Goal: Task Accomplishment & Management: Manage account settings

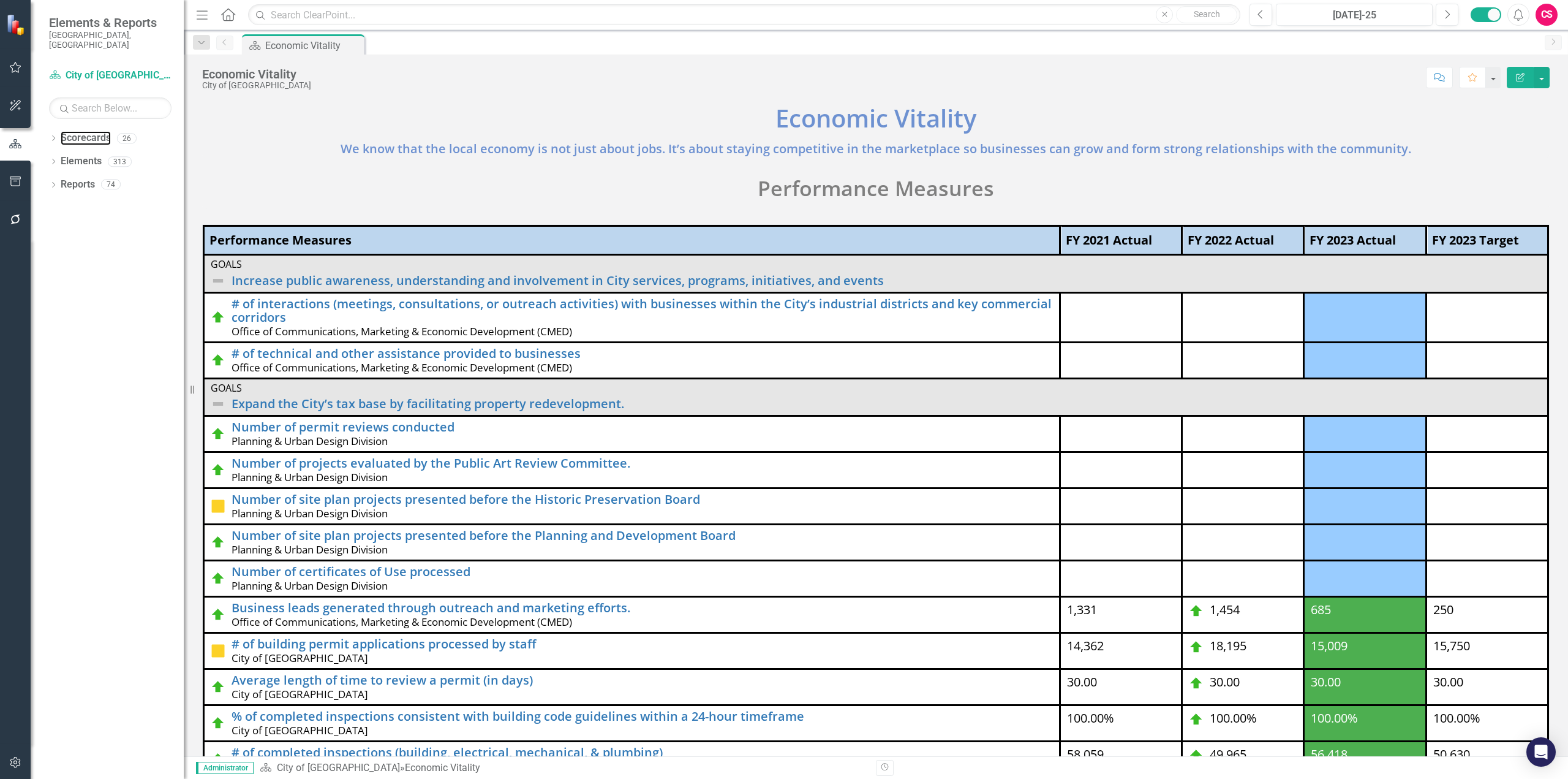
drag, startPoint x: 84, startPoint y: 128, endPoint x: 117, endPoint y: 193, distance: 72.9
click at [84, 131] on link "Scorecards" at bounding box center [86, 138] width 50 height 14
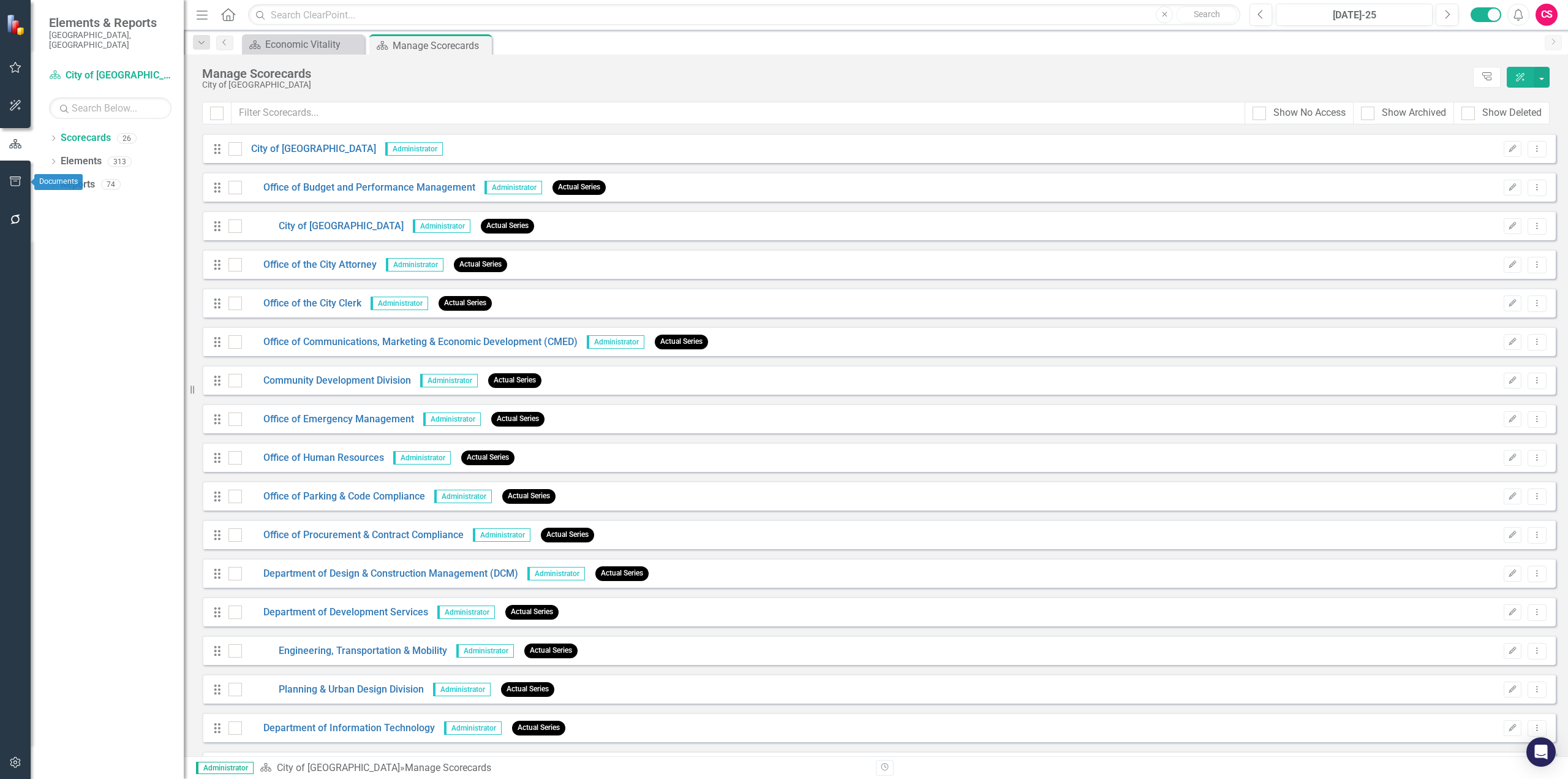
click at [19, 181] on icon "button" at bounding box center [15, 181] width 13 height 10
click at [82, 112] on link "HTML Exports" at bounding box center [110, 119] width 122 height 14
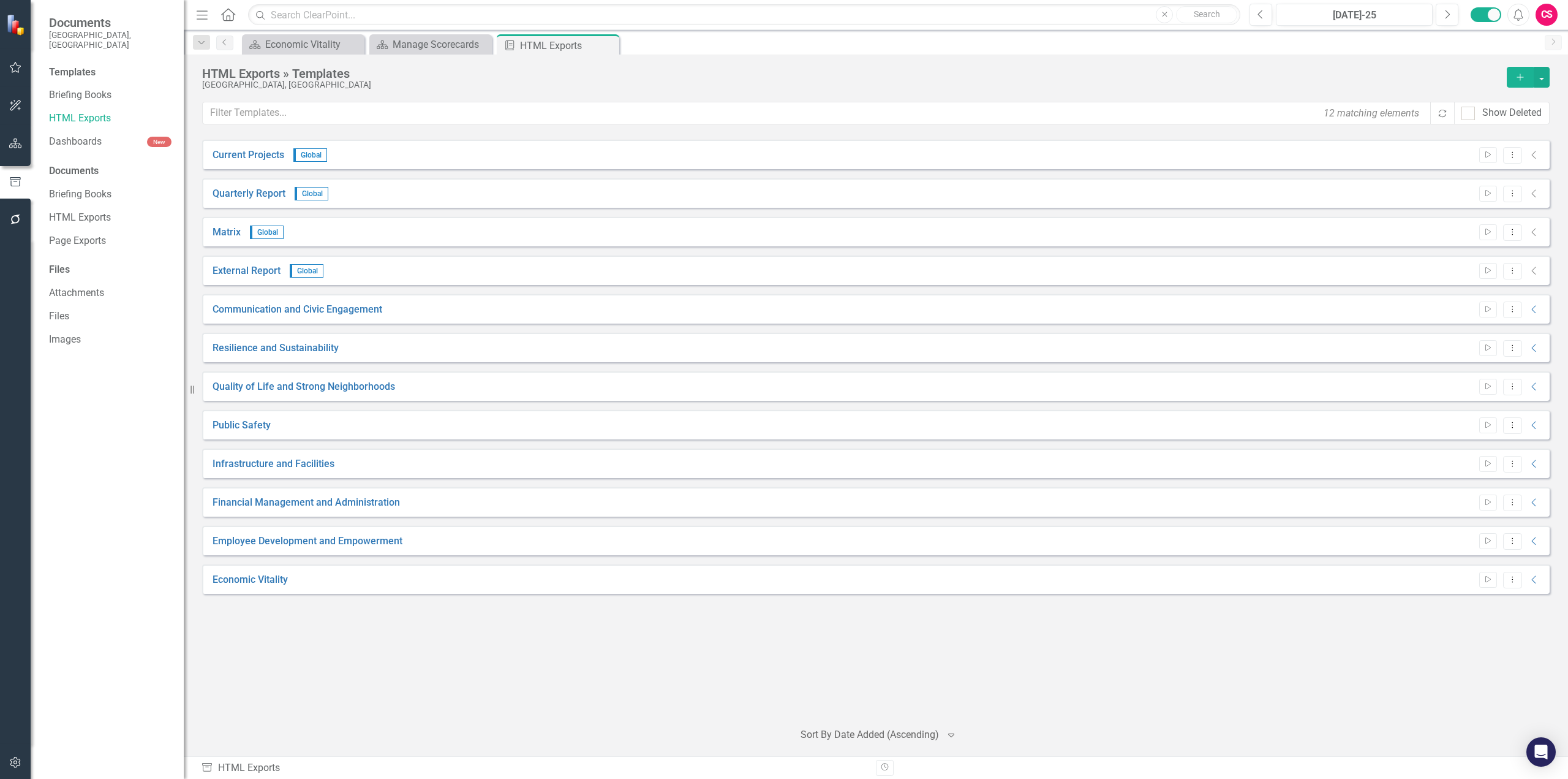
click at [1543, 154] on div "Current Projects Global Start Dropdown Menu Collapse" at bounding box center [876, 155] width 1348 height 30
click at [1536, 155] on icon "Collapse" at bounding box center [1534, 155] width 12 height 10
click at [1534, 192] on icon "Collapse" at bounding box center [1534, 193] width 12 height 10
click at [20, 146] on icon "button" at bounding box center [15, 143] width 13 height 10
click at [77, 131] on link "Scorecards" at bounding box center [86, 138] width 50 height 14
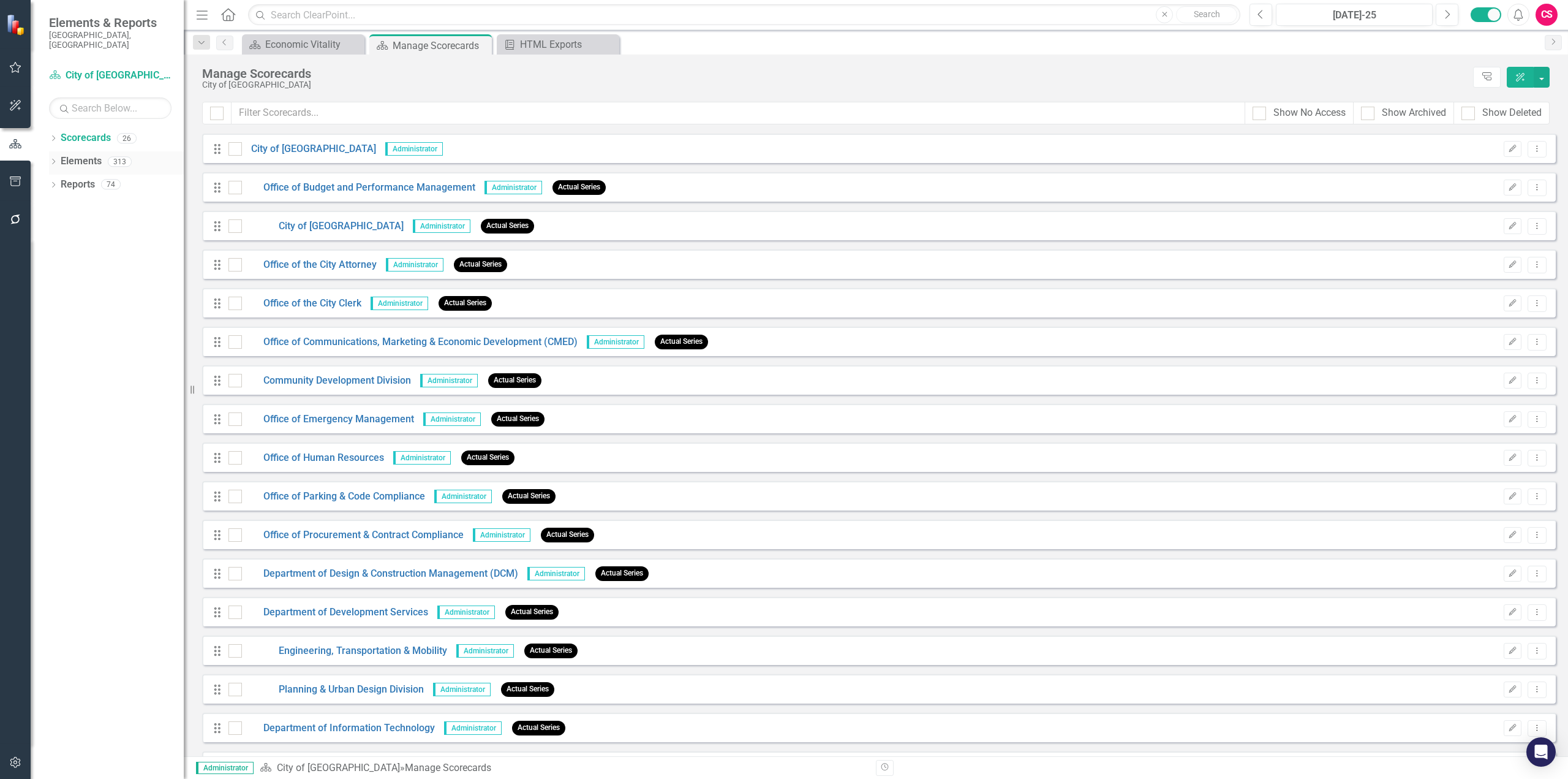
click at [94, 155] on link "Elements" at bounding box center [81, 162] width 41 height 14
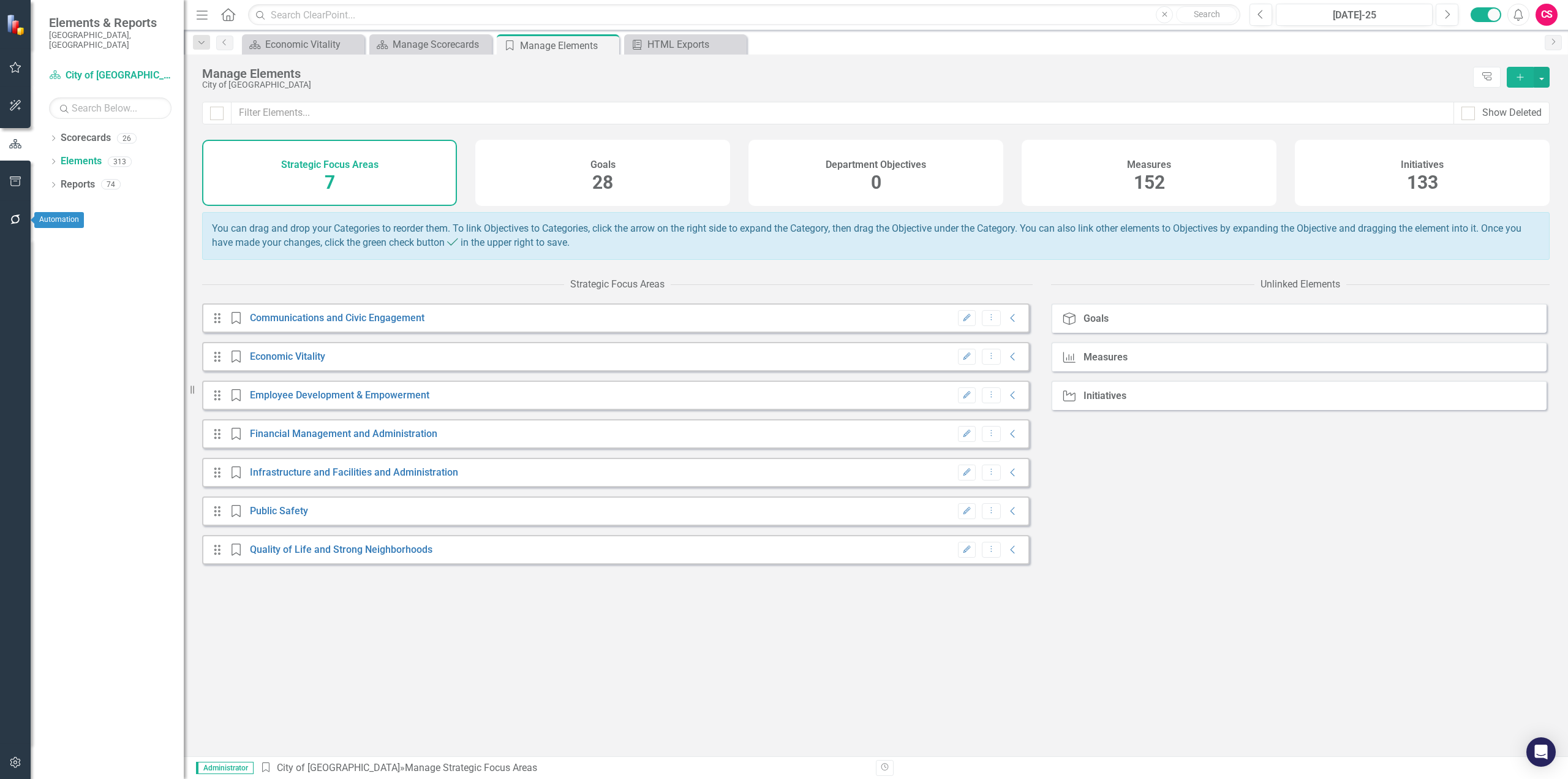
drag, startPoint x: 19, startPoint y: 218, endPoint x: 25, endPoint y: 195, distance: 23.8
click at [19, 218] on icon "button" at bounding box center [15, 219] width 13 height 10
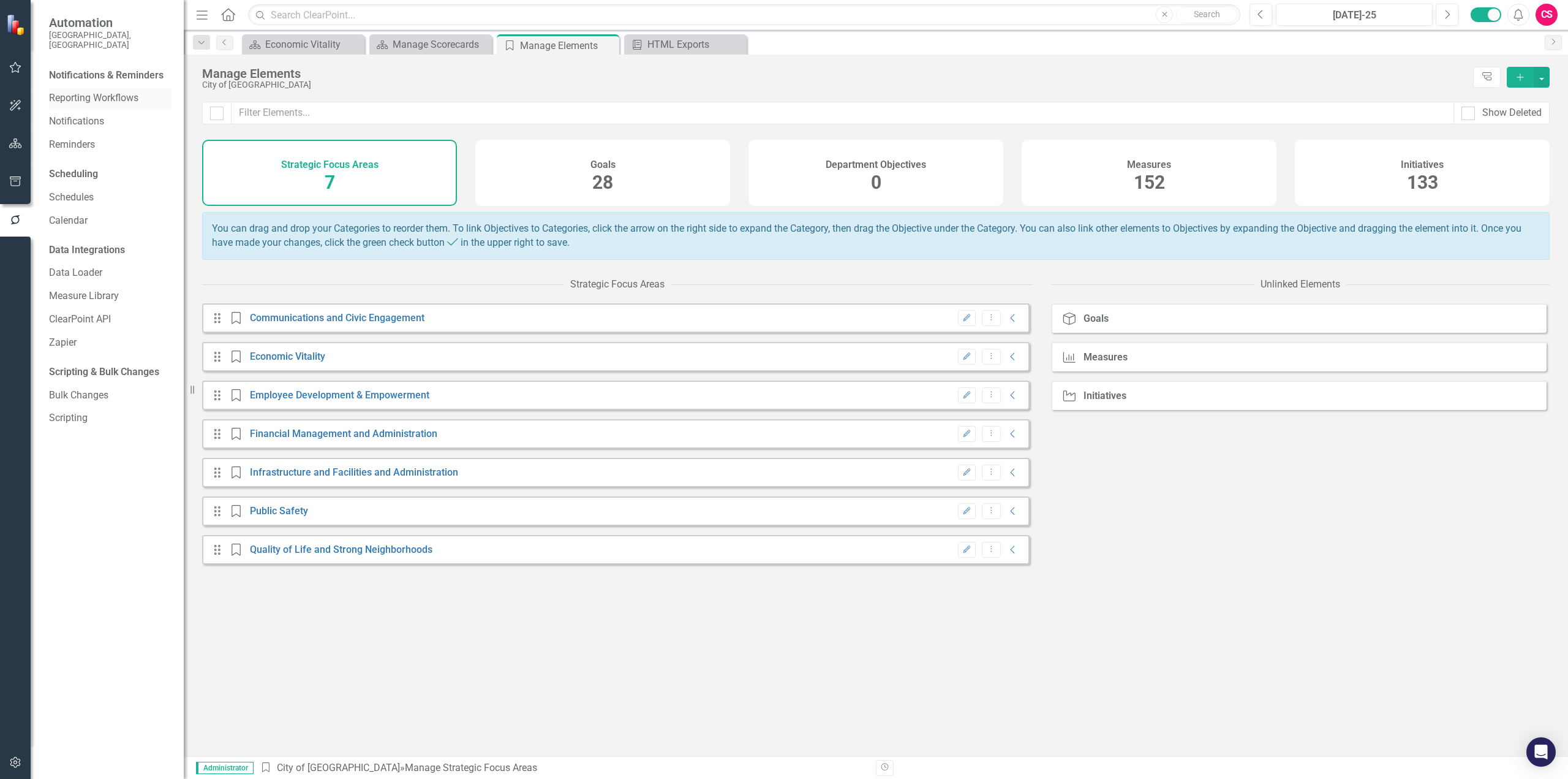
click at [79, 93] on link "Reporting Workflows" at bounding box center [110, 99] width 122 height 14
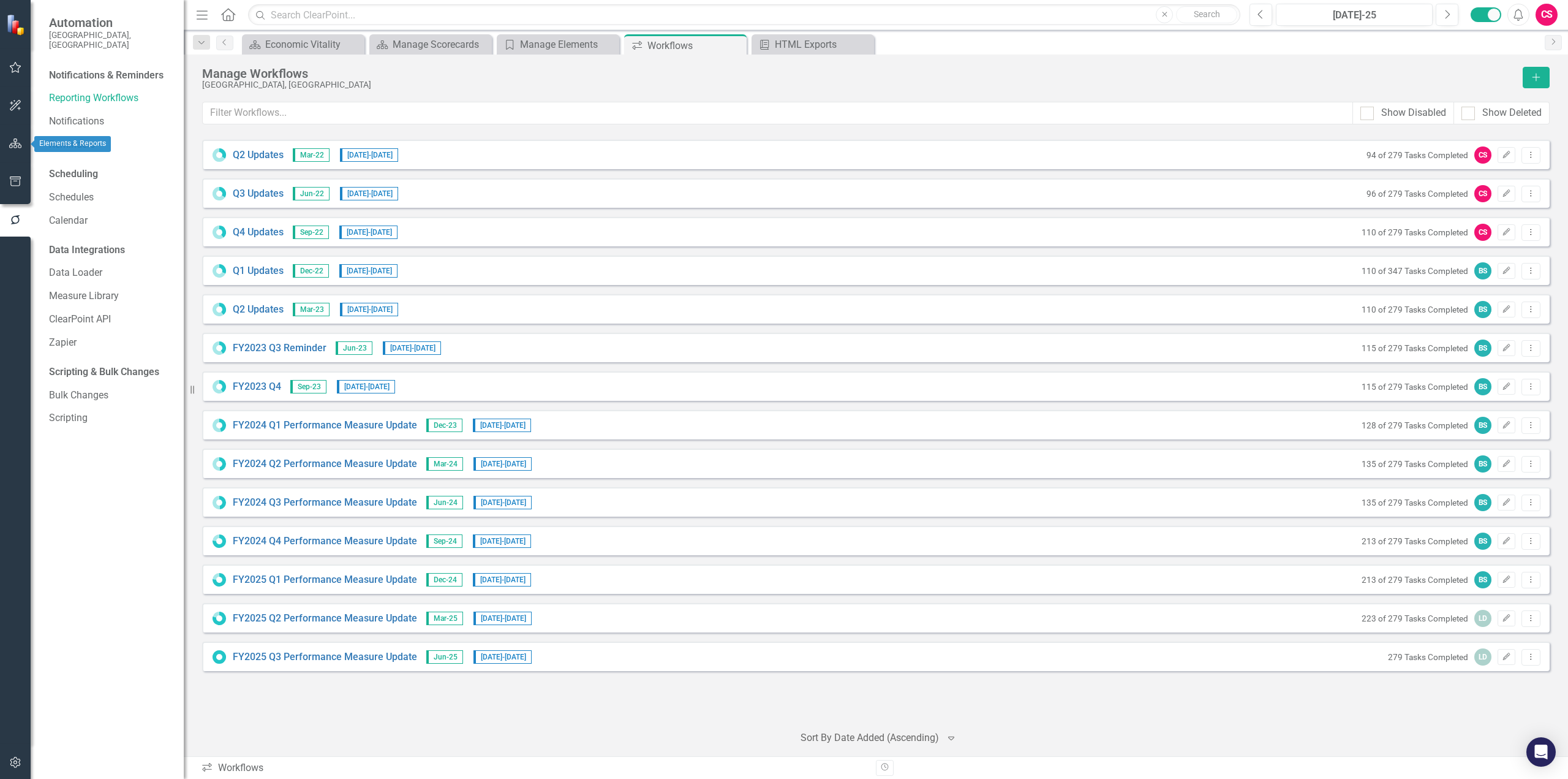
drag, startPoint x: 19, startPoint y: 144, endPoint x: 2, endPoint y: 597, distance: 453.3
click at [19, 144] on icon "button" at bounding box center [15, 143] width 13 height 10
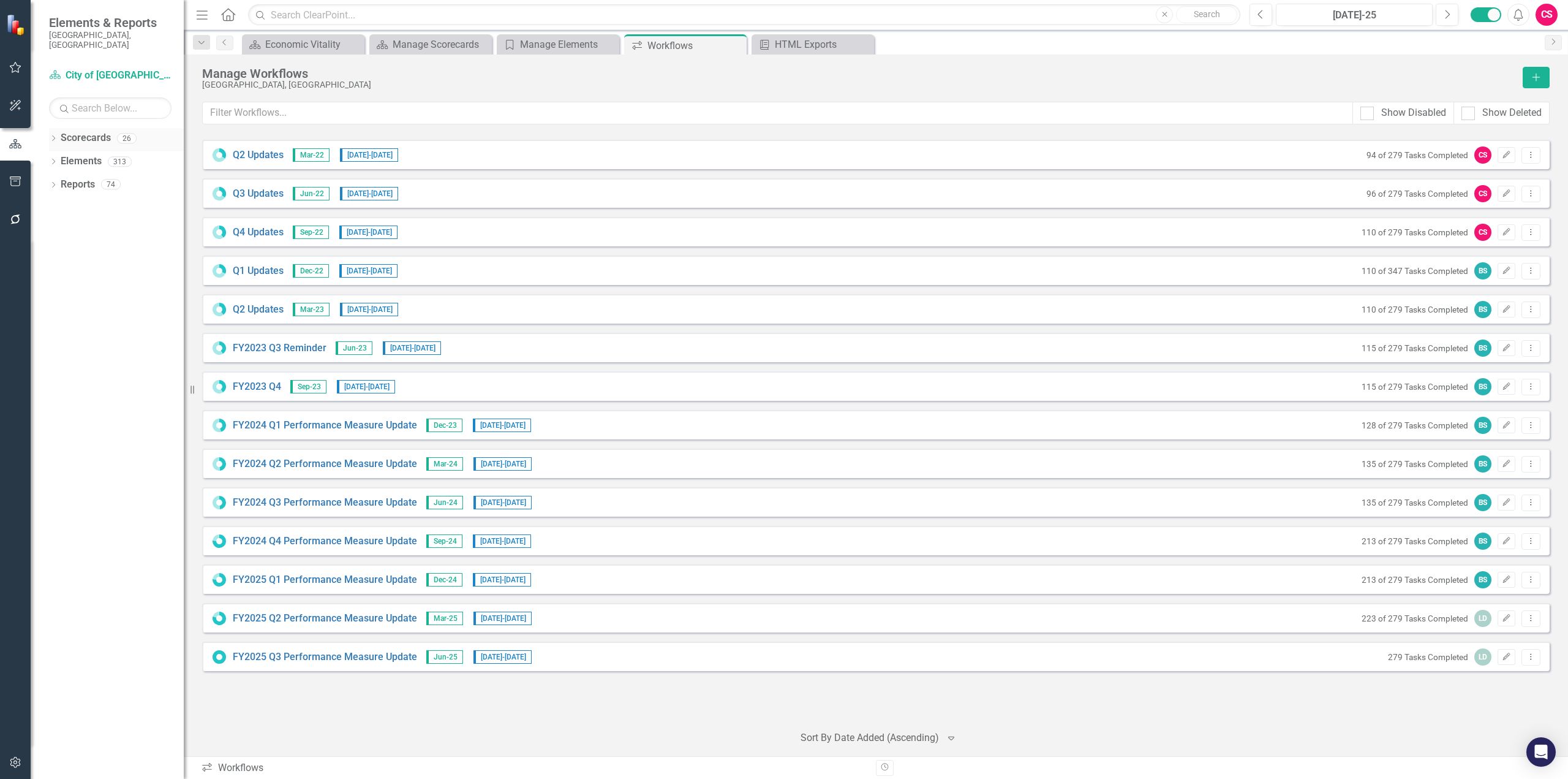
click at [95, 131] on link "Scorecards" at bounding box center [86, 138] width 50 height 14
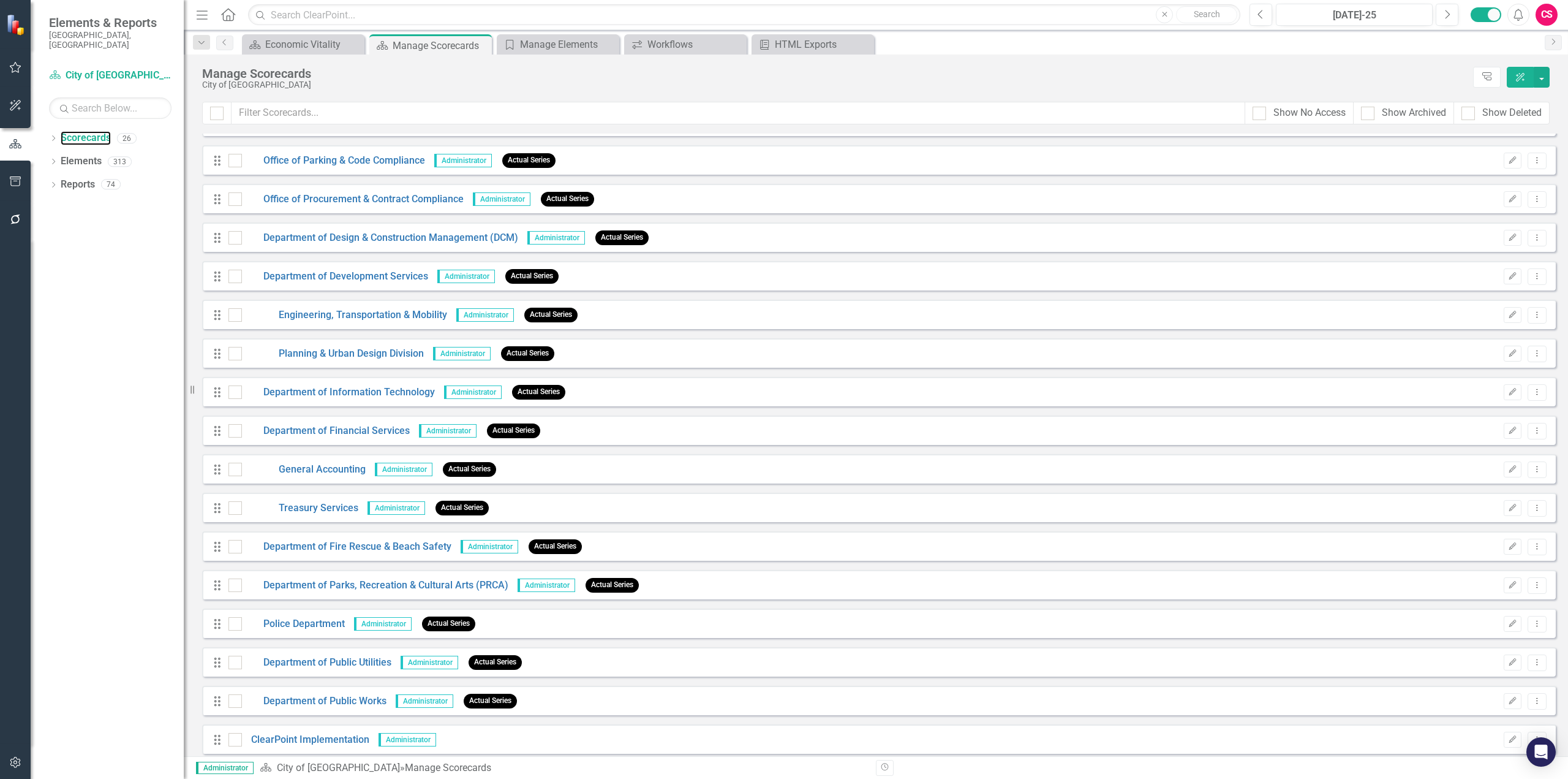
scroll to position [381, 0]
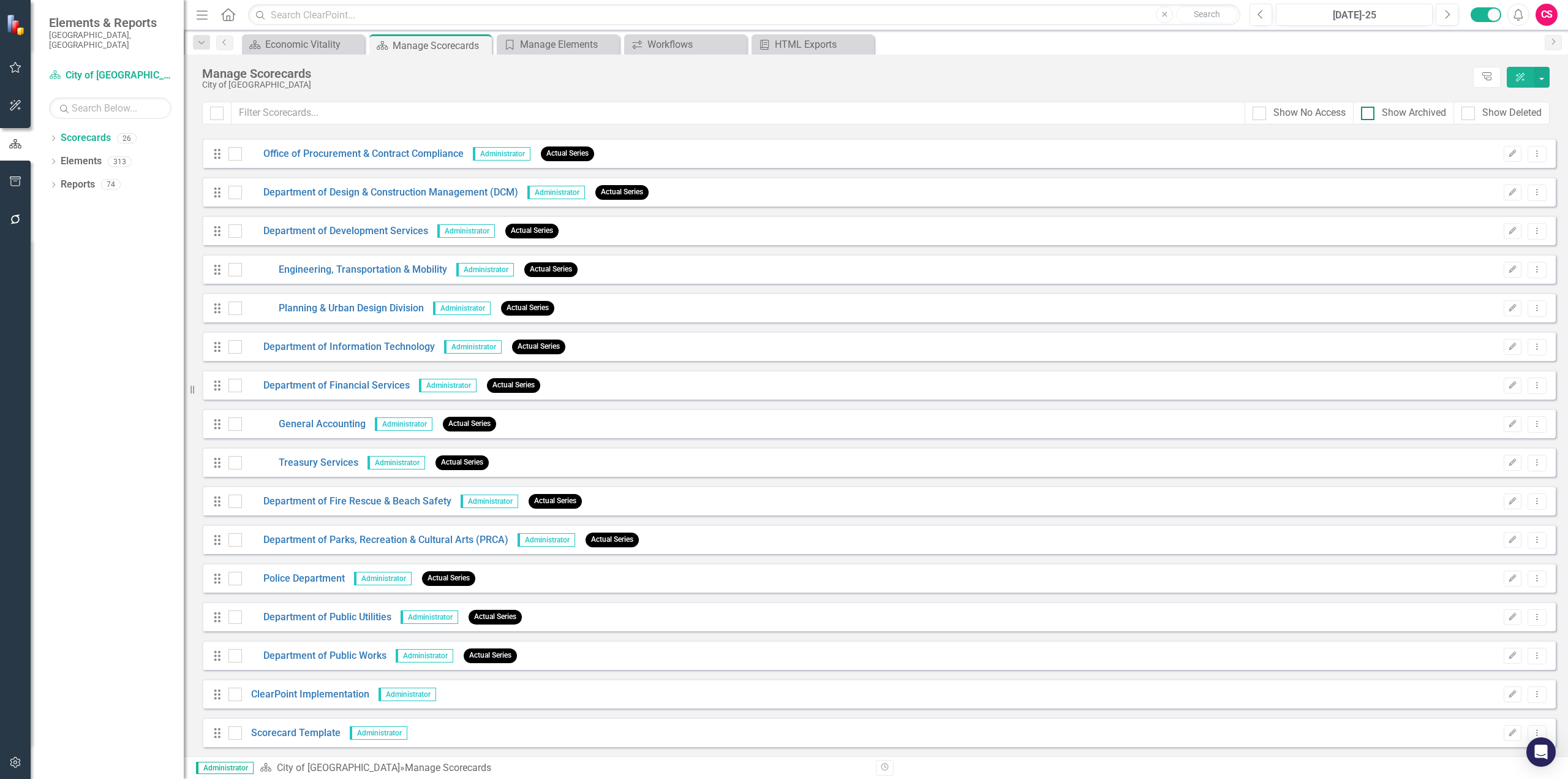
click at [1371, 115] on div at bounding box center [1368, 113] width 14 height 14
click at [1369, 115] on input "Show Archived" at bounding box center [1365, 110] width 8 height 8
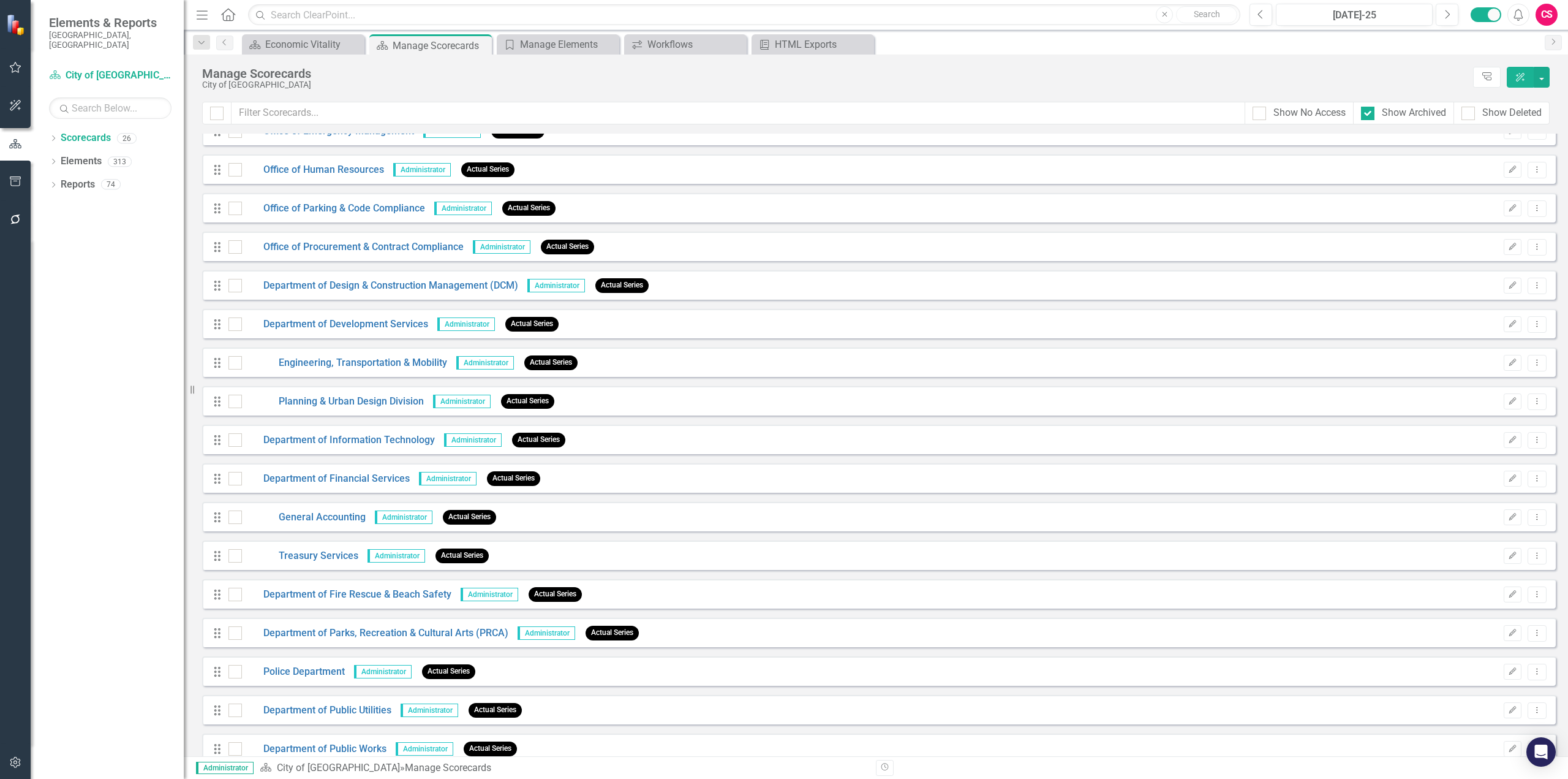
scroll to position [0, 0]
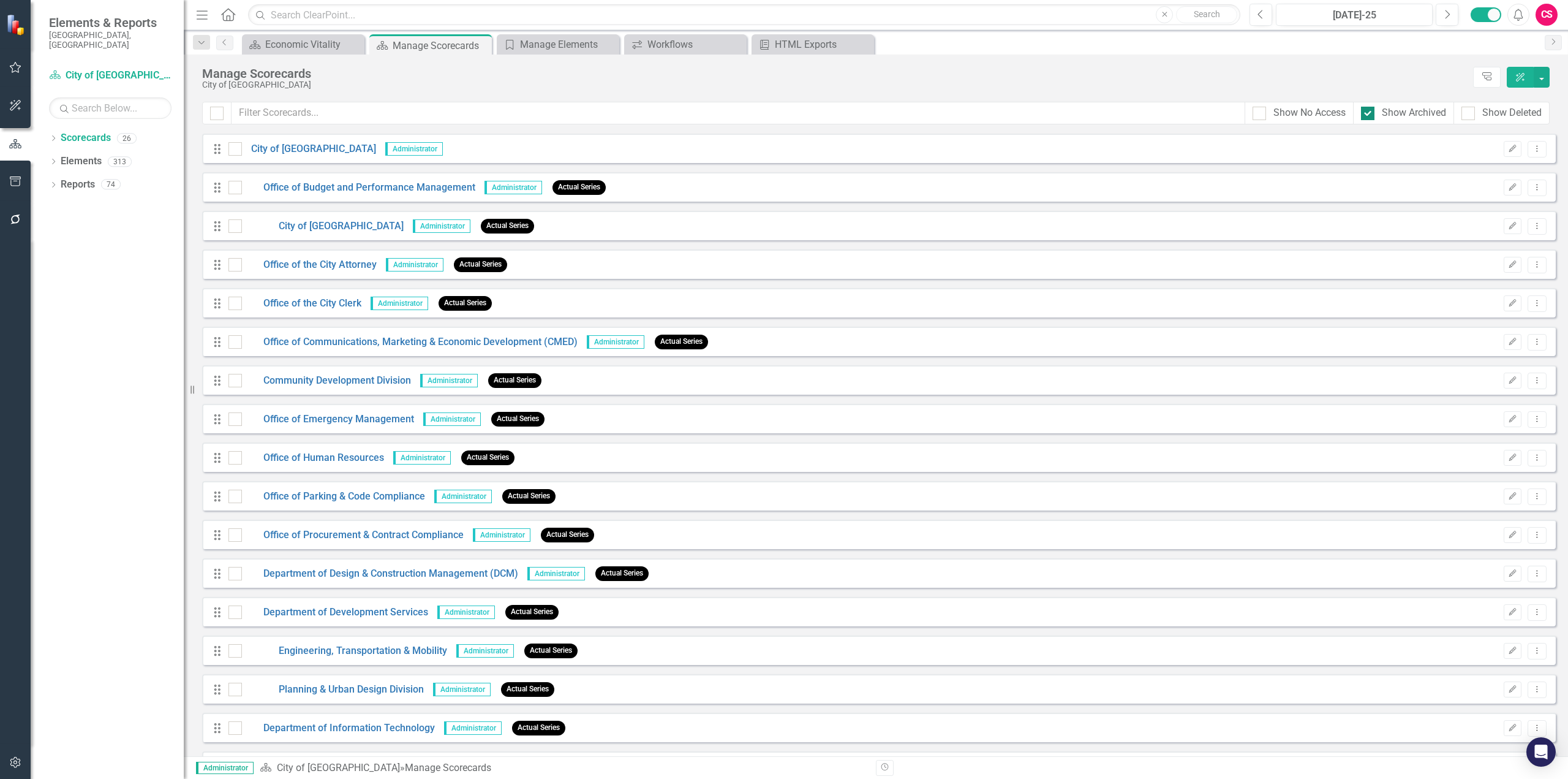
click at [1370, 117] on div at bounding box center [1368, 113] width 14 height 14
click at [1369, 115] on input "Show Archived" at bounding box center [1365, 110] width 8 height 8
checkbox input "false"
click at [324, 114] on input "text" at bounding box center [738, 113] width 1014 height 23
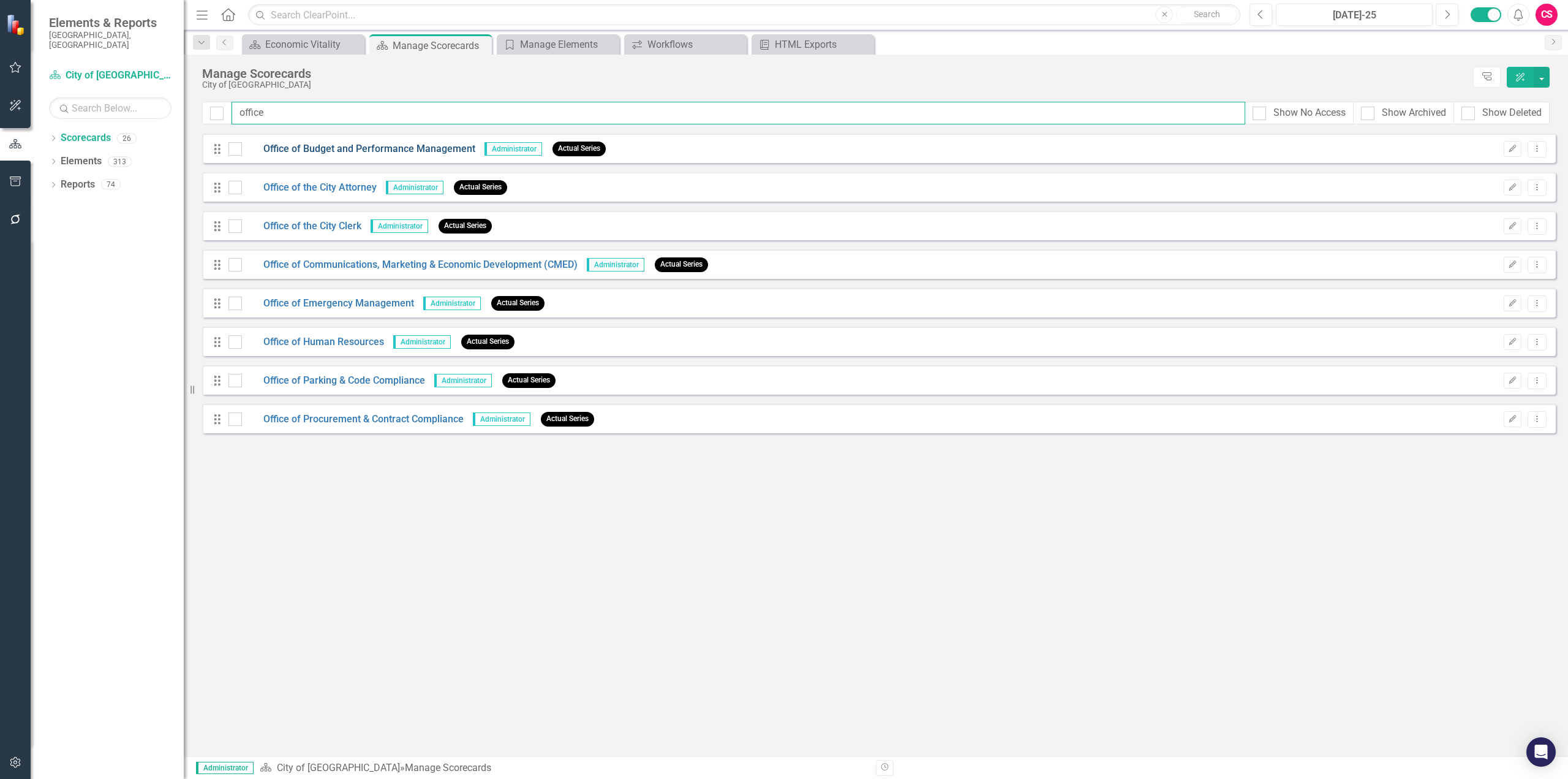
type input "office"
click at [340, 152] on link "Office of Budget and Performance Management" at bounding box center [358, 150] width 233 height 14
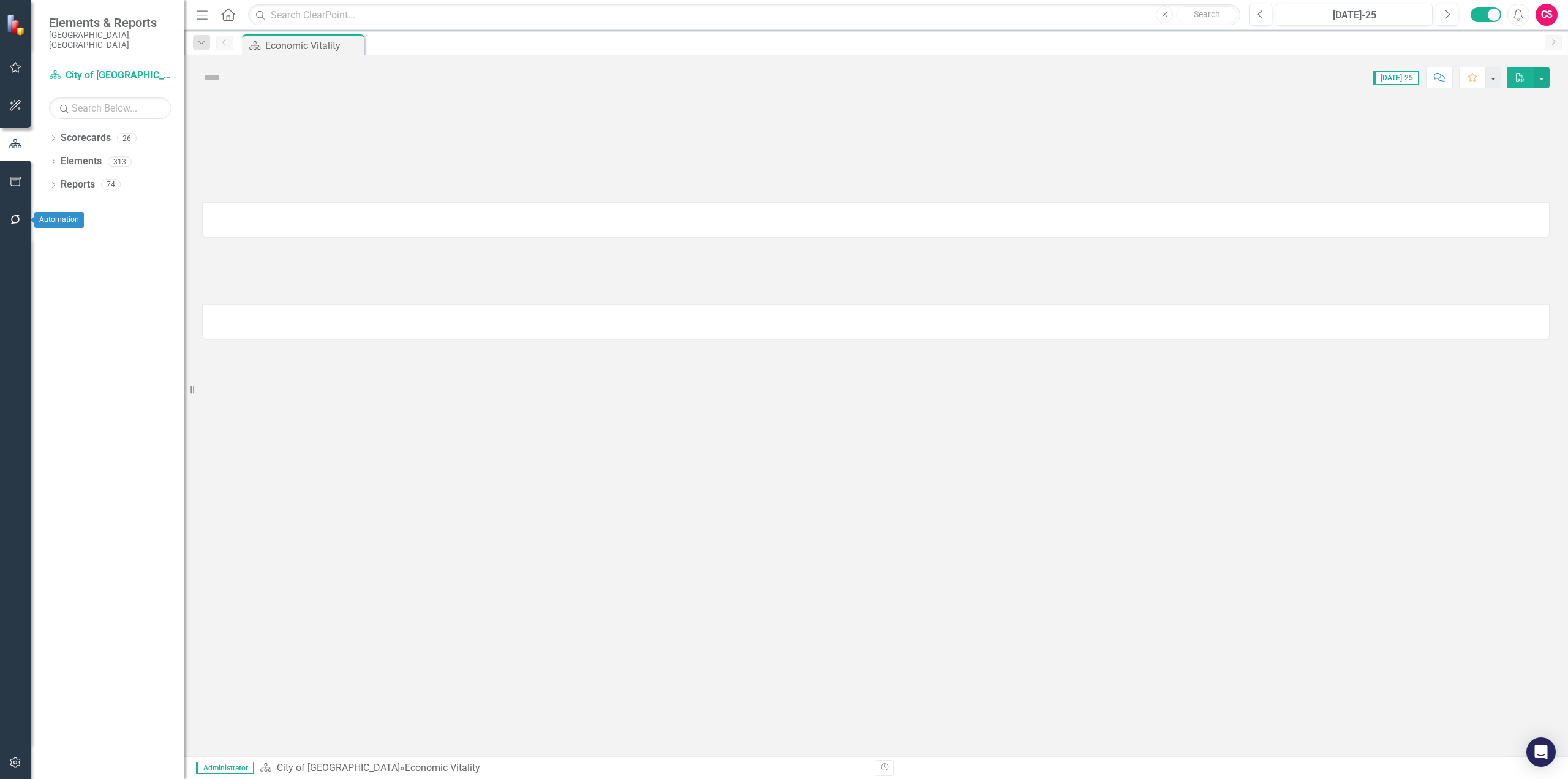
click at [12, 179] on icon "button" at bounding box center [15, 181] width 13 height 10
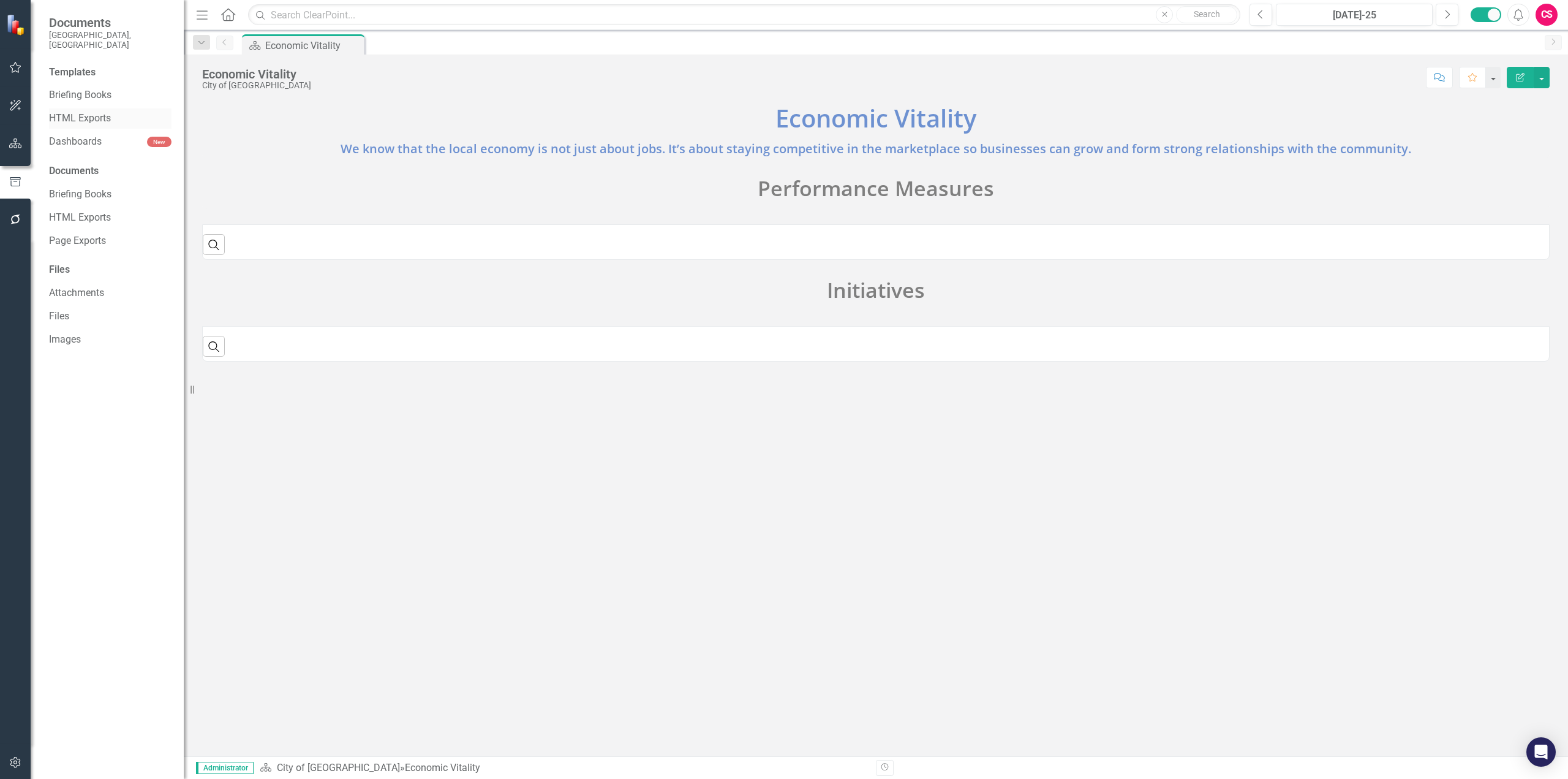
click at [81, 112] on link "HTML Exports" at bounding box center [110, 119] width 122 height 14
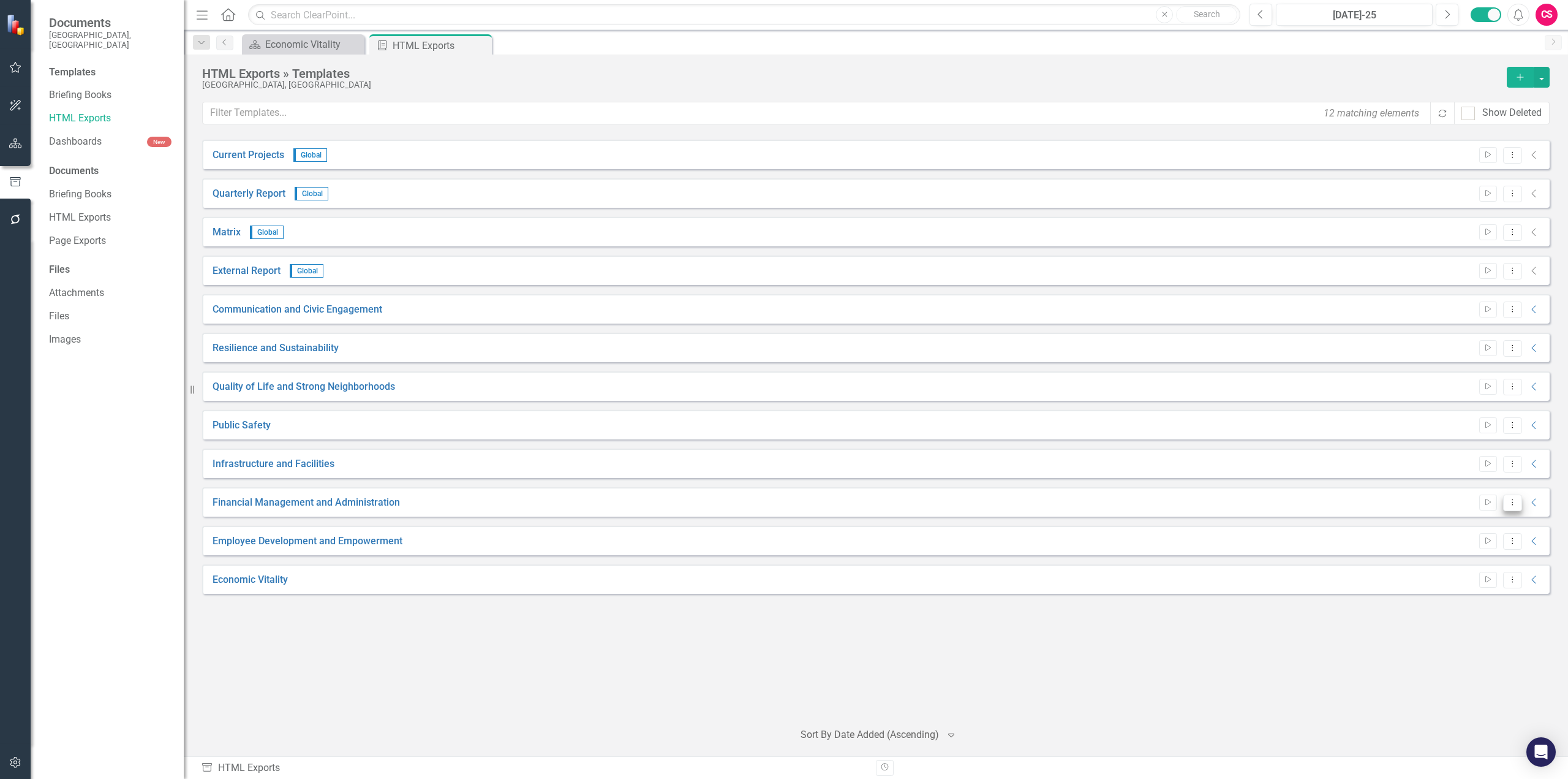
click at [1509, 508] on button "Dropdown Menu" at bounding box center [1513, 503] width 19 height 17
click at [1486, 570] on link "Edit Edit Template" at bounding box center [1465, 568] width 113 height 23
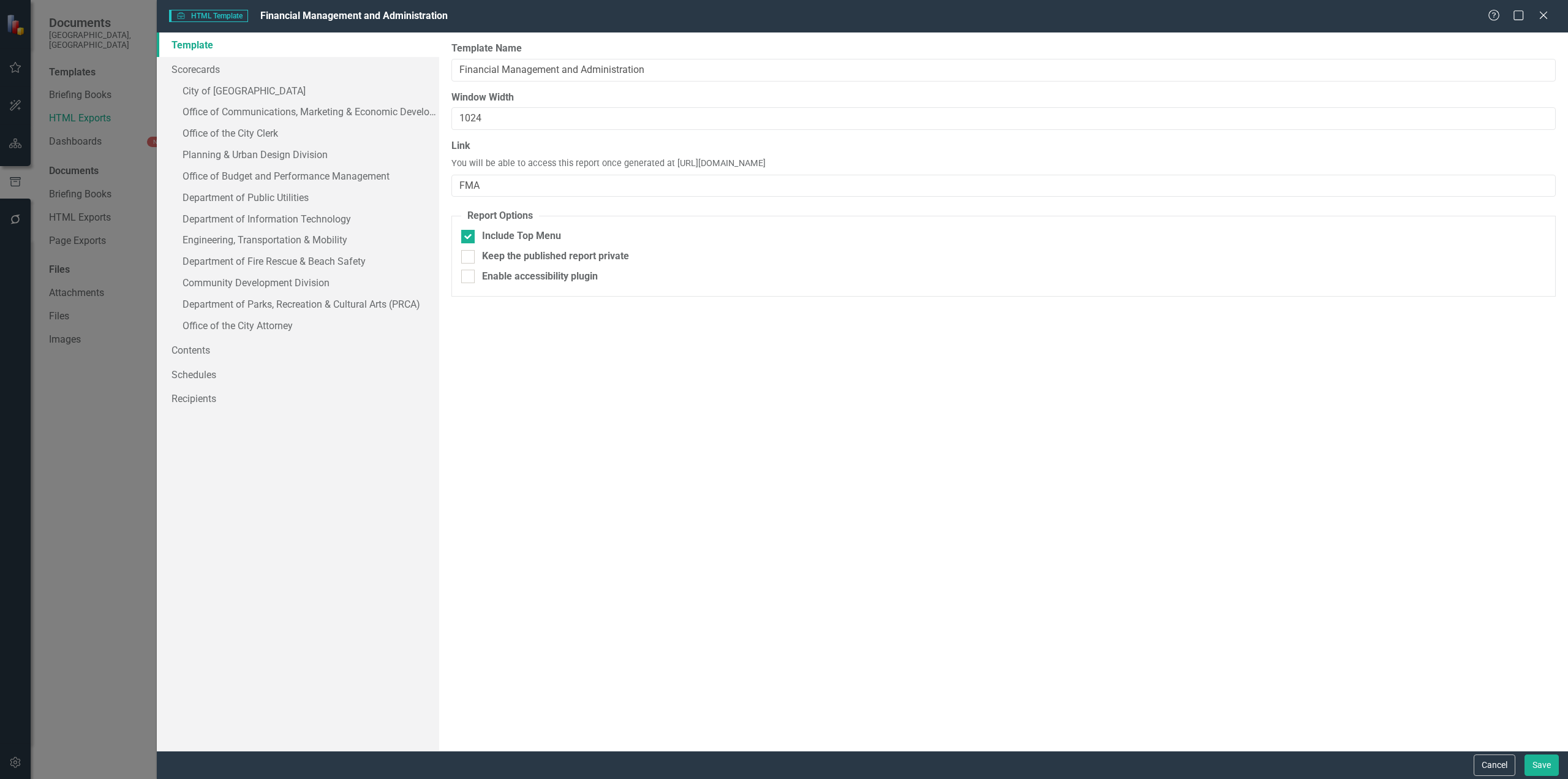
drag, startPoint x: 879, startPoint y: 164, endPoint x: 669, endPoint y: 166, distance: 210.0
click at [669, 166] on div "Link You will be able to access this report once generated at [URL][DOMAIN_NAME…" at bounding box center [1004, 168] width 1105 height 57
click at [197, 353] on link "Contents" at bounding box center [298, 350] width 282 height 25
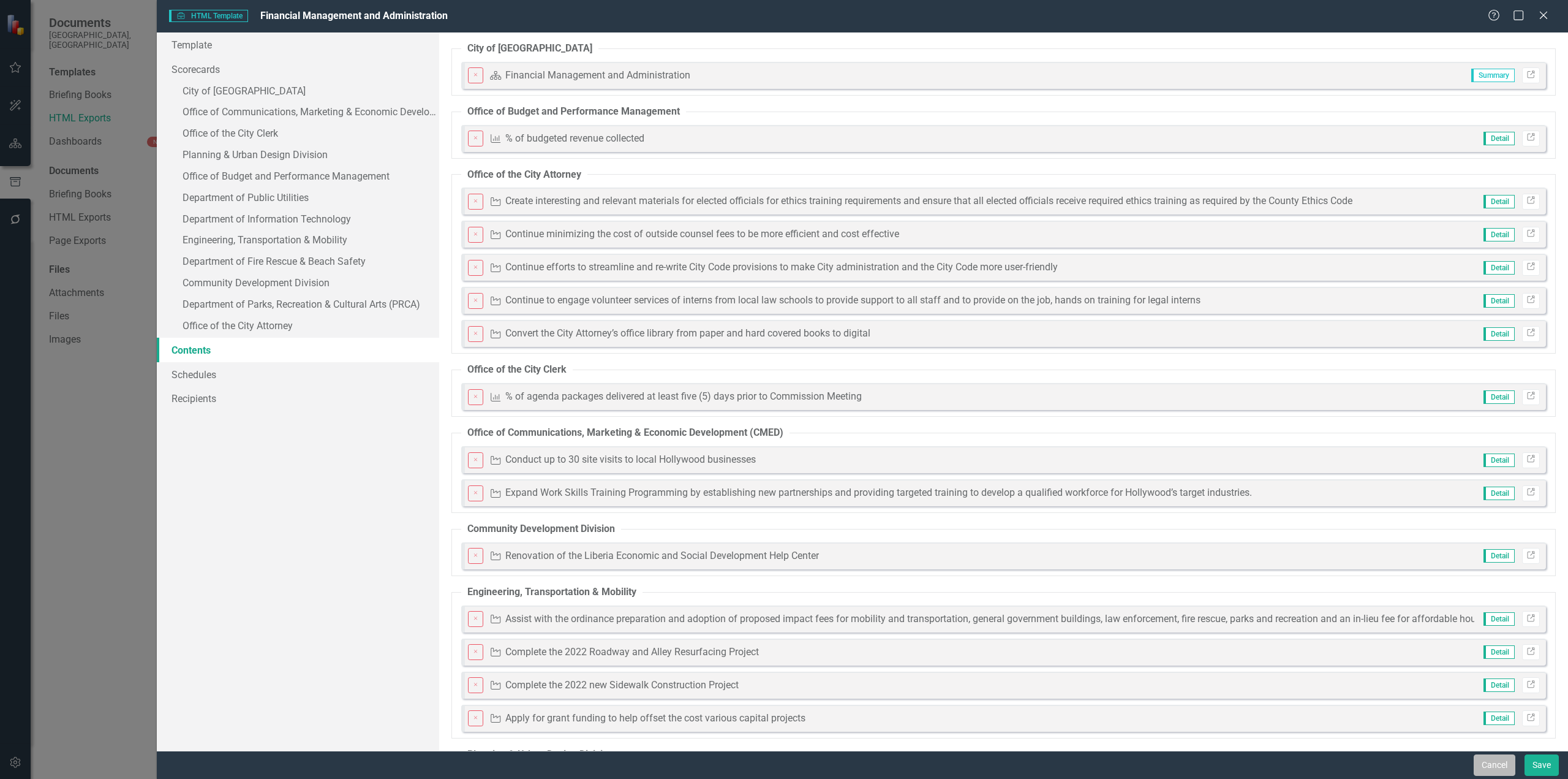
click at [1485, 769] on button "Cancel" at bounding box center [1495, 765] width 42 height 21
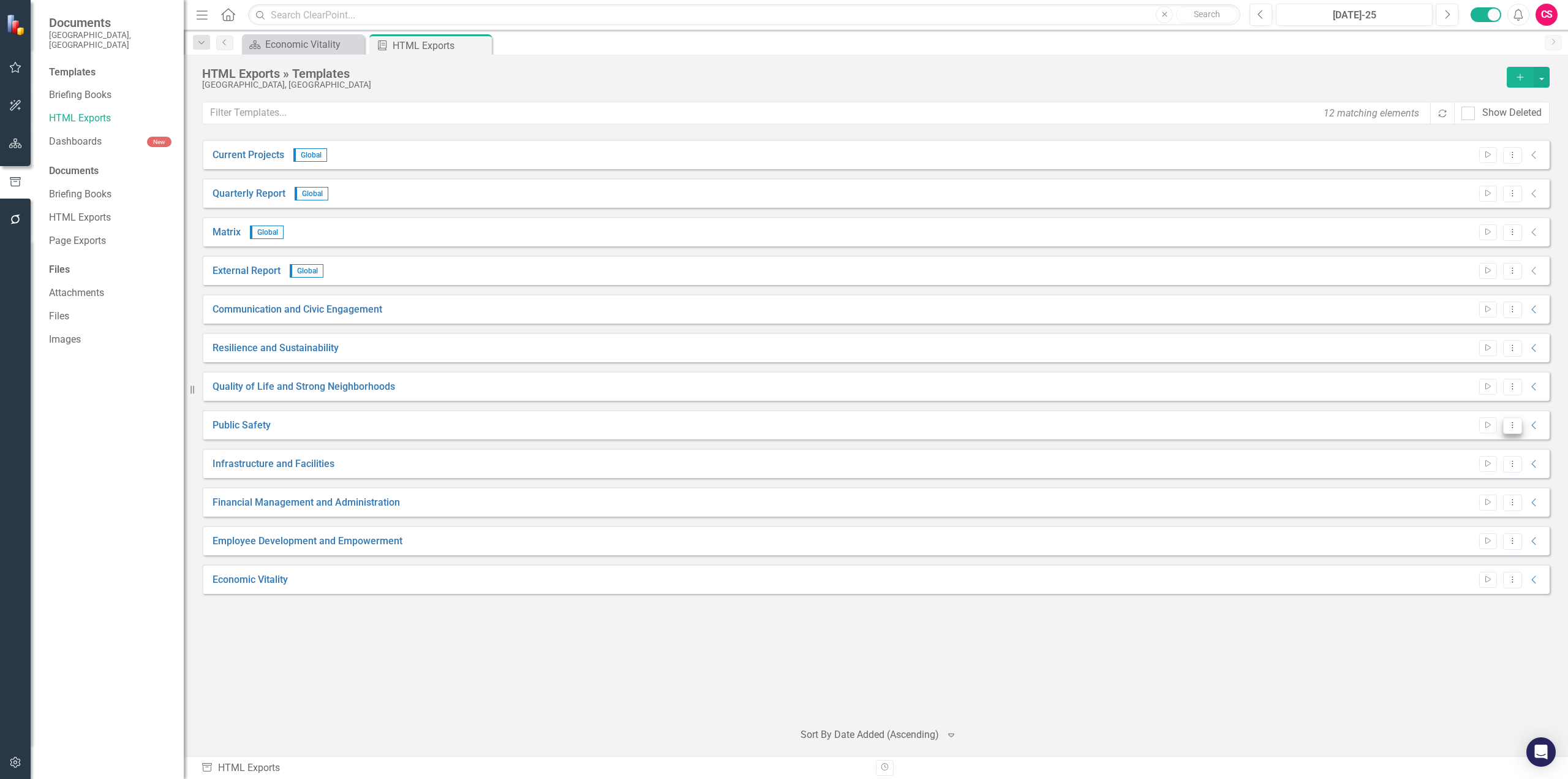
click at [1515, 428] on icon "Dropdown Menu" at bounding box center [1513, 425] width 10 height 8
click at [1438, 497] on link "Edit Edit Template" at bounding box center [1465, 491] width 113 height 23
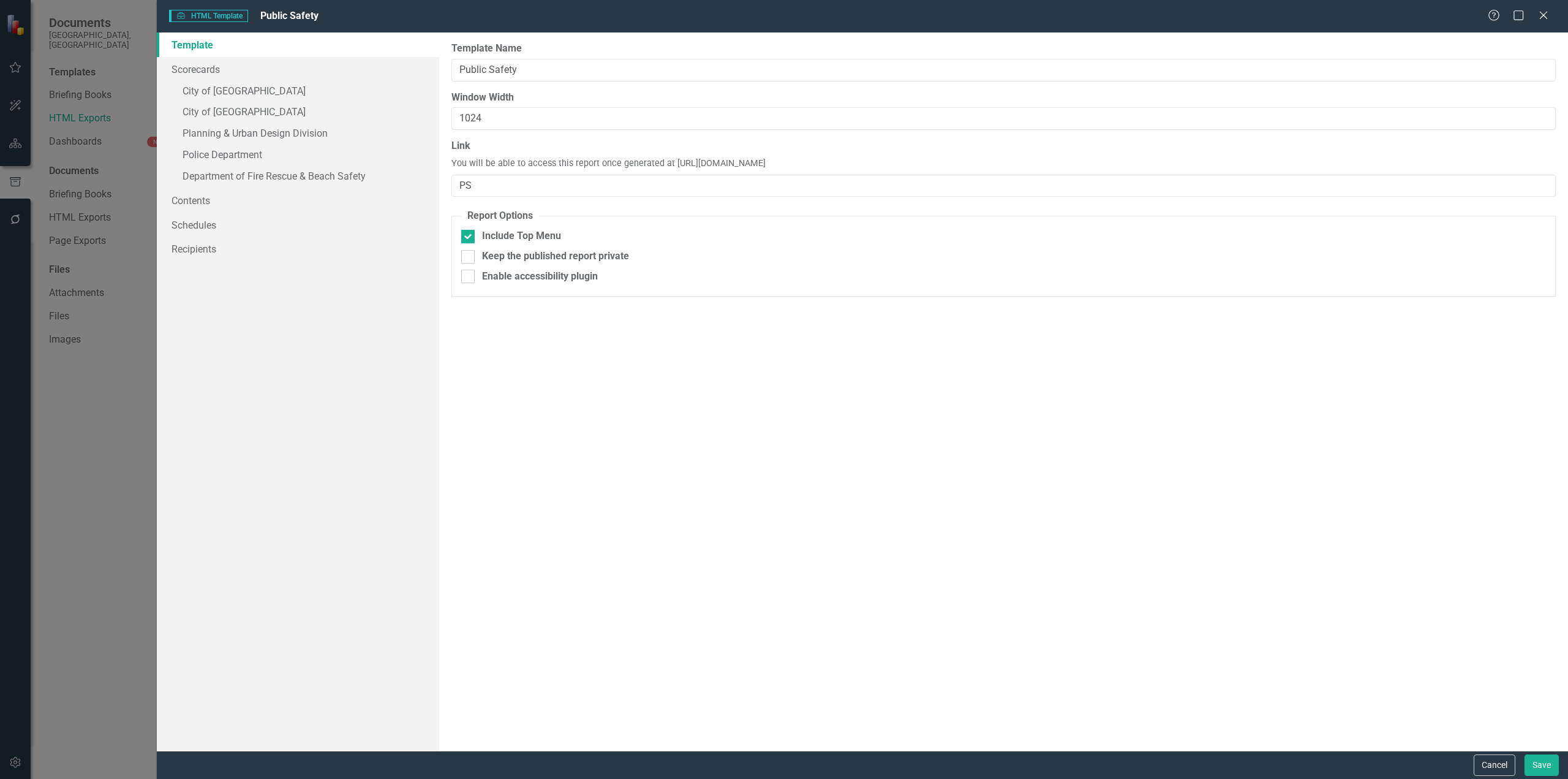
drag, startPoint x: 884, startPoint y: 162, endPoint x: 670, endPoint y: 166, distance: 214.0
click at [670, 166] on div "Link You will be able to access this report once generated at [URL][DOMAIN_NAME…" at bounding box center [1004, 168] width 1105 height 57
click at [195, 205] on link "Contents" at bounding box center [298, 201] width 282 height 25
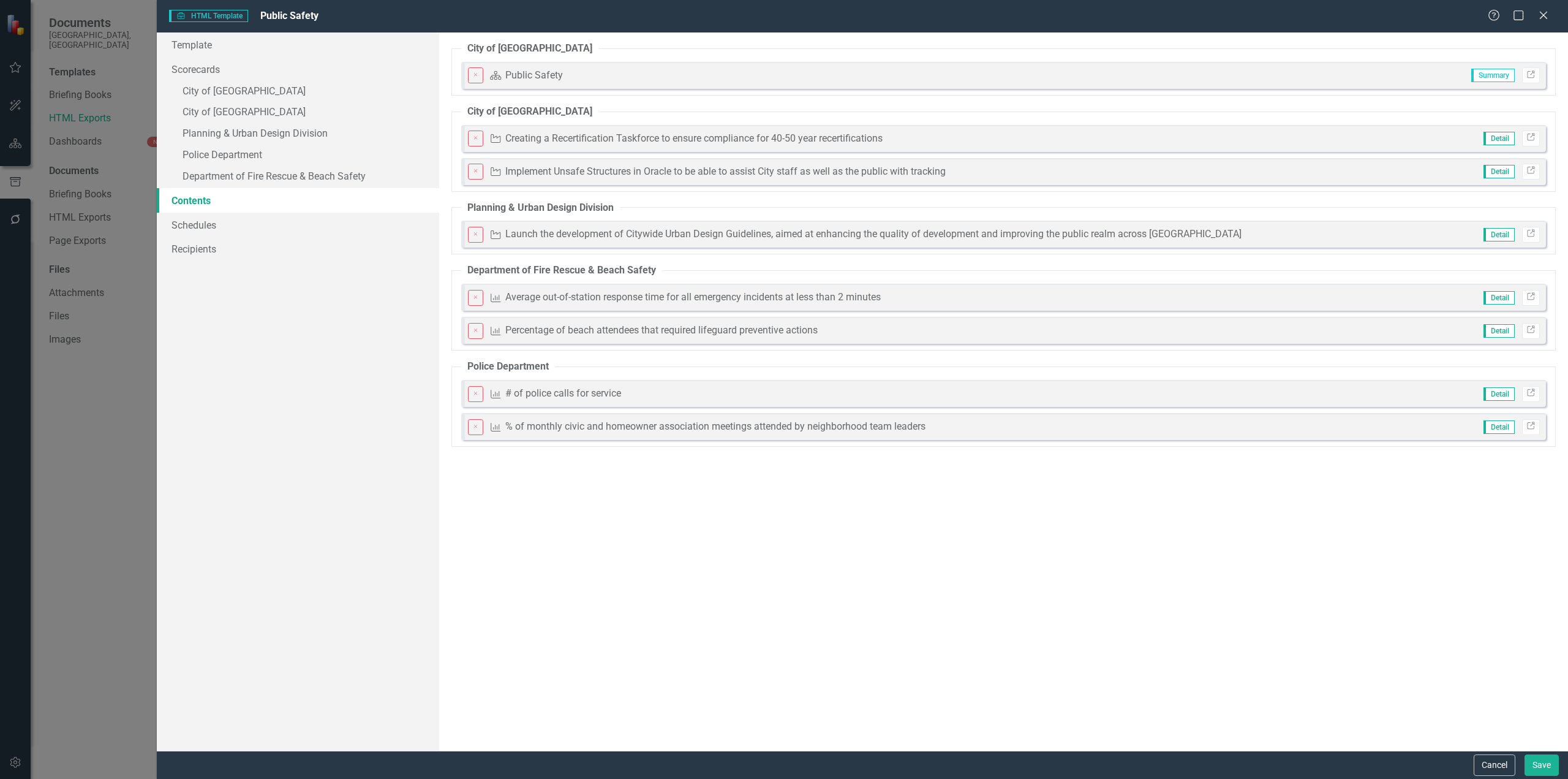
click at [1472, 762] on div "Cancel Save" at bounding box center [1515, 765] width 88 height 21
click at [1482, 763] on button "Cancel" at bounding box center [1495, 765] width 42 height 21
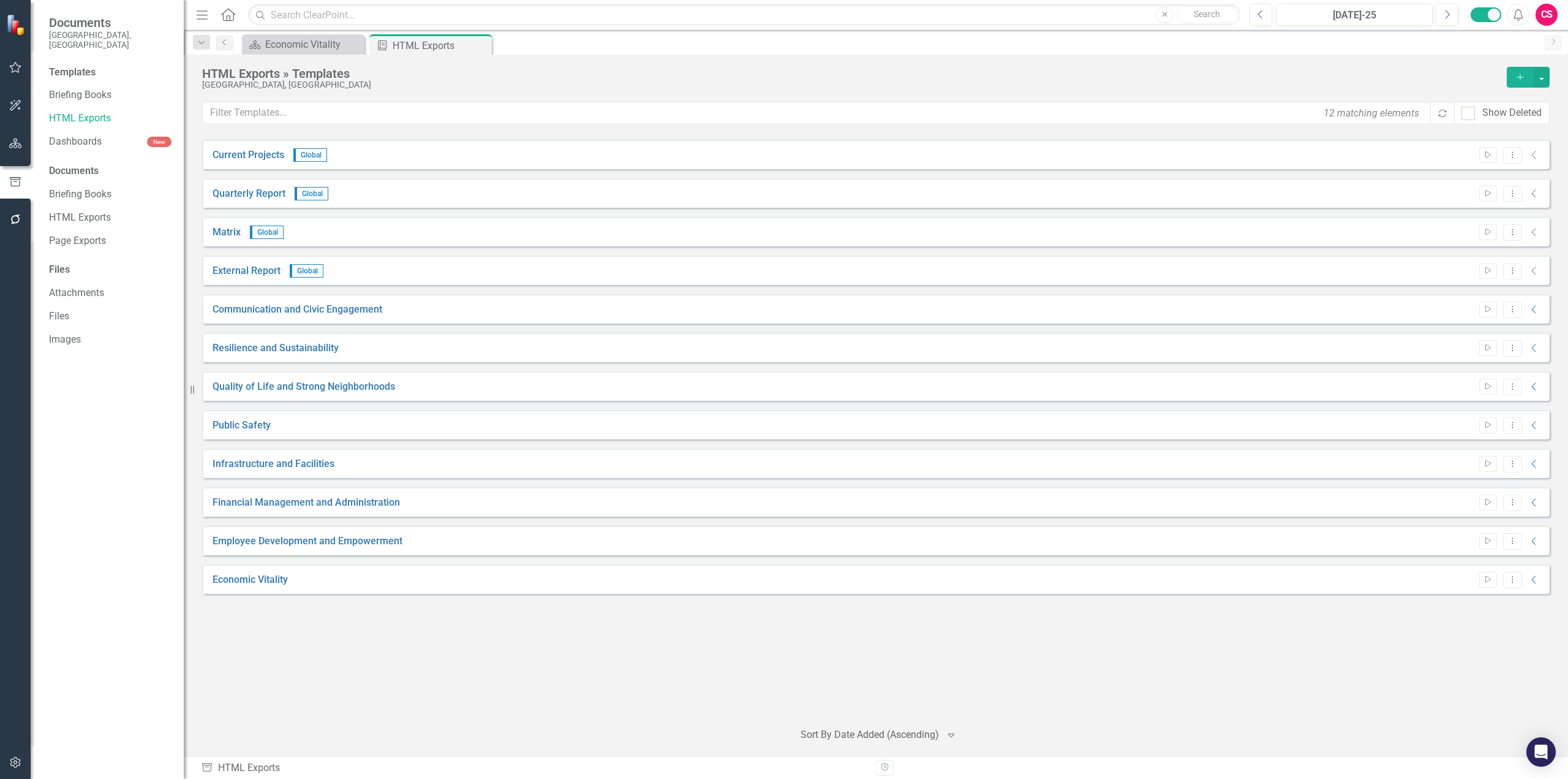
click at [1541, 578] on div "Economic Vitality Start Dropdown Menu Collapse" at bounding box center [876, 579] width 1348 height 30
click at [1534, 577] on icon at bounding box center [1533, 580] width 5 height 8
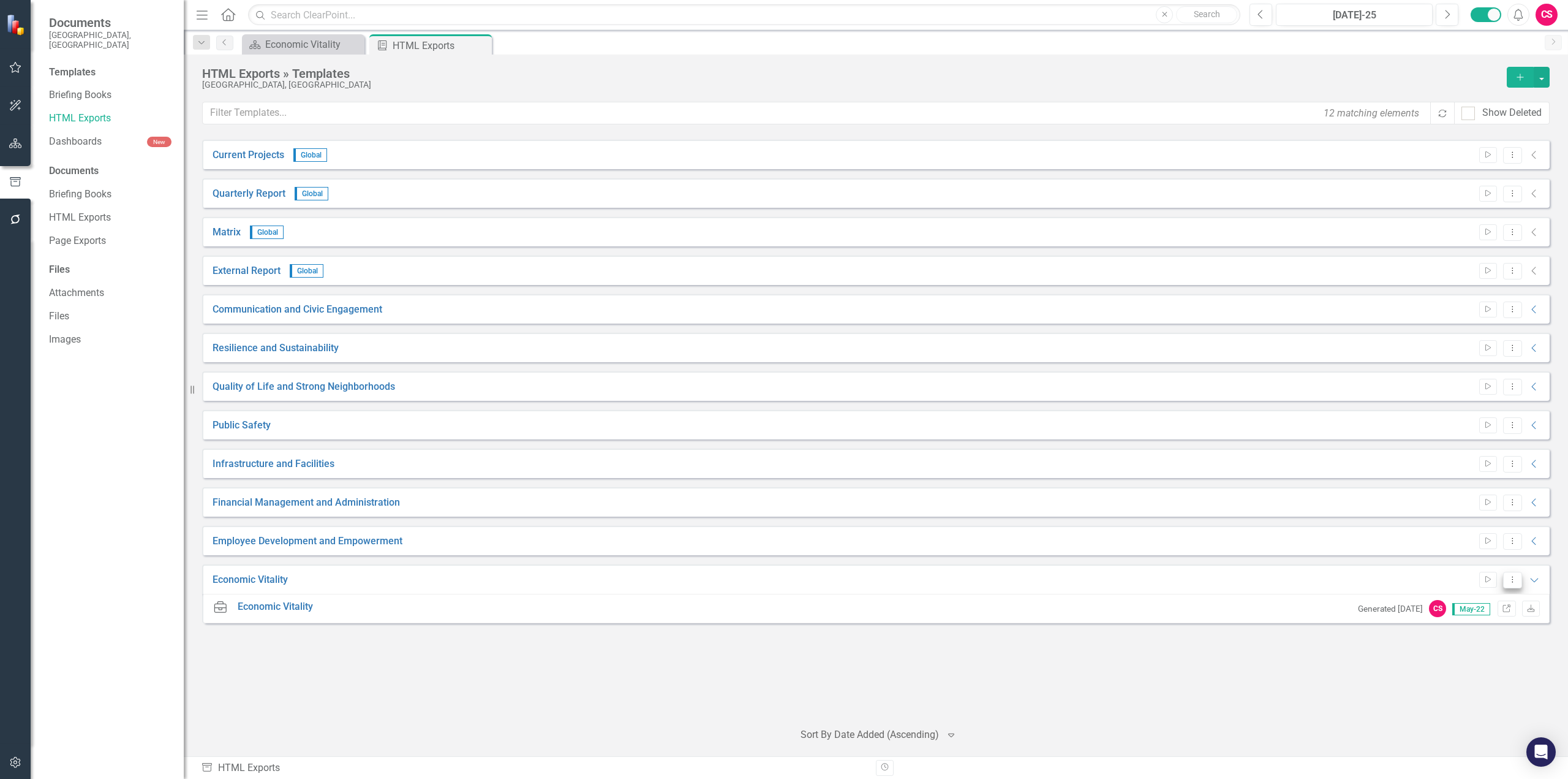
click at [1515, 582] on icon "Dropdown Menu" at bounding box center [1513, 580] width 10 height 8
click at [1487, 647] on link "Edit Edit Template" at bounding box center [1465, 646] width 113 height 23
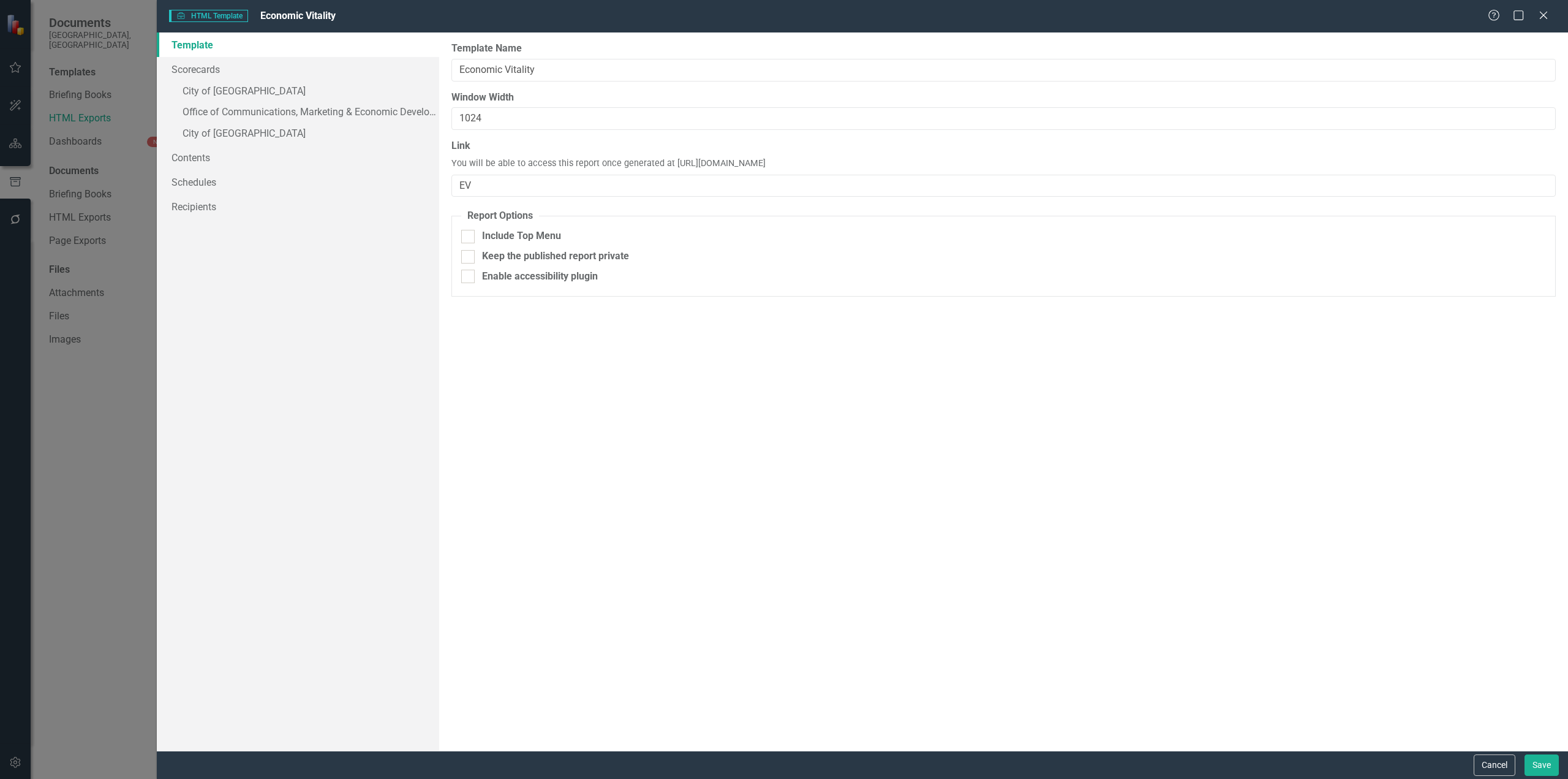
drag, startPoint x: 600, startPoint y: 135, endPoint x: 679, endPoint y: 165, distance: 84.5
click at [675, 167] on div "Link You will be able to access this report once generated at [URL][DOMAIN_NAME…" at bounding box center [1004, 168] width 1105 height 57
click at [710, 161] on span "You will be able to access this report once generated at [URL][DOMAIN_NAME]" at bounding box center [609, 164] width 315 height 13
drag, startPoint x: 868, startPoint y: 164, endPoint x: 671, endPoint y: 160, distance: 197.0
click at [671, 160] on div "Link You will be able to access this report once generated at [URL][DOMAIN_NAME…" at bounding box center [1004, 168] width 1105 height 57
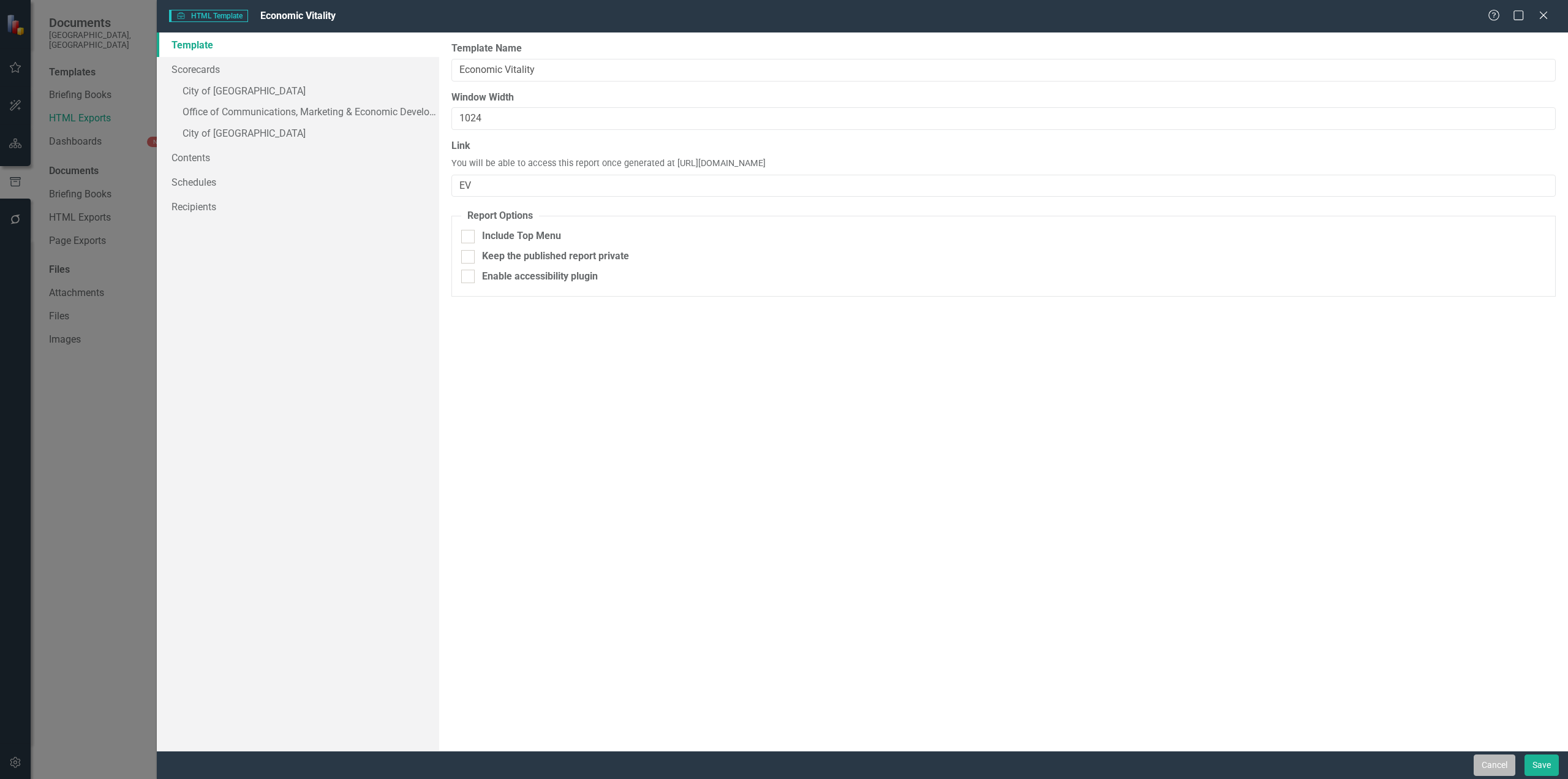
click at [1496, 758] on button "Cancel" at bounding box center [1495, 765] width 42 height 21
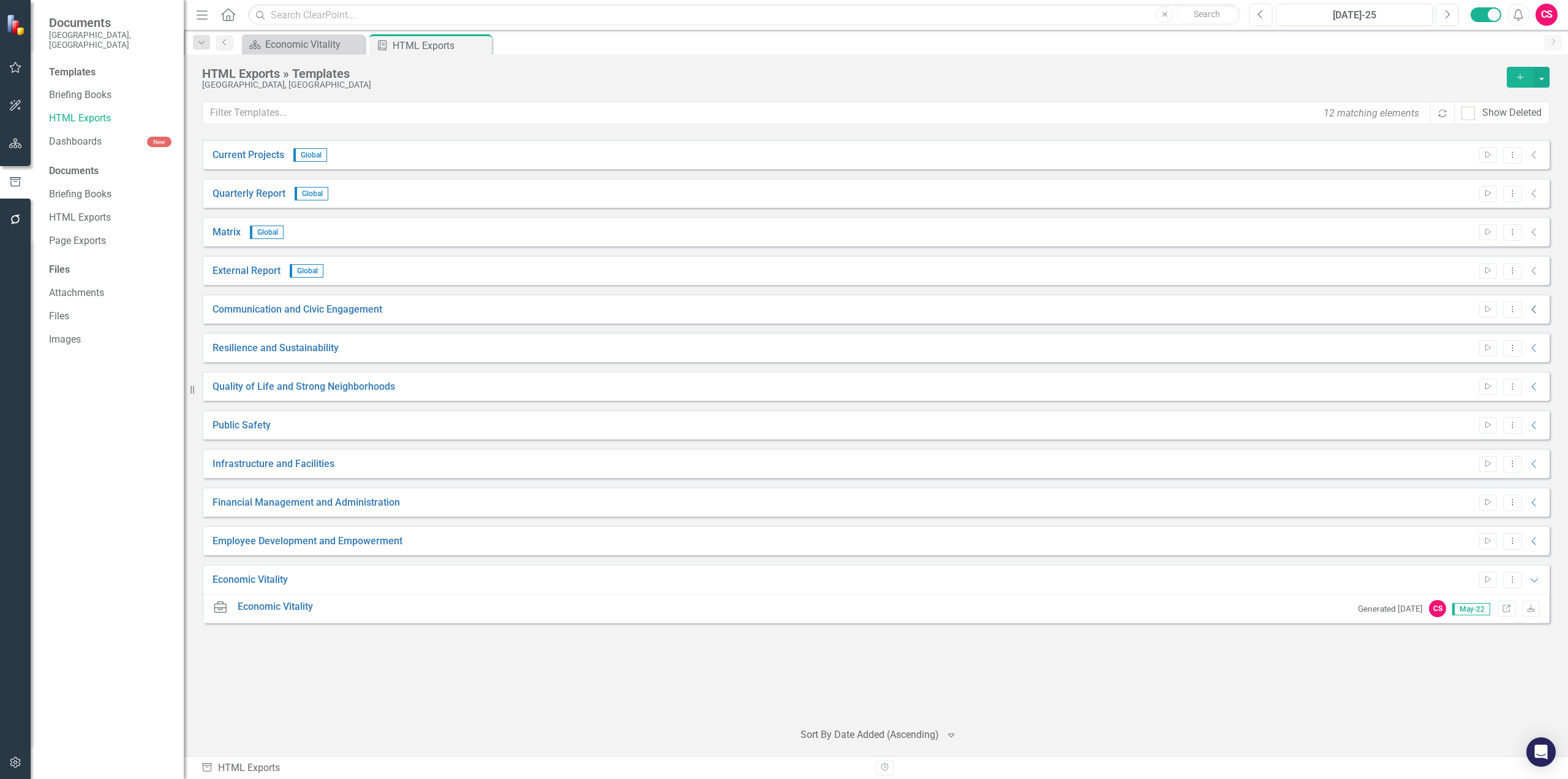
click at [1535, 306] on icon "Collapse" at bounding box center [1534, 309] width 12 height 10
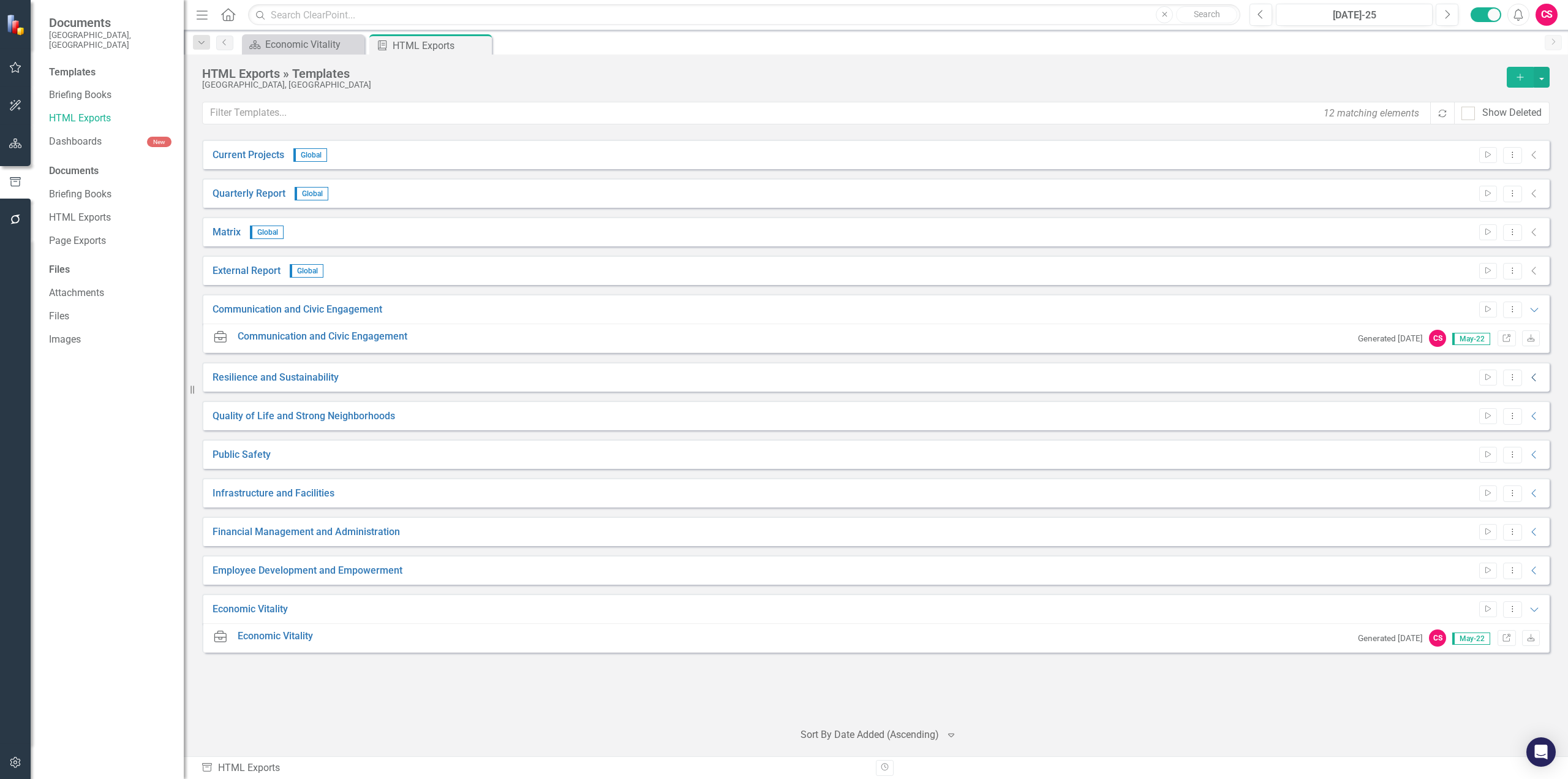
click at [1532, 373] on icon "Collapse" at bounding box center [1534, 377] width 12 height 10
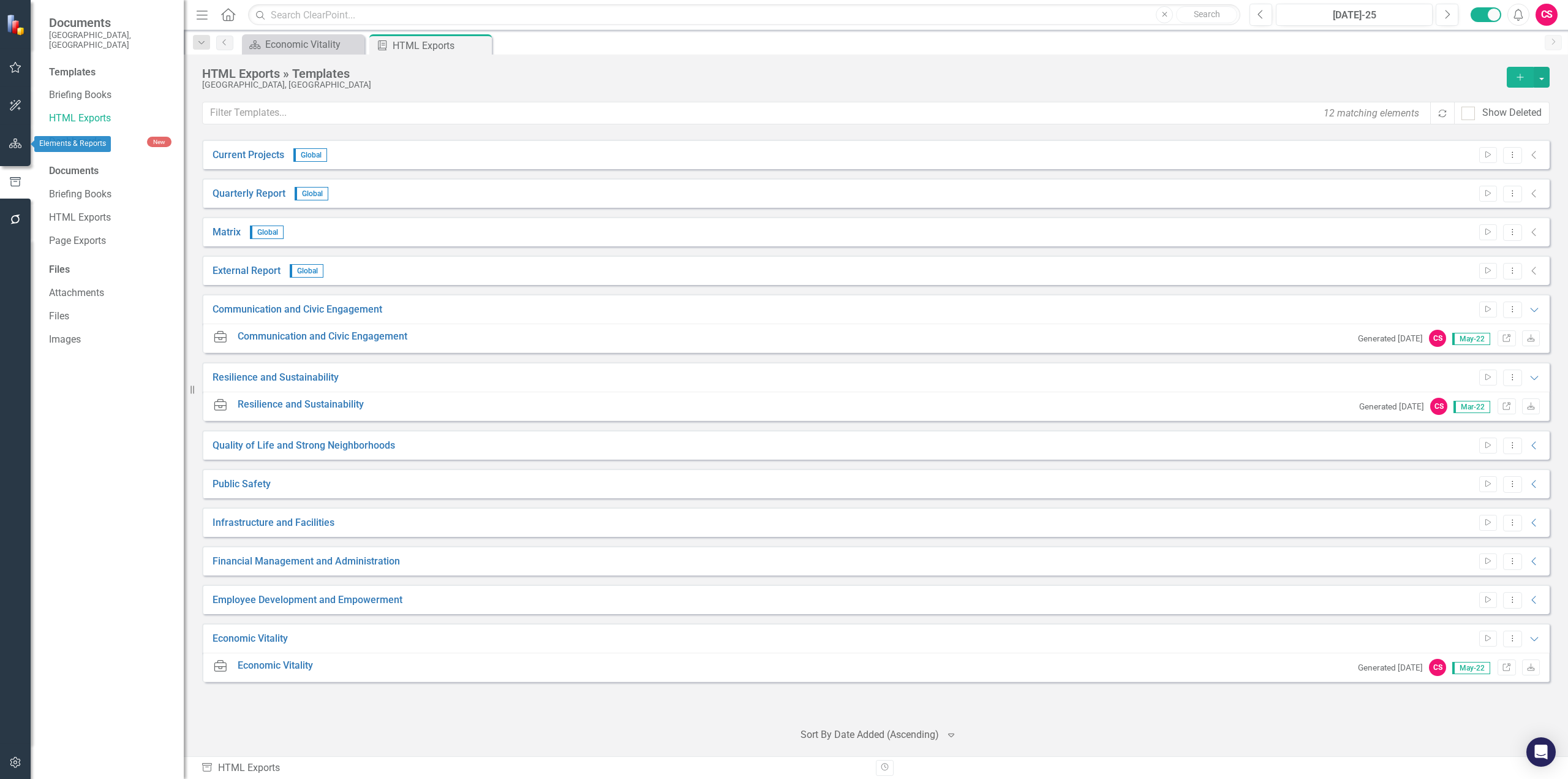
click at [13, 141] on icon "button" at bounding box center [15, 143] width 13 height 10
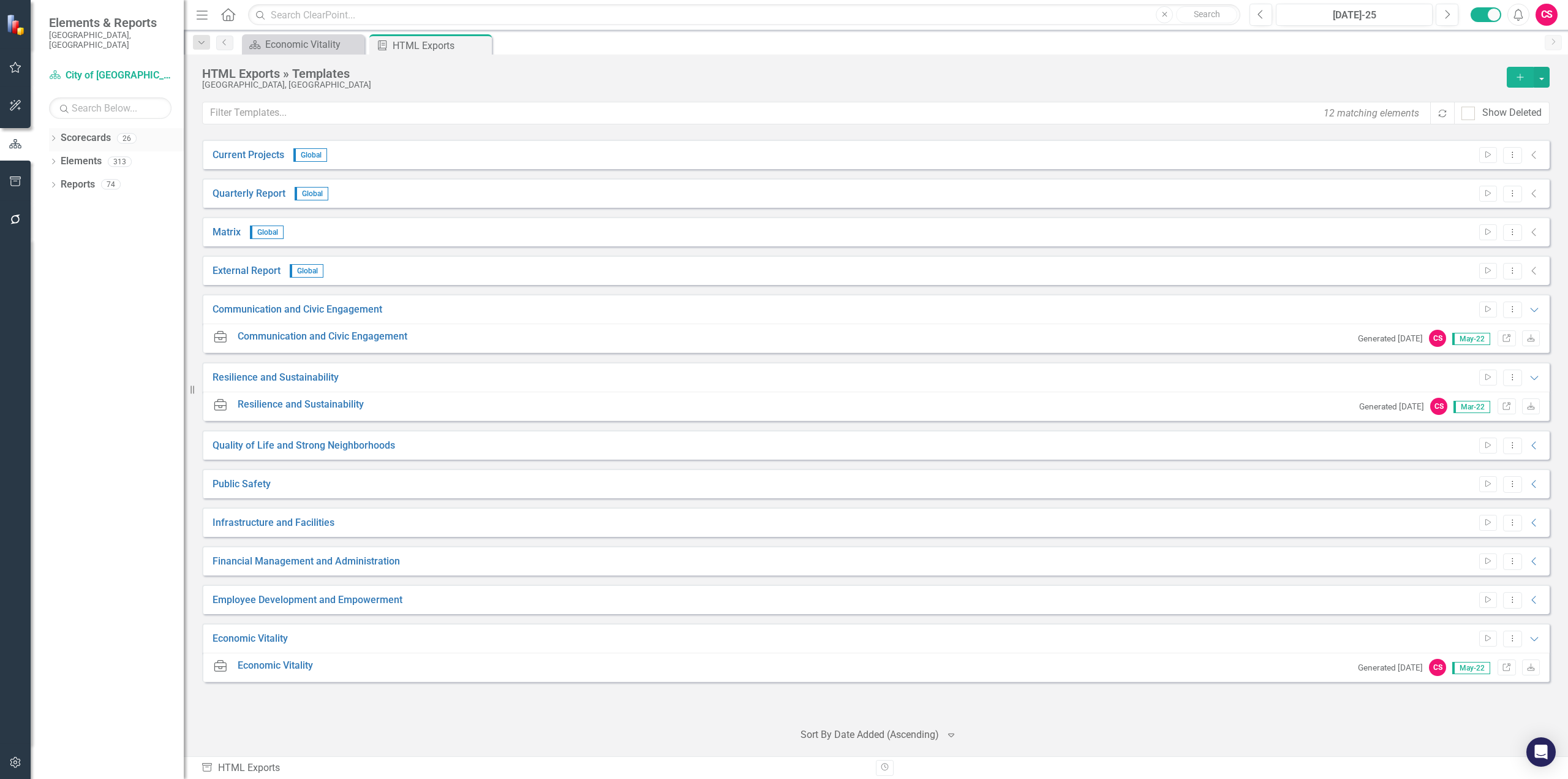
click at [91, 131] on link "Scorecards" at bounding box center [86, 138] width 50 height 14
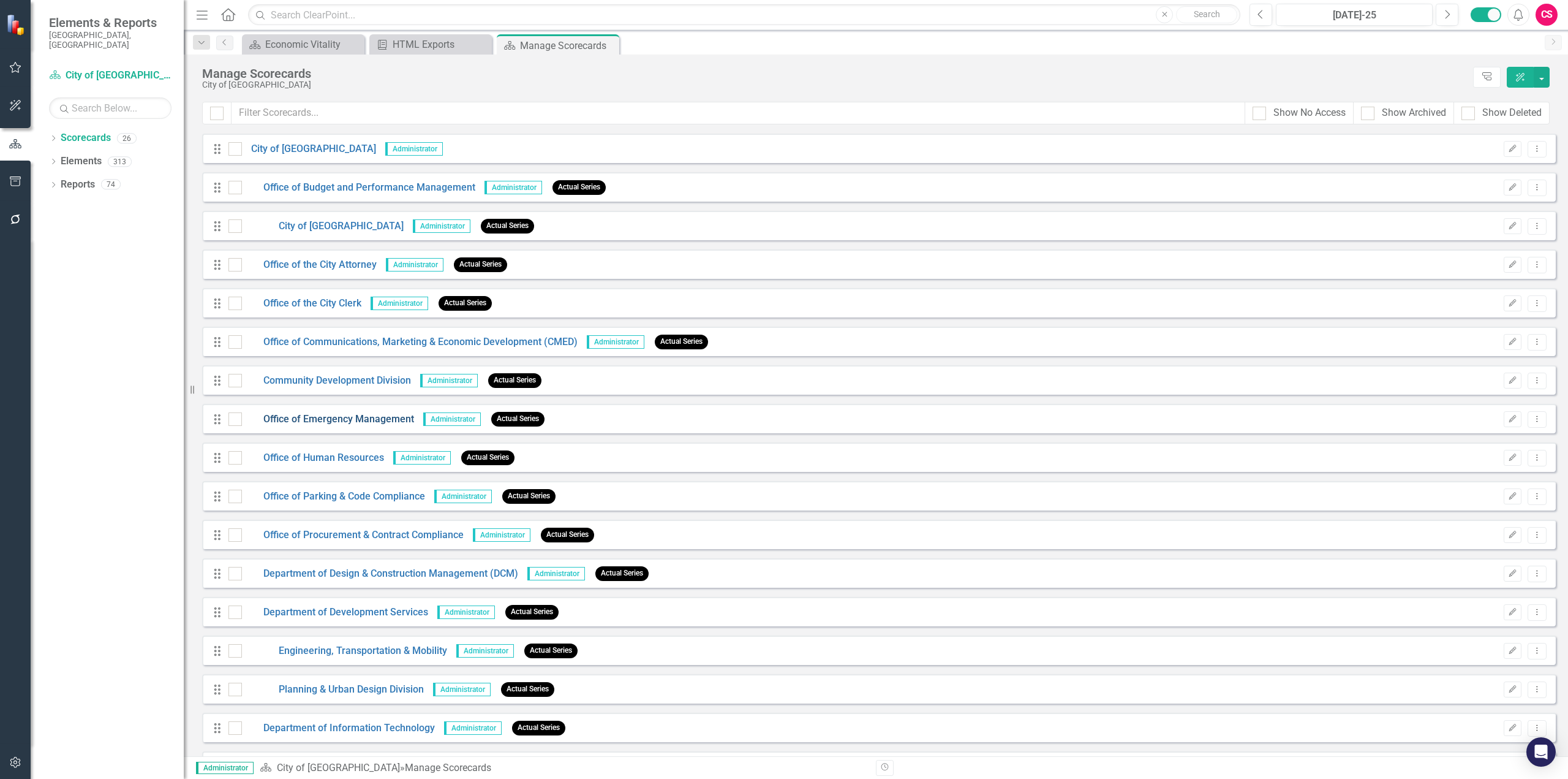
click at [360, 419] on link "Office of Emergency Management" at bounding box center [327, 420] width 172 height 14
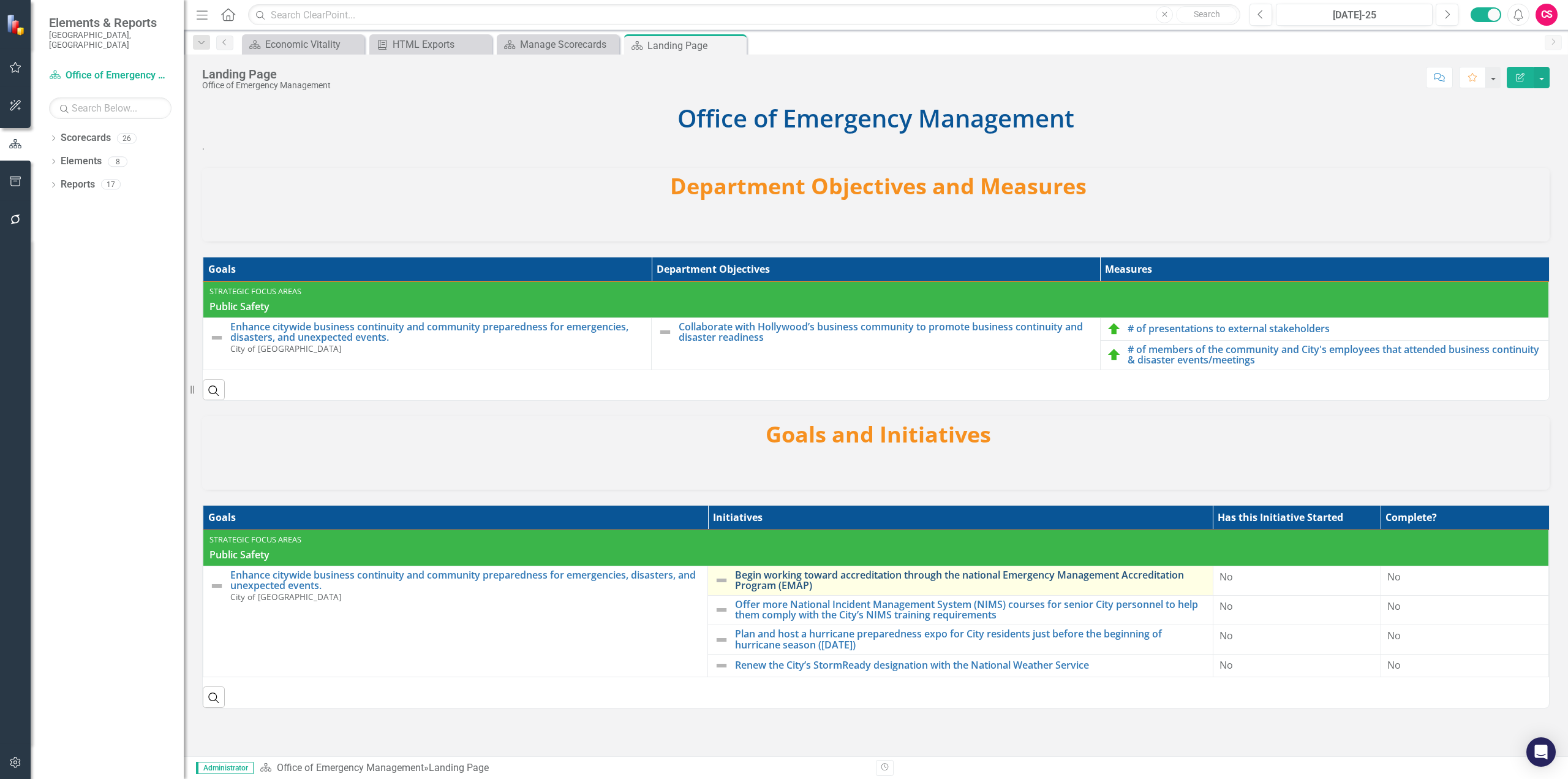
click at [806, 584] on link "Begin working toward accreditation through the national Emergency Management Ac…" at bounding box center [971, 580] width 471 height 21
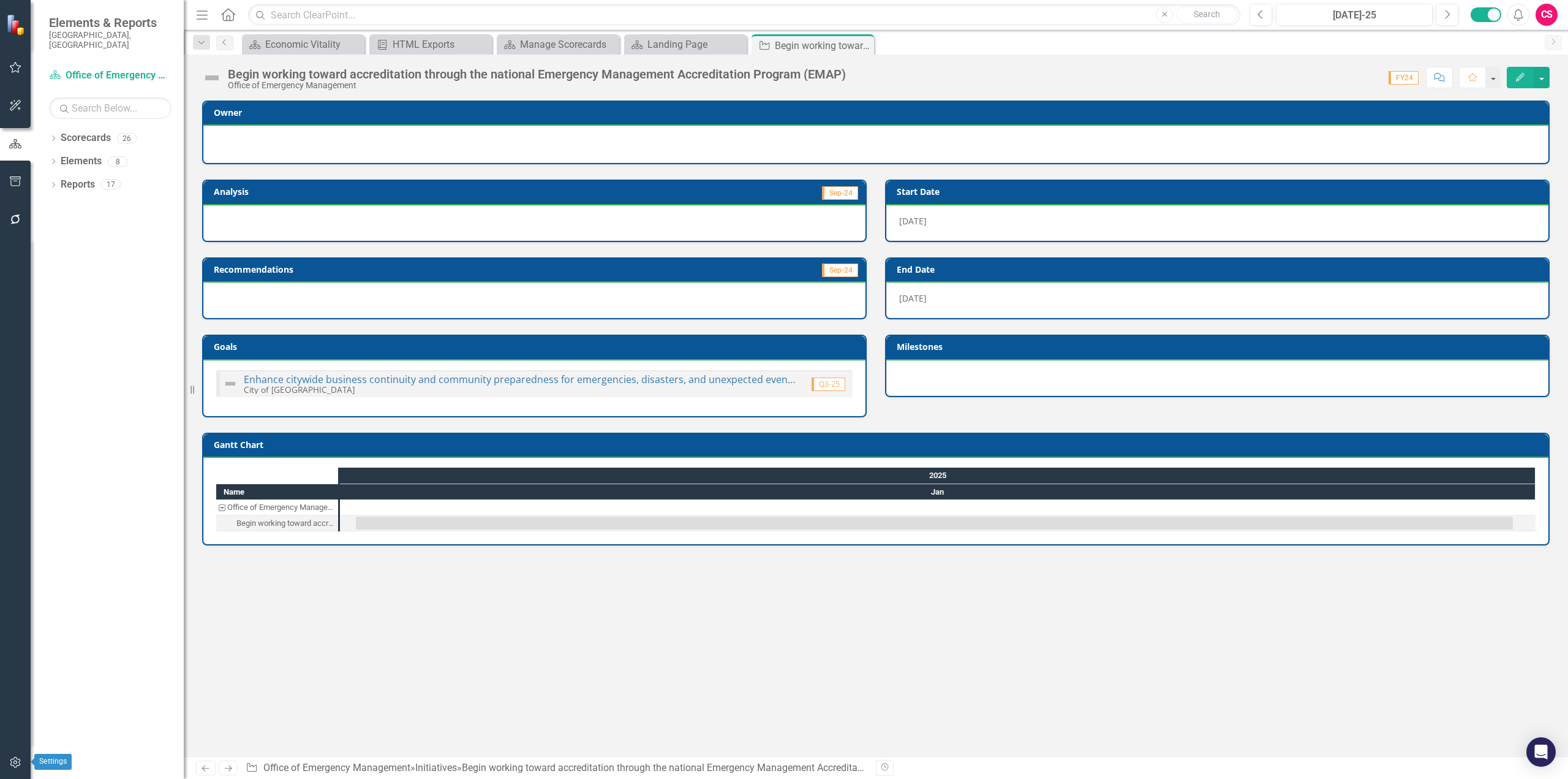
click at [16, 760] on icon "button" at bounding box center [15, 762] width 13 height 10
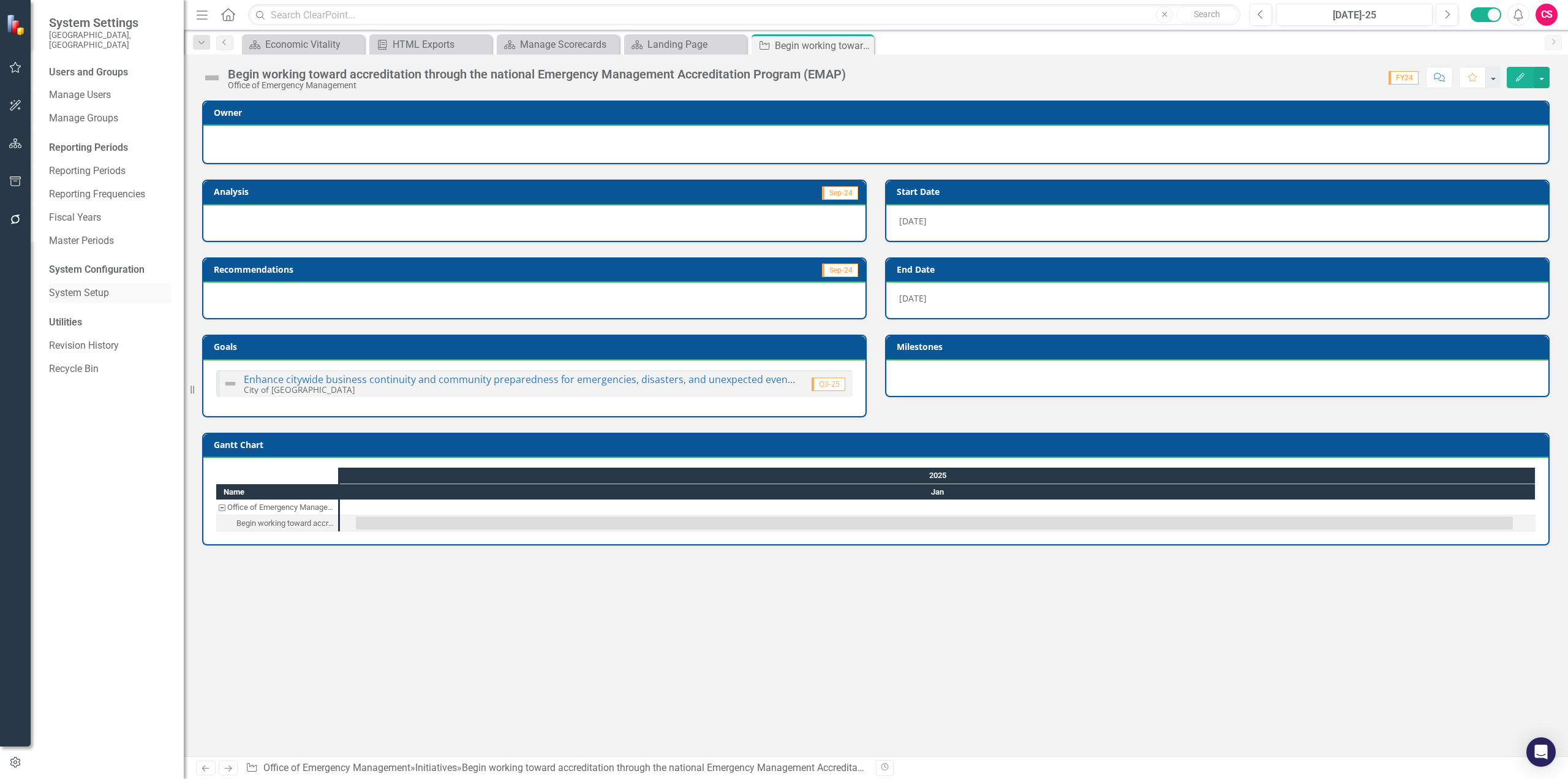
click at [99, 290] on link "System Setup" at bounding box center [110, 293] width 122 height 14
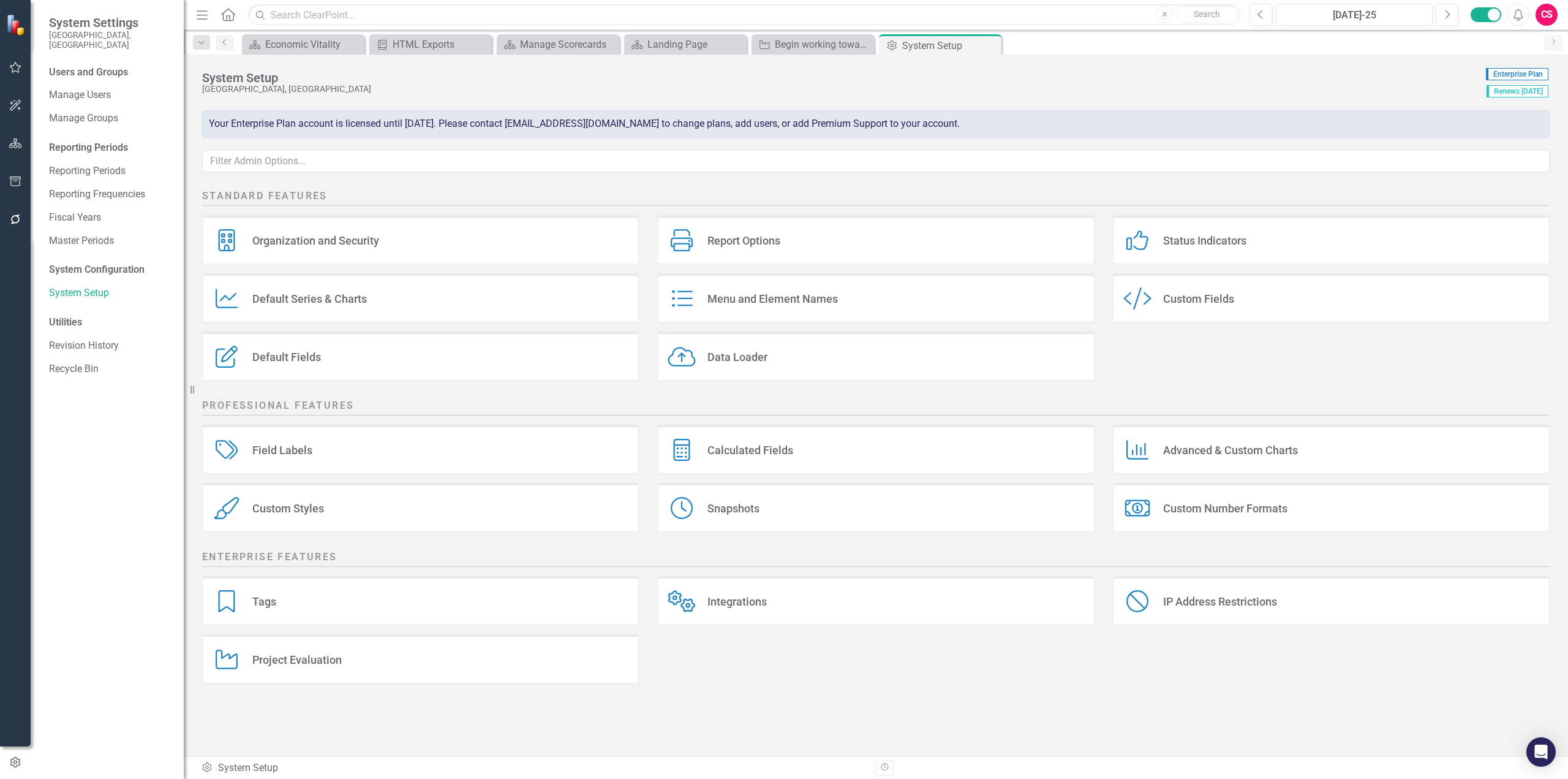
click at [1257, 313] on div "Custom Style Custom Fields" at bounding box center [1331, 298] width 437 height 49
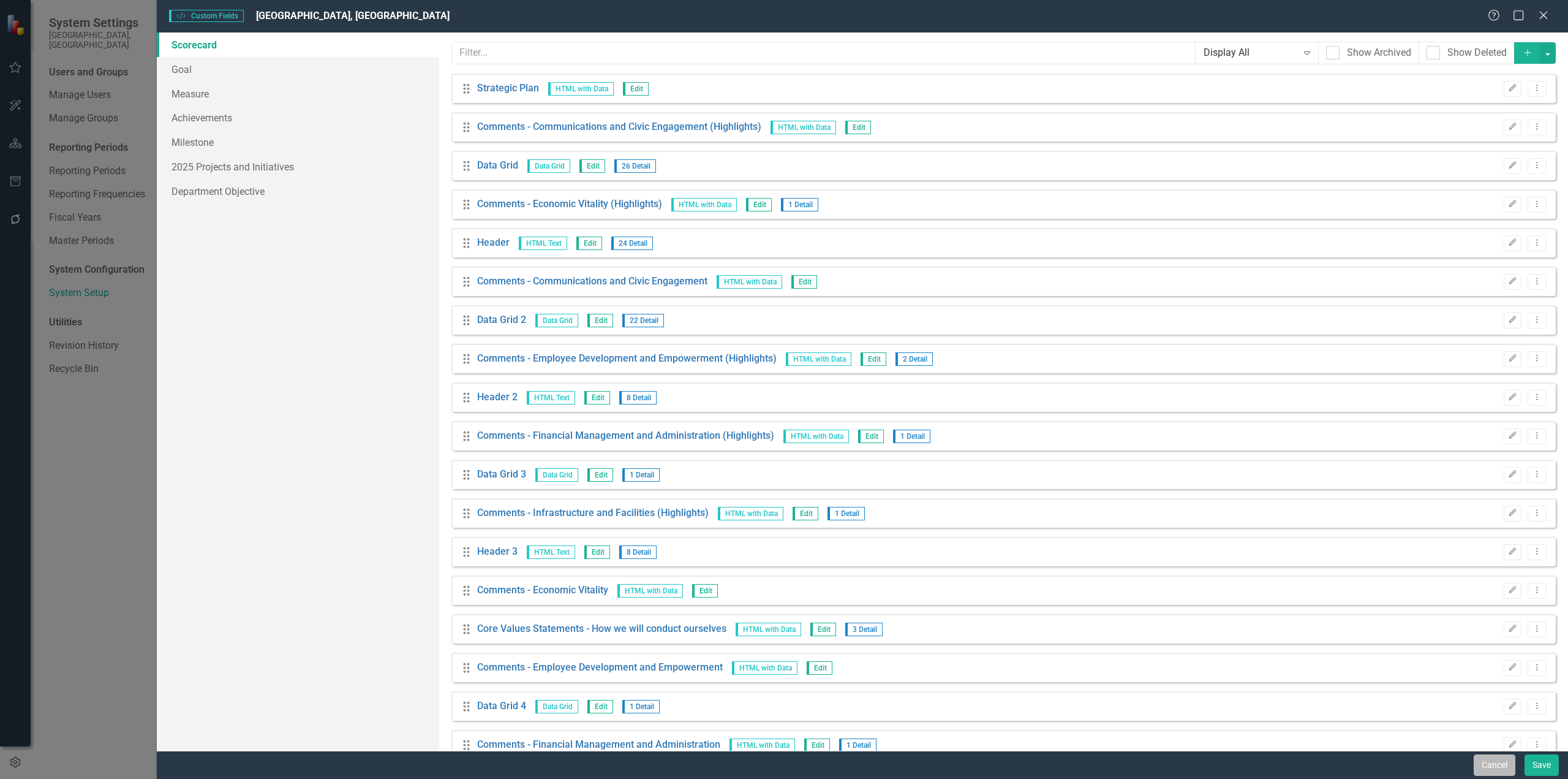
click at [1481, 762] on button "Cancel" at bounding box center [1495, 765] width 42 height 21
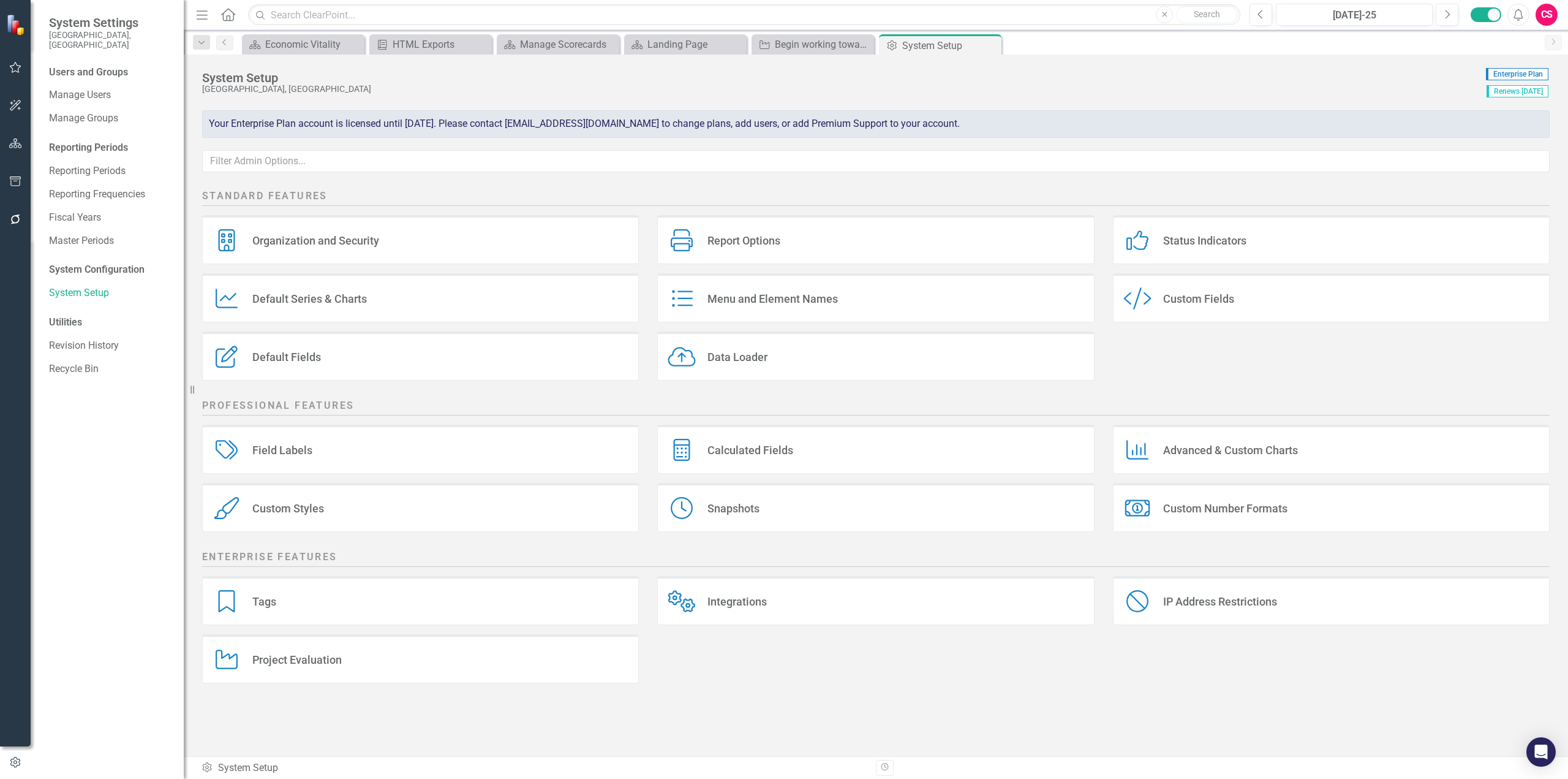
click at [16, 143] on icon "button" at bounding box center [15, 143] width 13 height 10
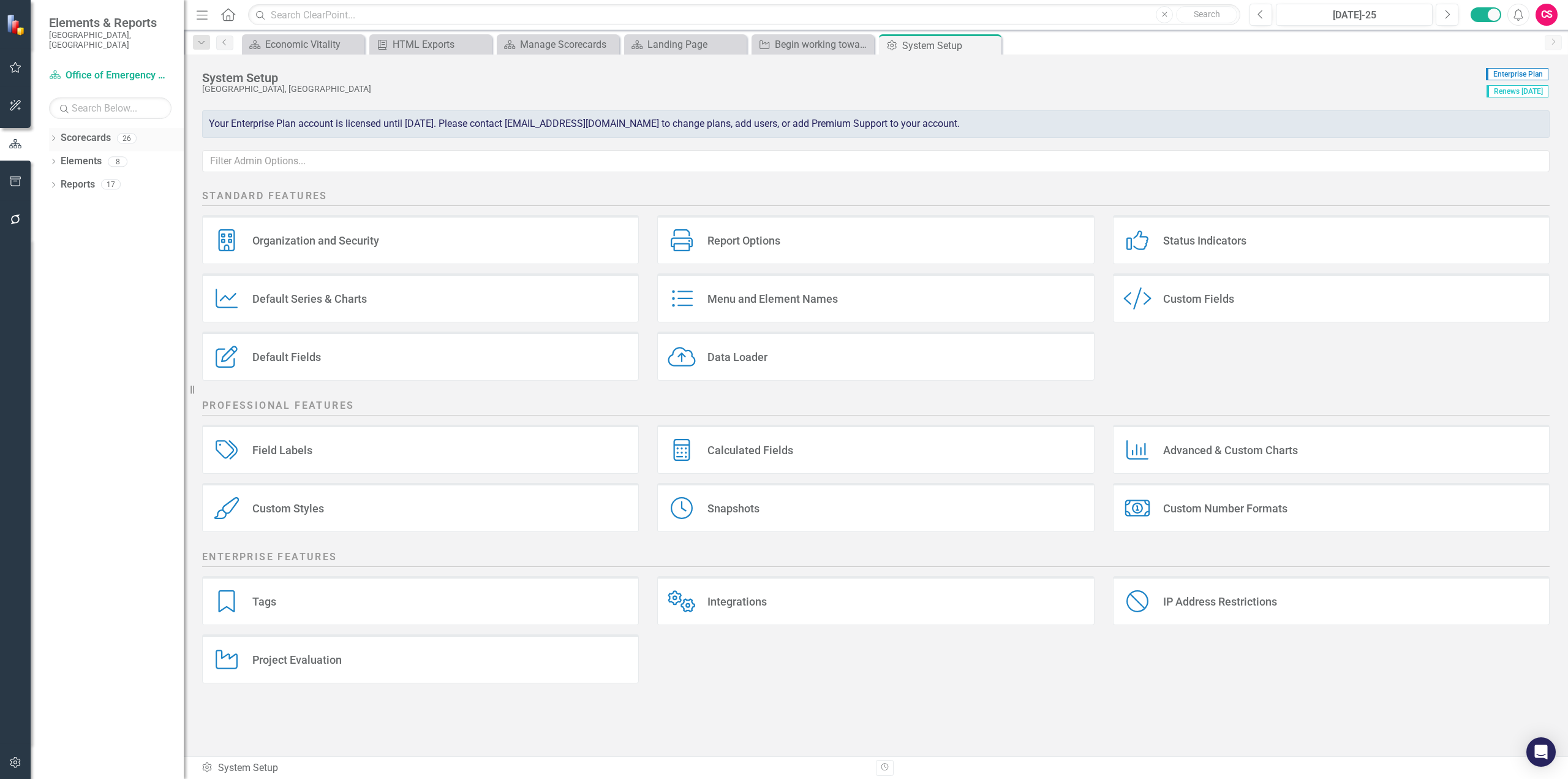
click at [88, 133] on link "Scorecards" at bounding box center [86, 138] width 50 height 14
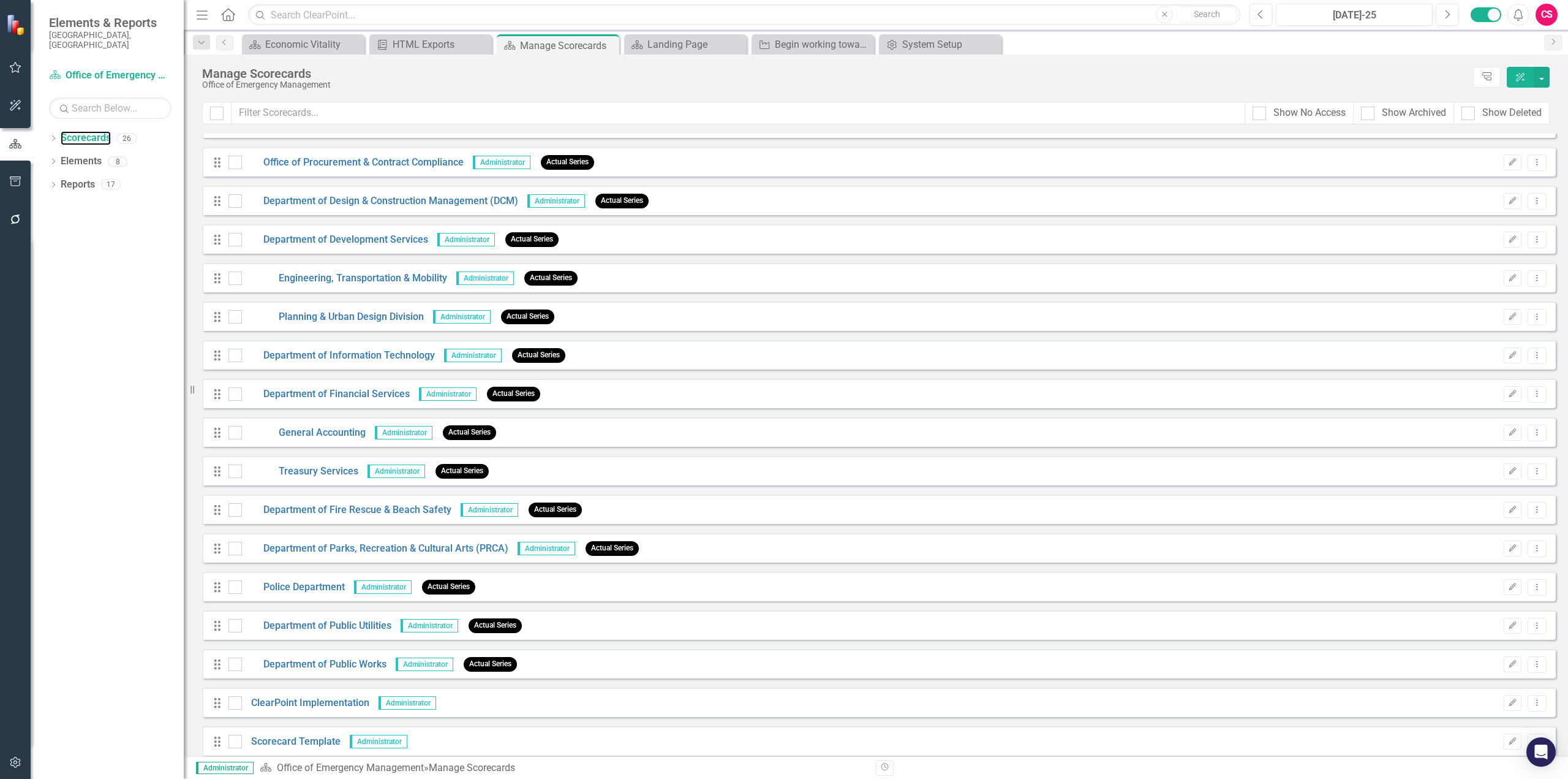
scroll to position [381, 0]
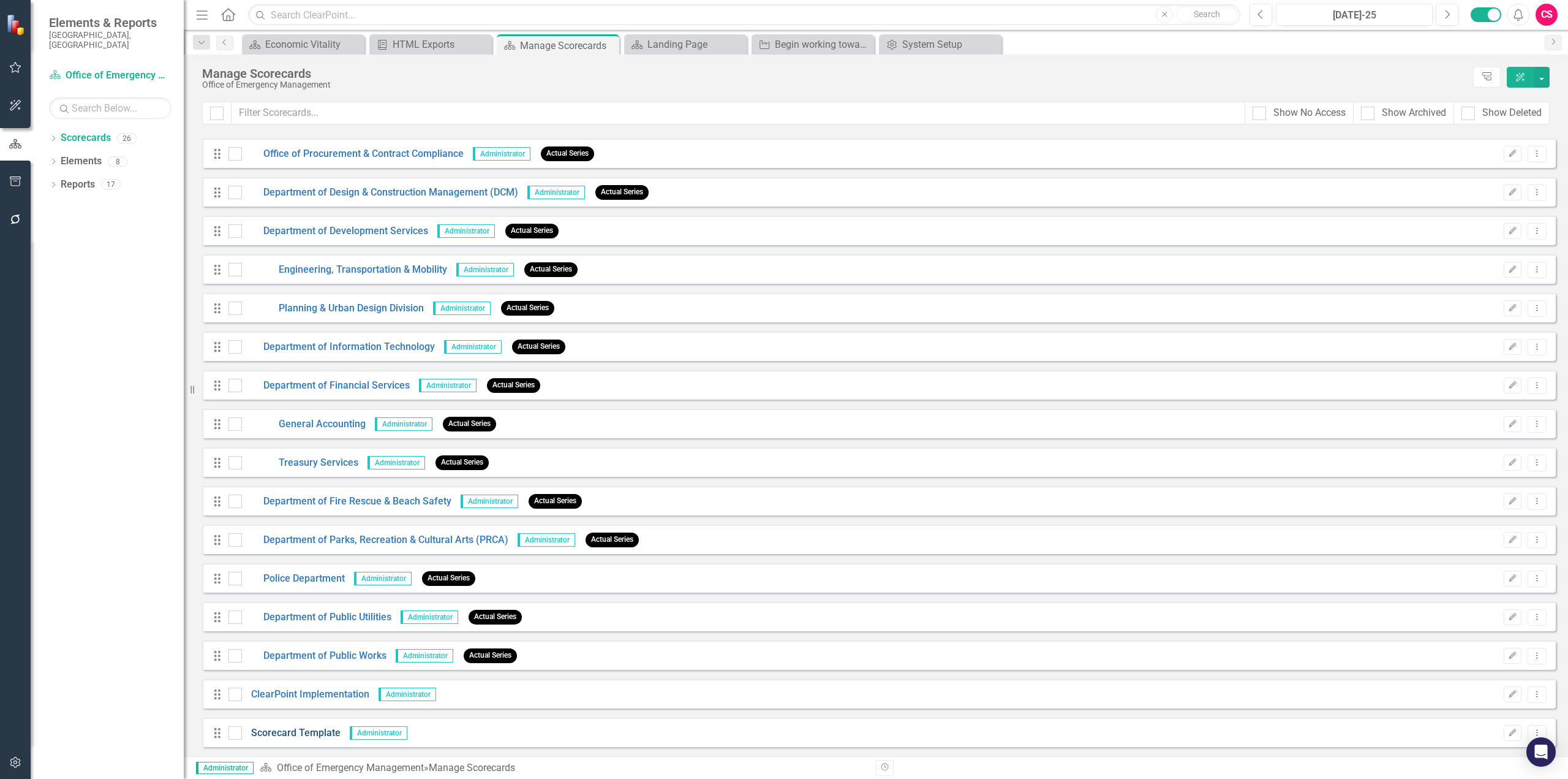
click at [291, 729] on link "Scorecard Template" at bounding box center [291, 733] width 99 height 14
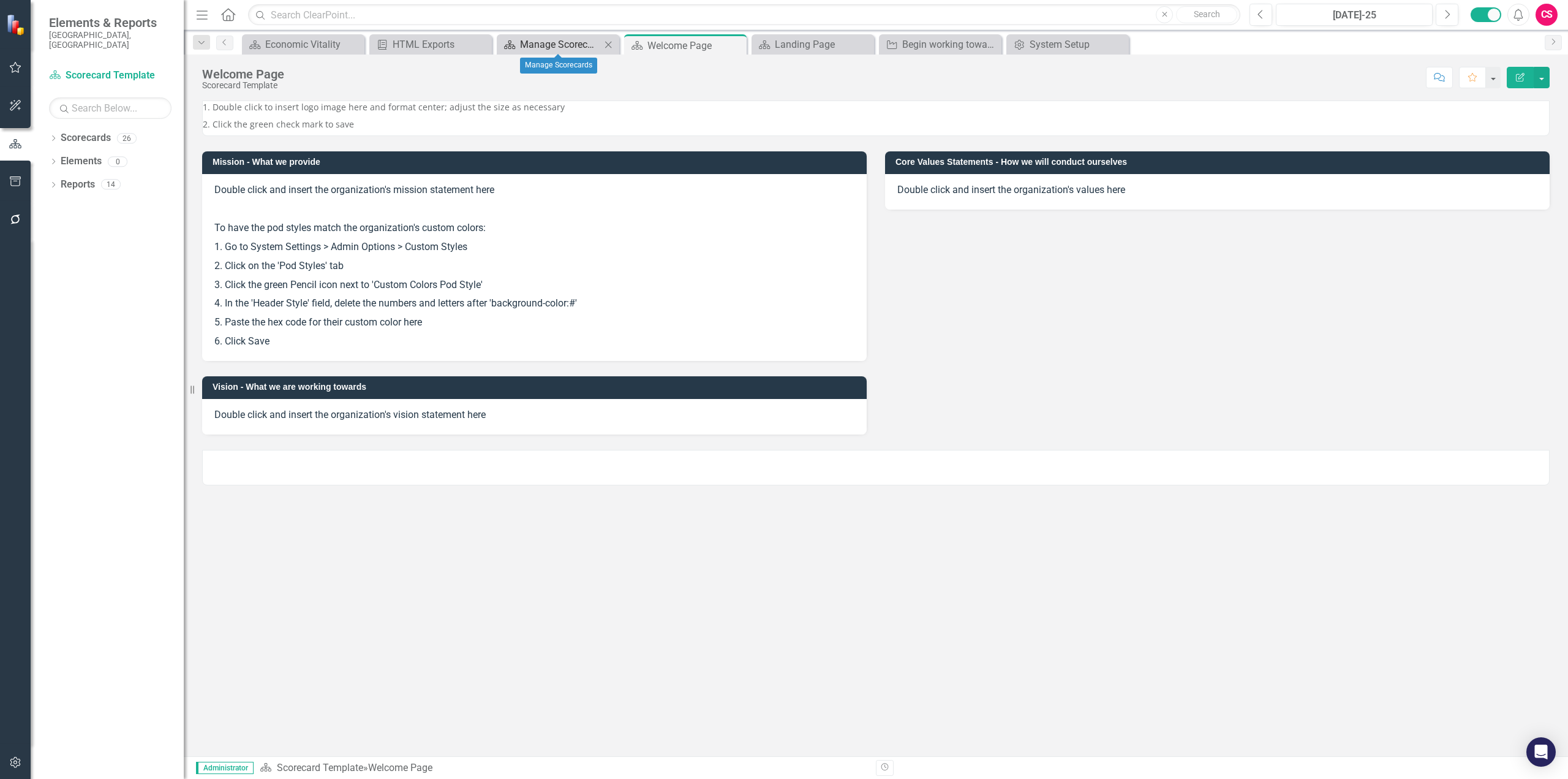
click at [556, 44] on div "Manage Scorecards" at bounding box center [560, 44] width 81 height 15
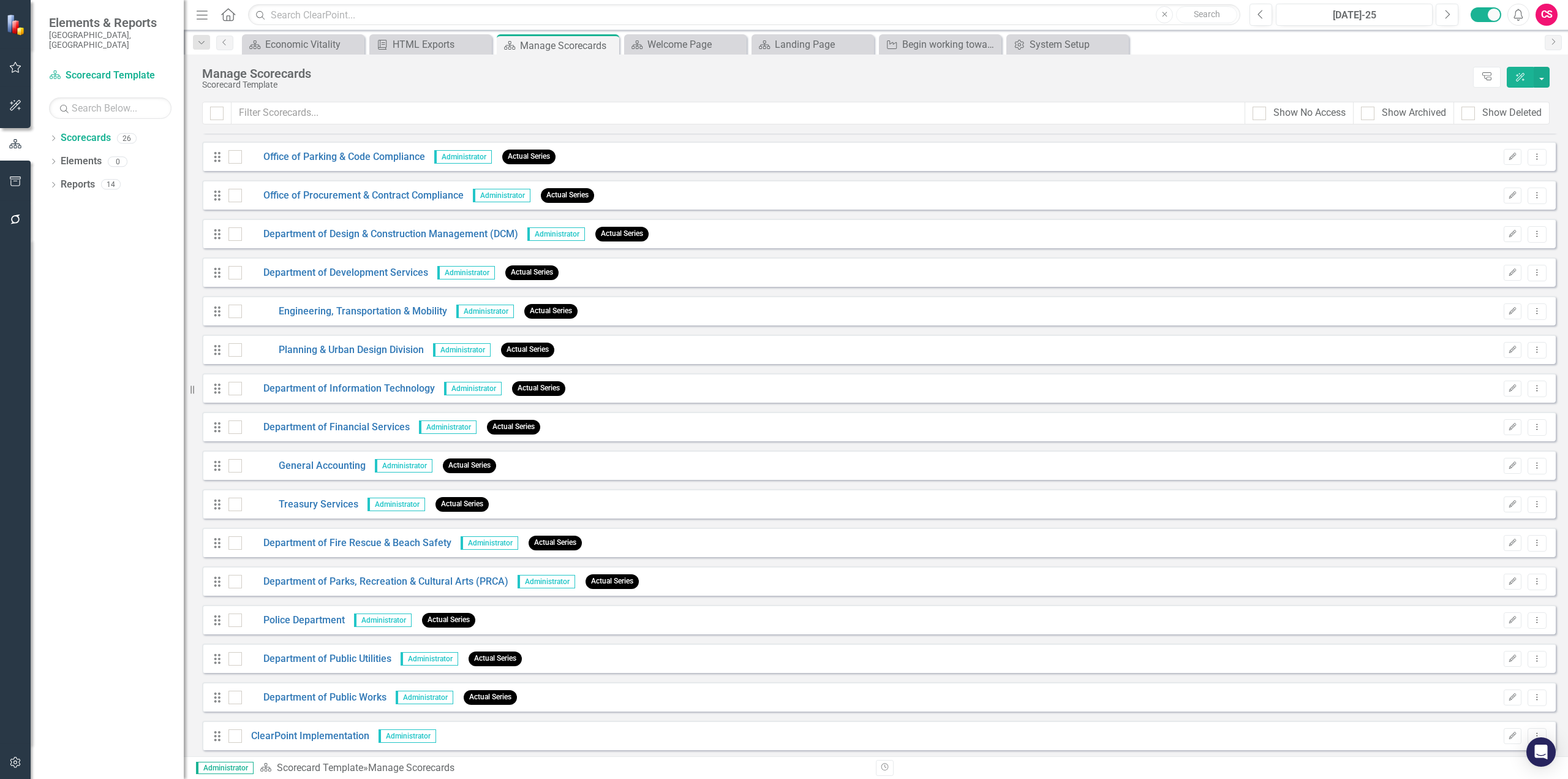
scroll to position [381, 0]
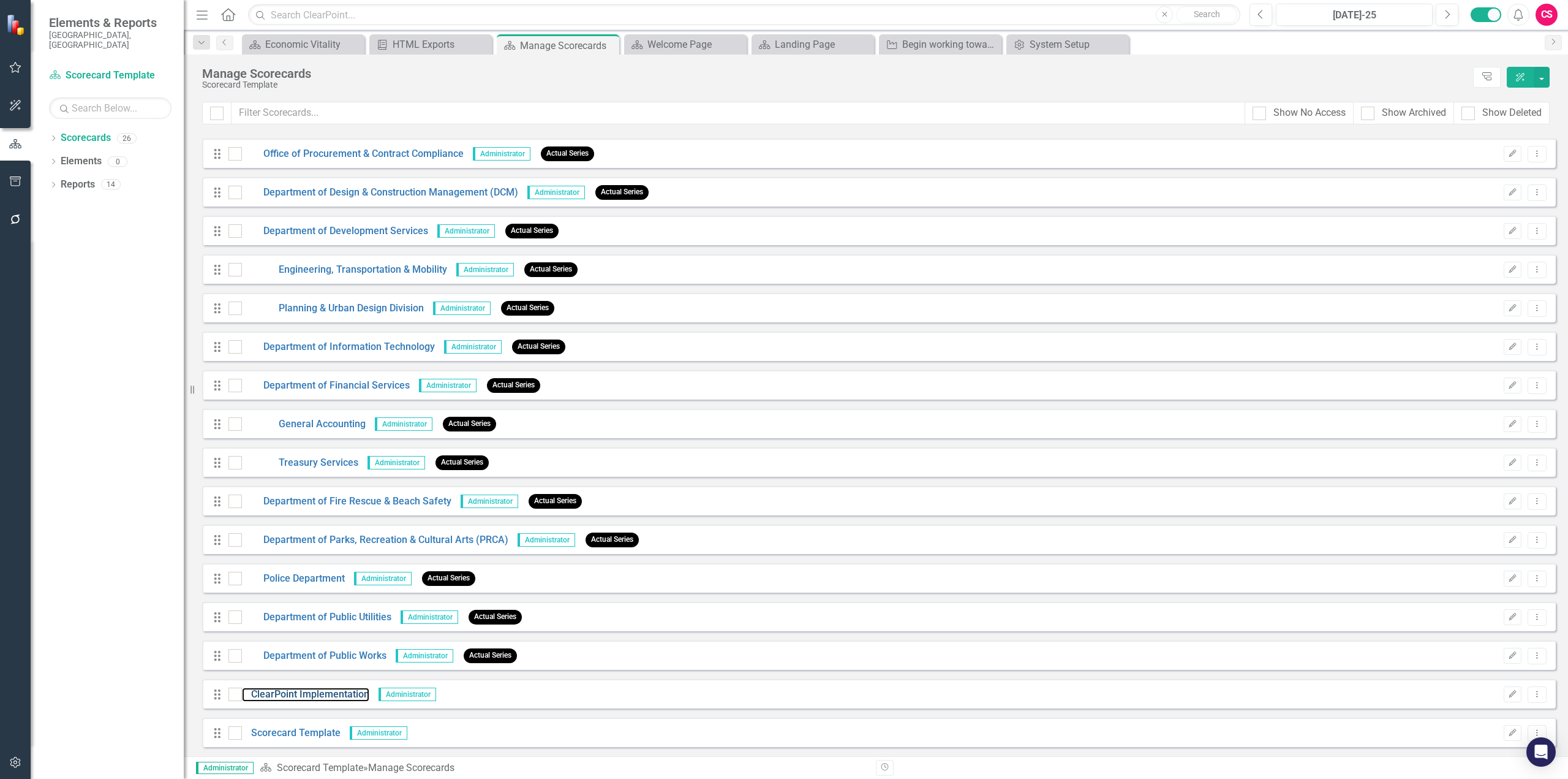
click at [342, 697] on link "ClearPoint Implementation" at bounding box center [305, 695] width 128 height 14
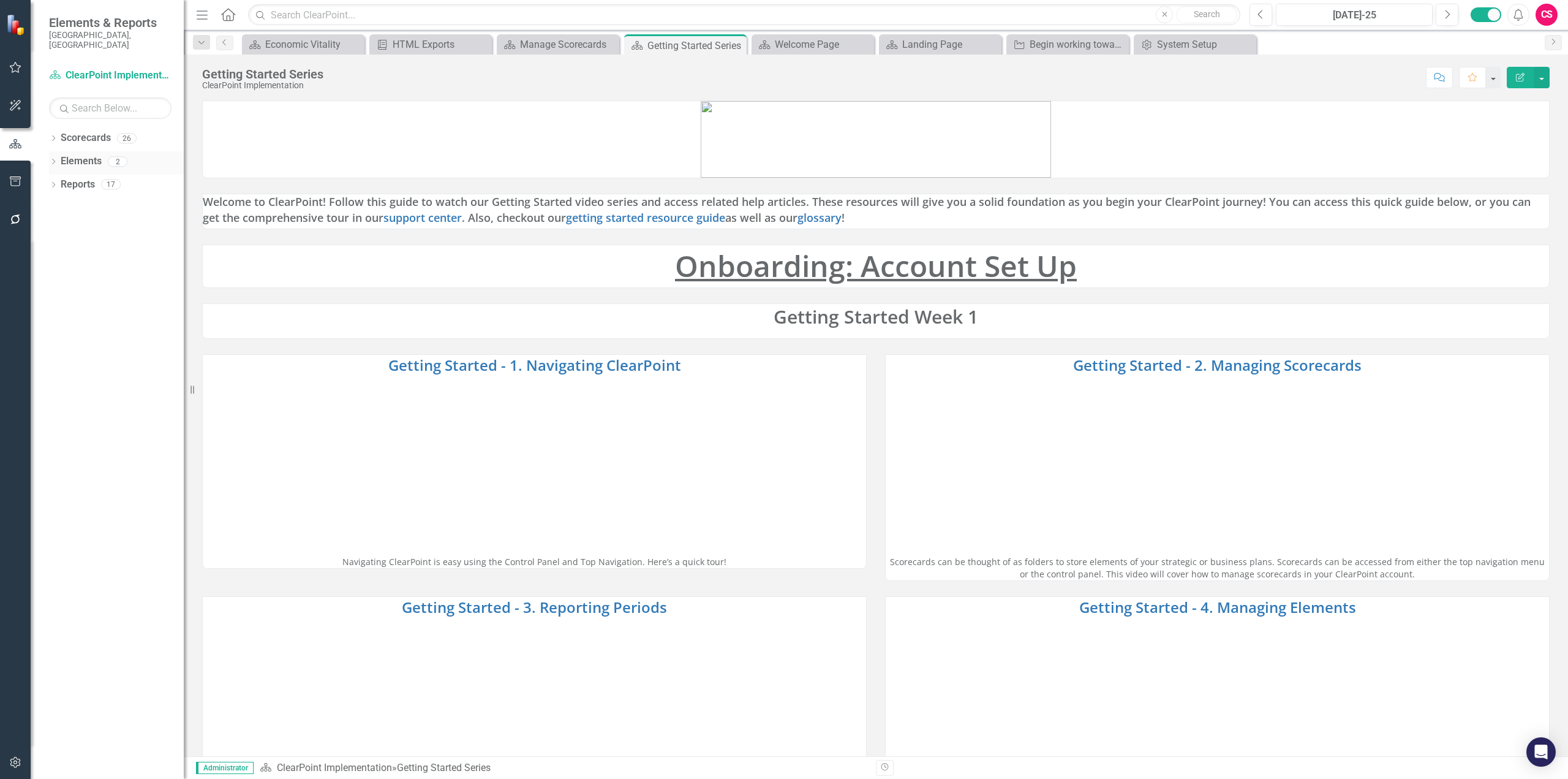
click at [75, 155] on link "Elements" at bounding box center [81, 162] width 41 height 14
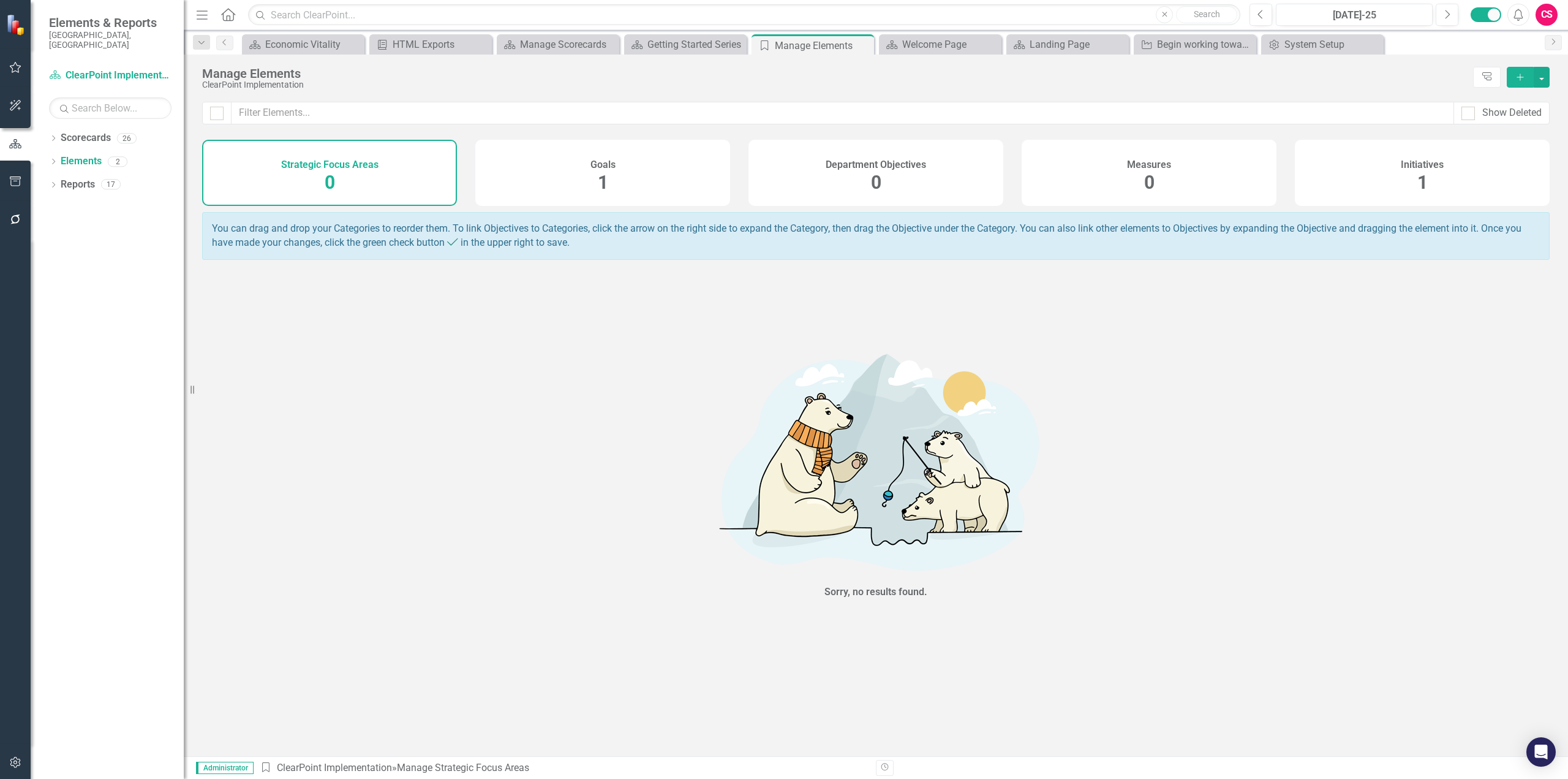
click at [644, 179] on div "Goals 1" at bounding box center [603, 173] width 255 height 66
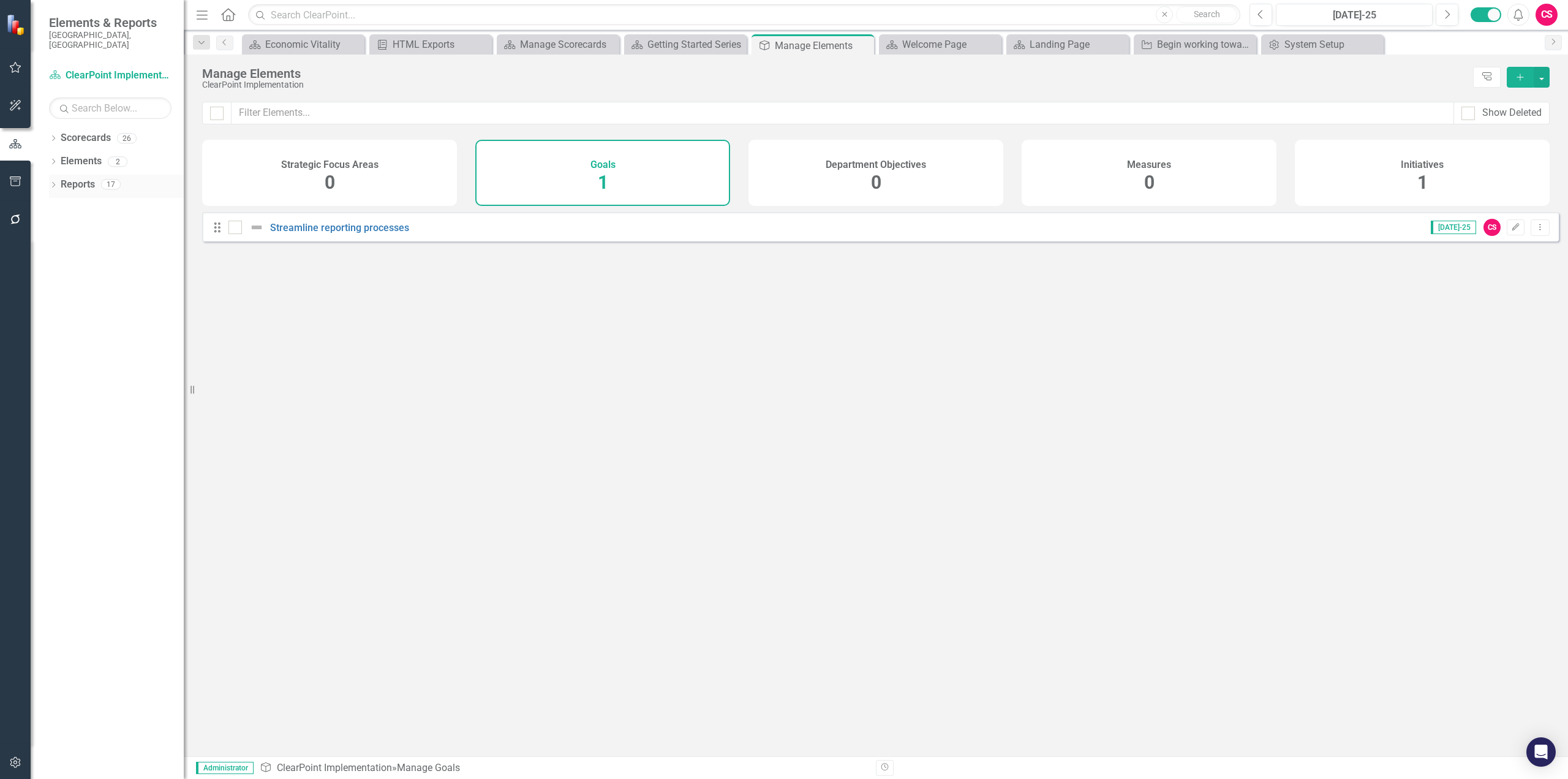
click at [82, 178] on link "Reports" at bounding box center [77, 185] width 34 height 14
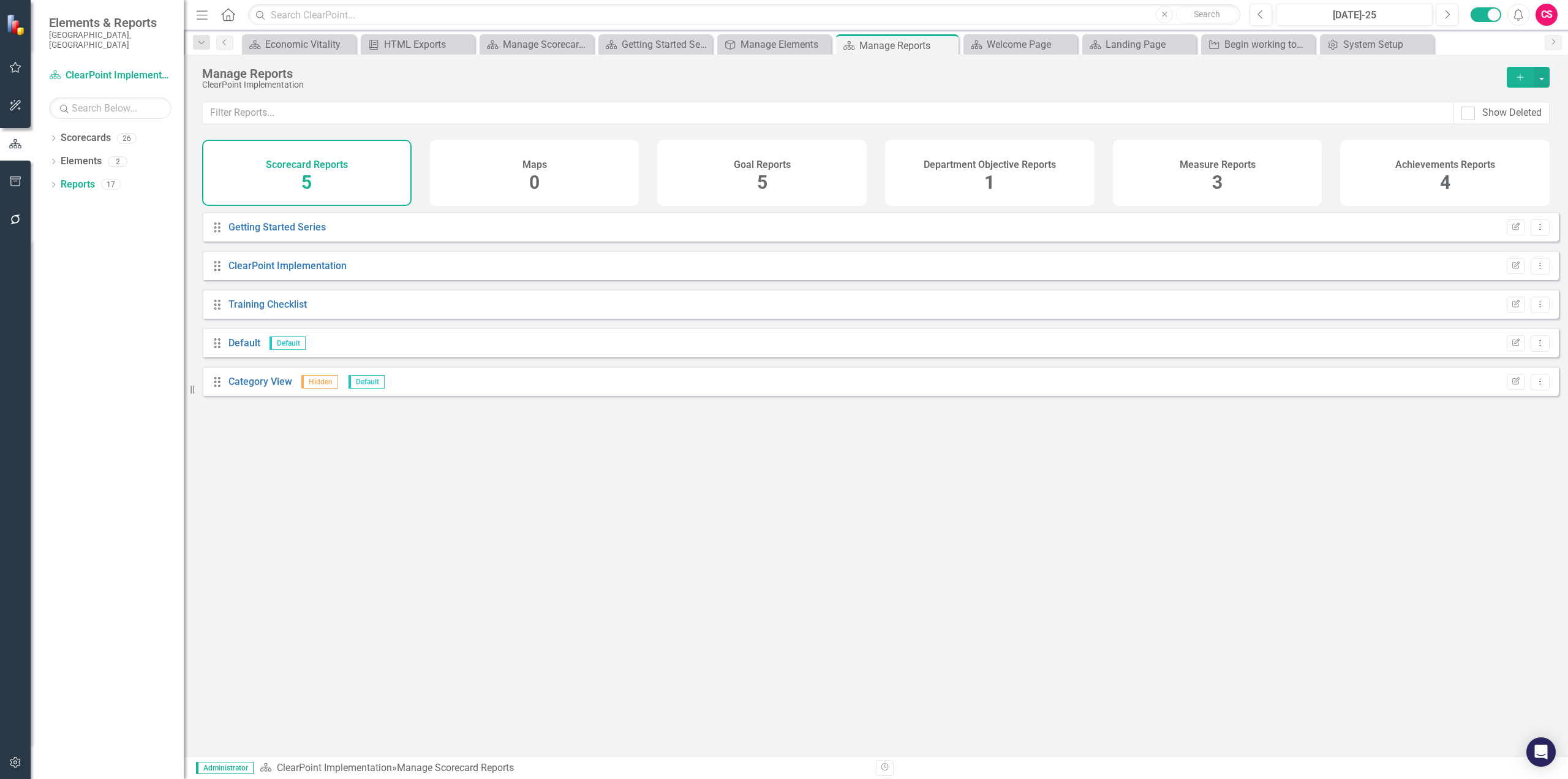
click at [1013, 185] on div "Department Objective Reports 1" at bounding box center [989, 173] width 209 height 66
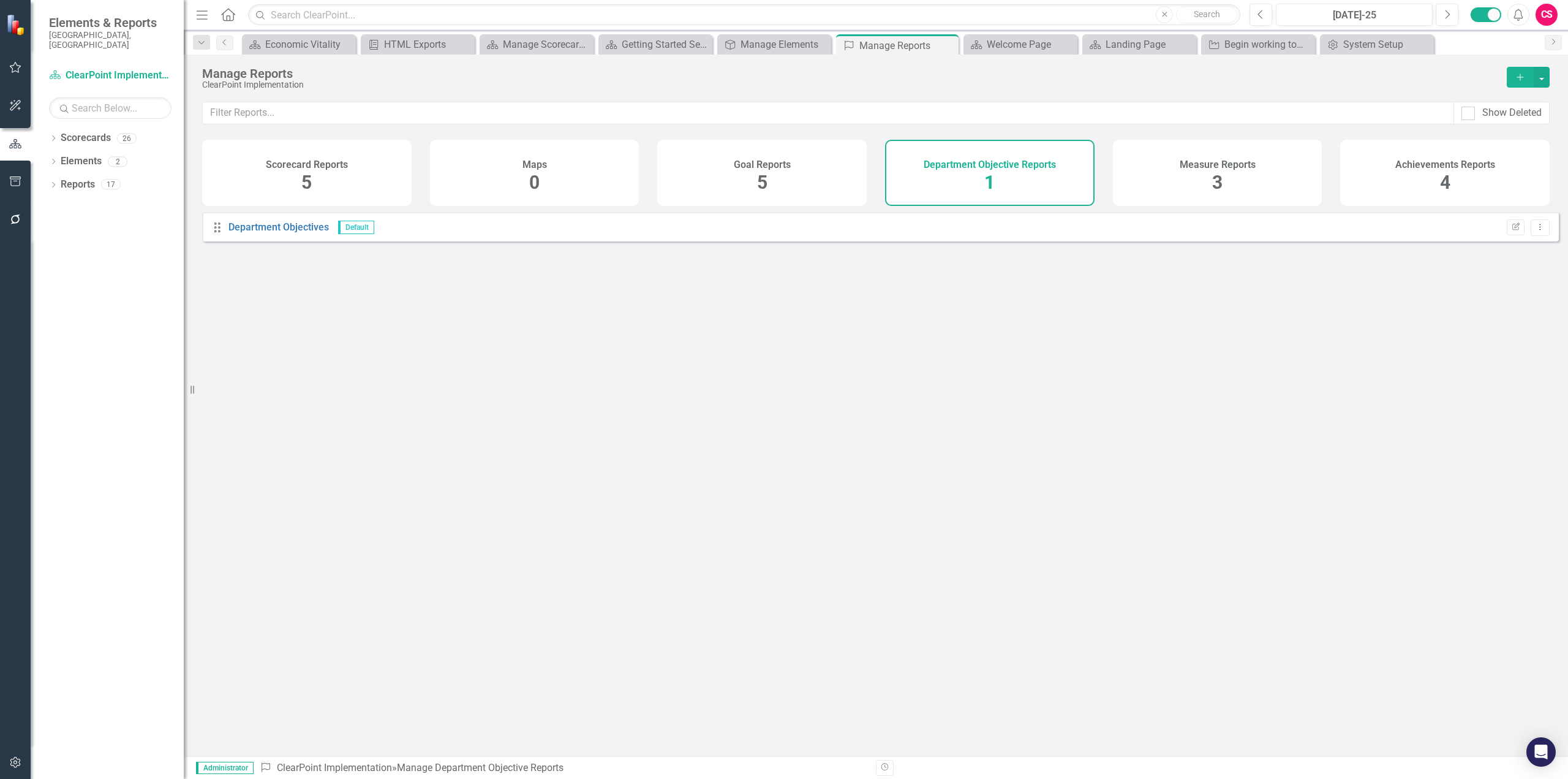
click at [1216, 173] on span "3" at bounding box center [1217, 182] width 10 height 21
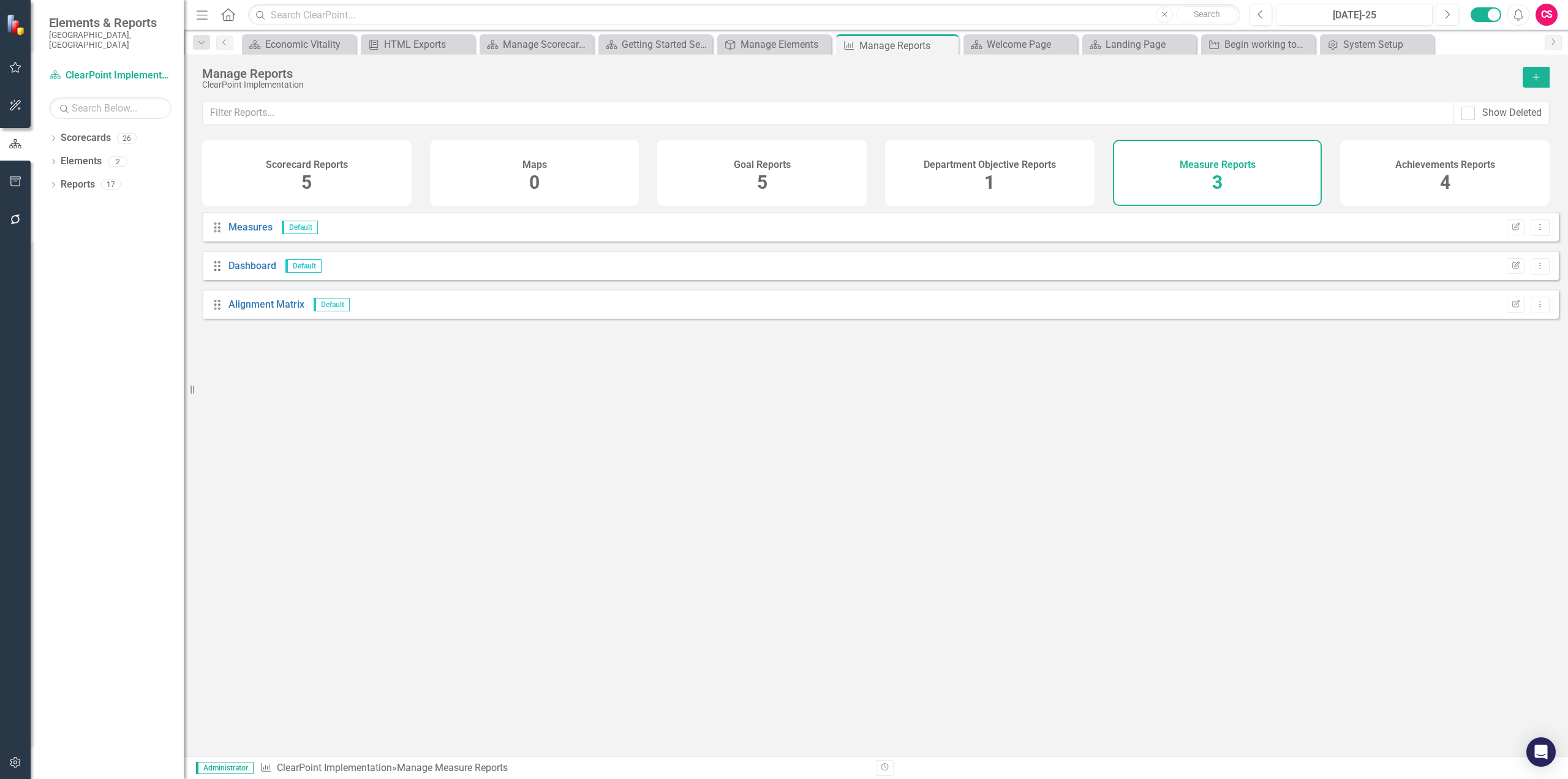
click at [702, 175] on div "Goal Reports 5" at bounding box center [762, 173] width 209 height 66
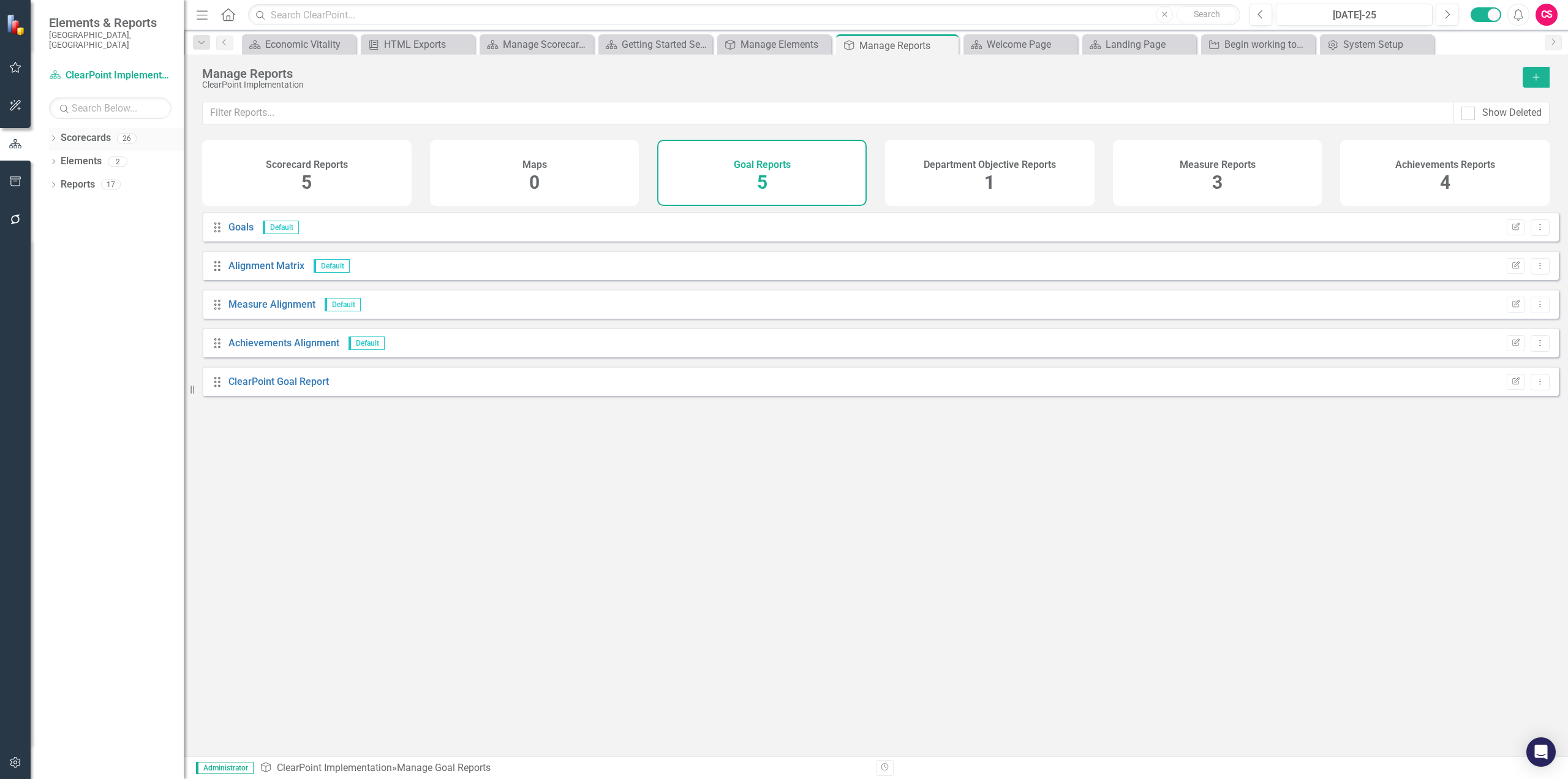
click at [88, 133] on link "Scorecards" at bounding box center [86, 138] width 50 height 14
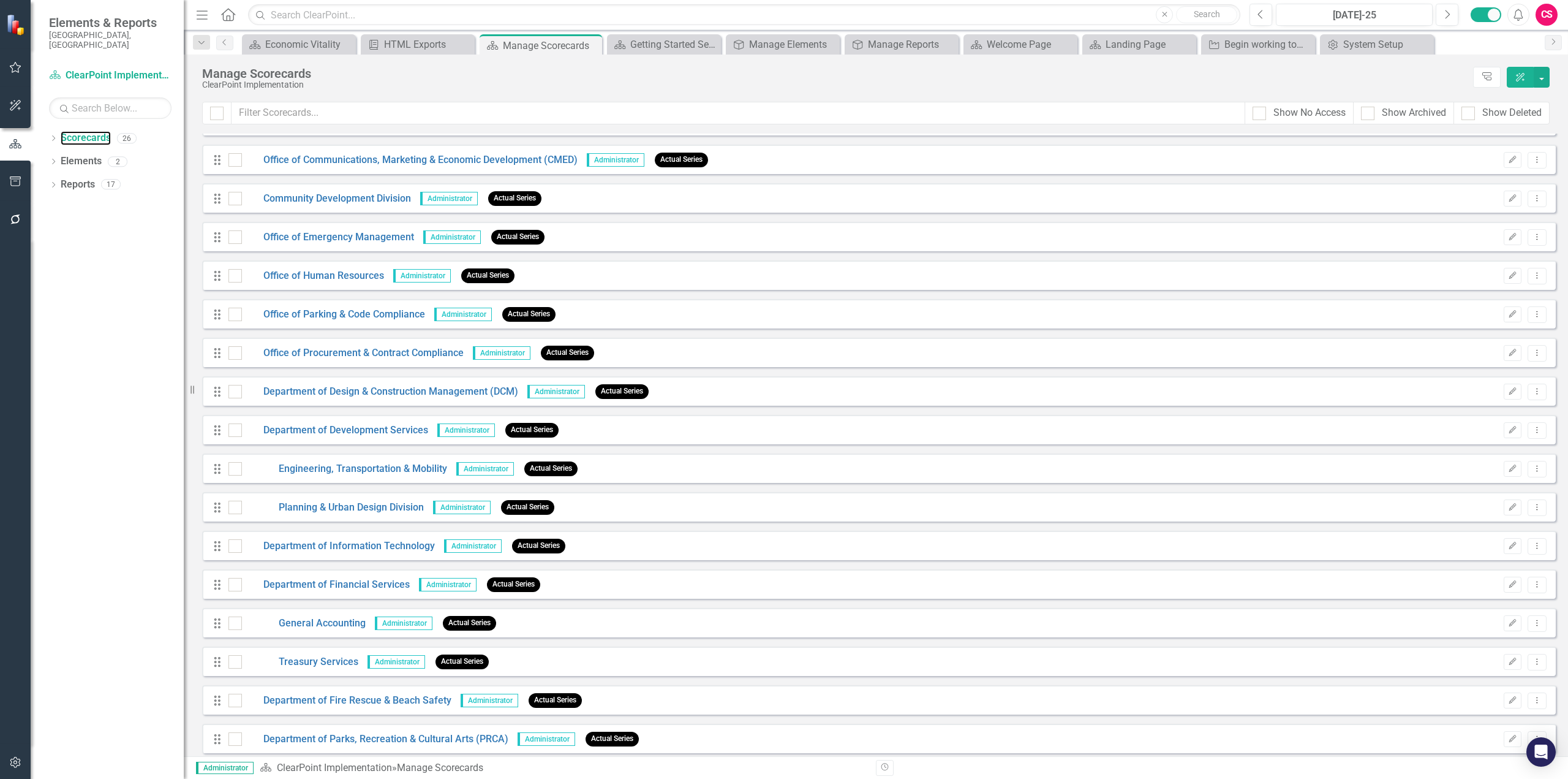
scroll to position [381, 0]
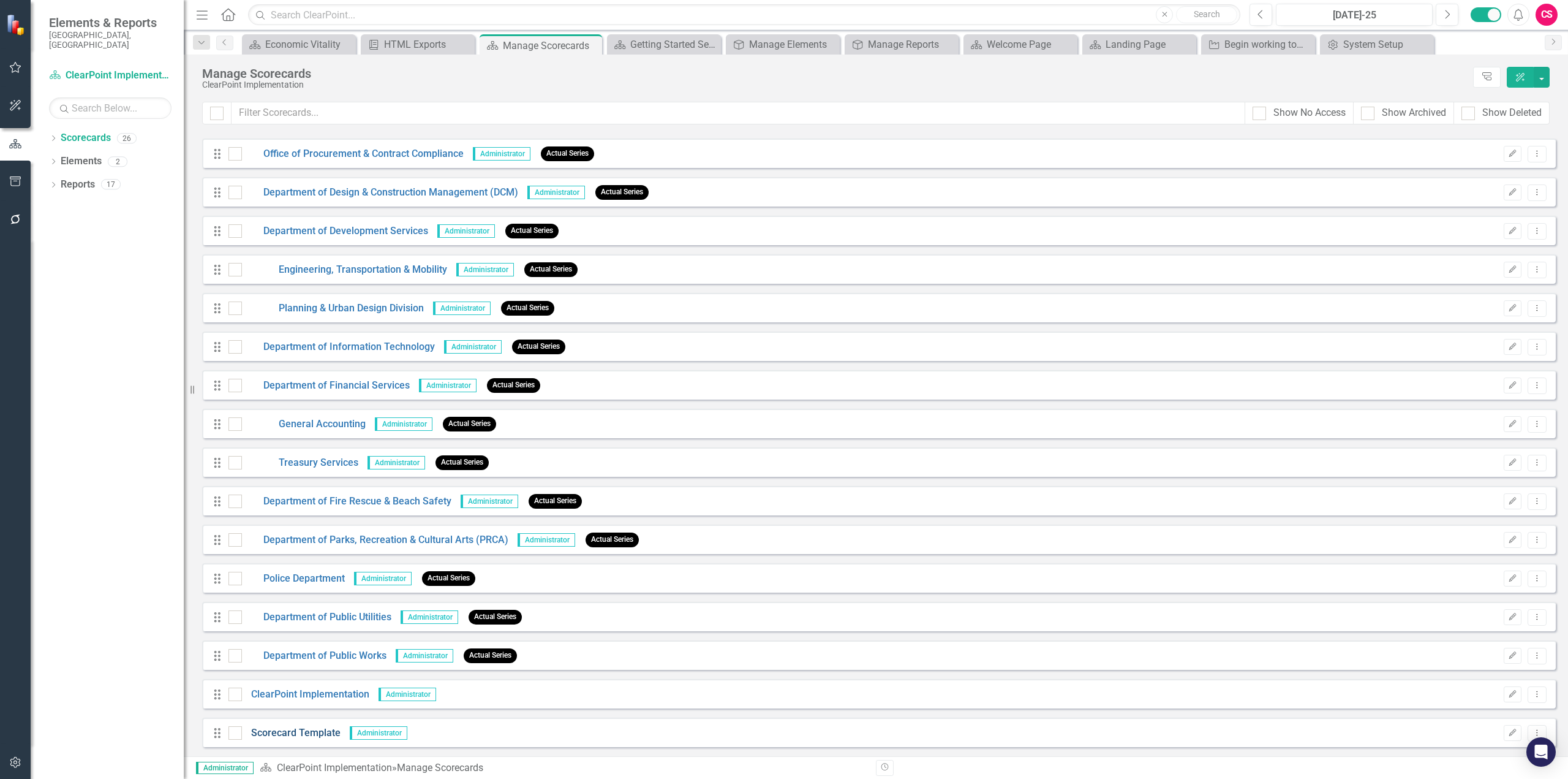
click at [299, 729] on link "Scorecard Template" at bounding box center [291, 733] width 99 height 14
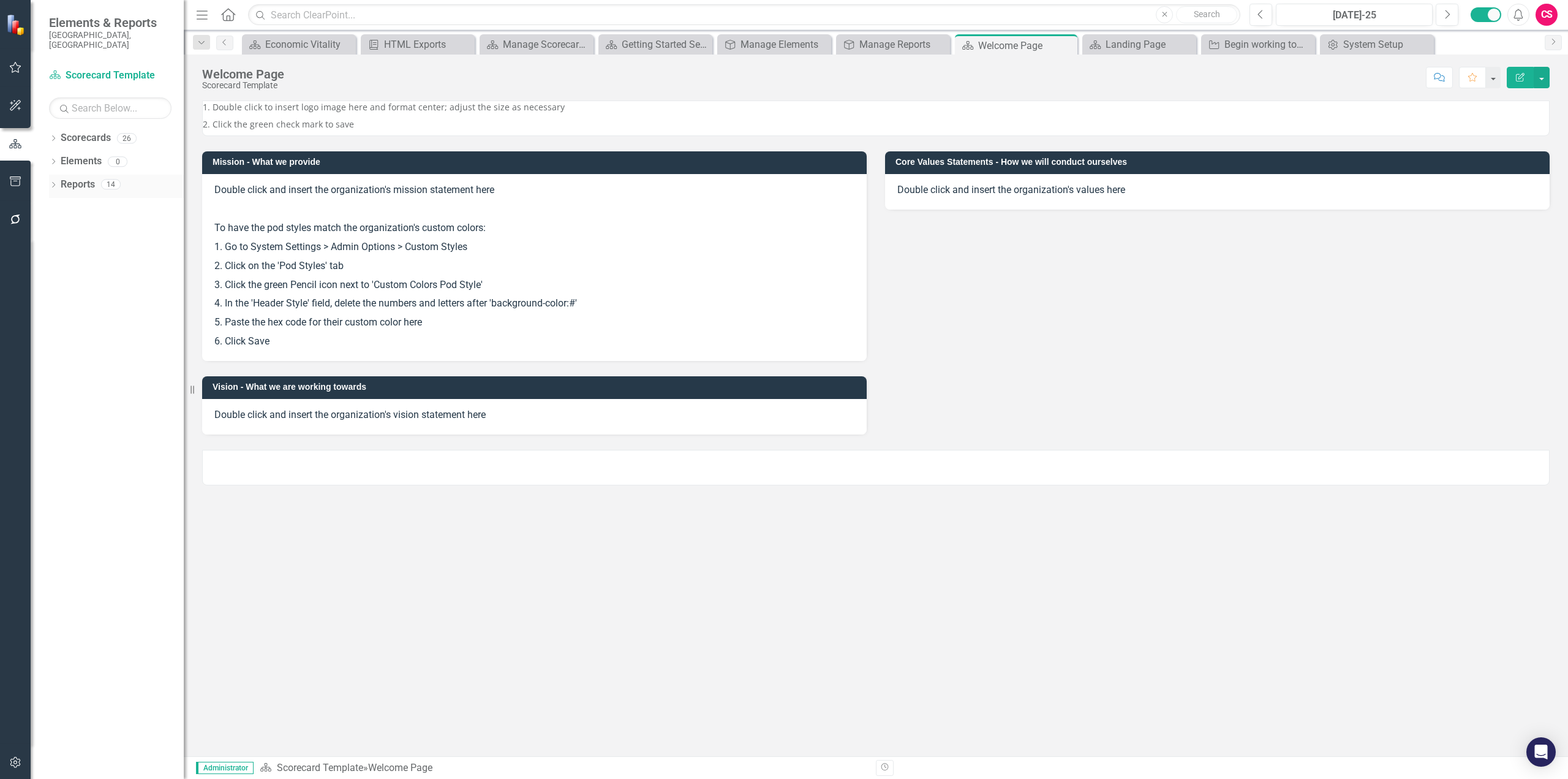
click at [88, 180] on link "Reports" at bounding box center [77, 185] width 34 height 14
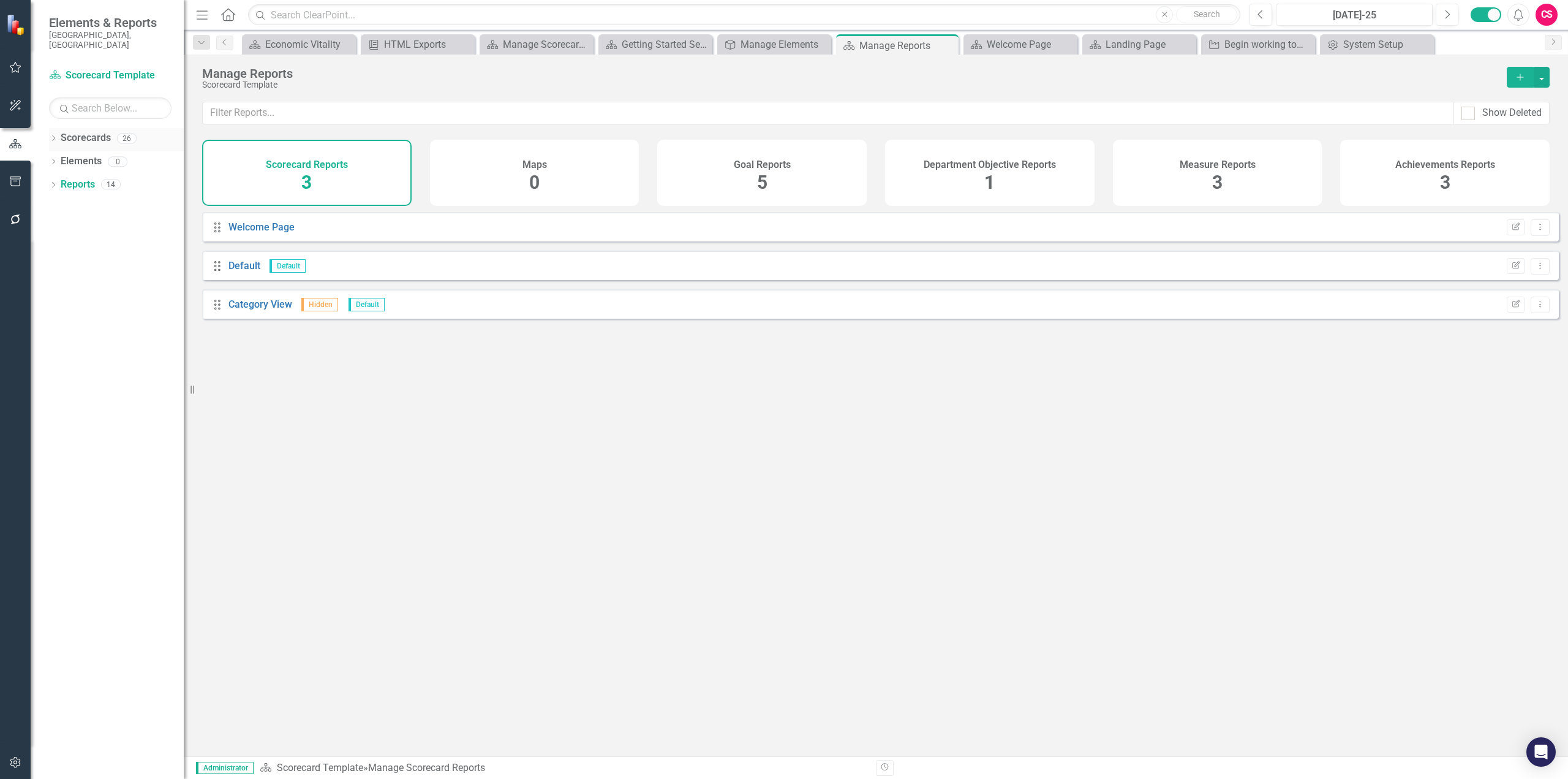
click at [86, 131] on link "Scorecards" at bounding box center [86, 138] width 50 height 14
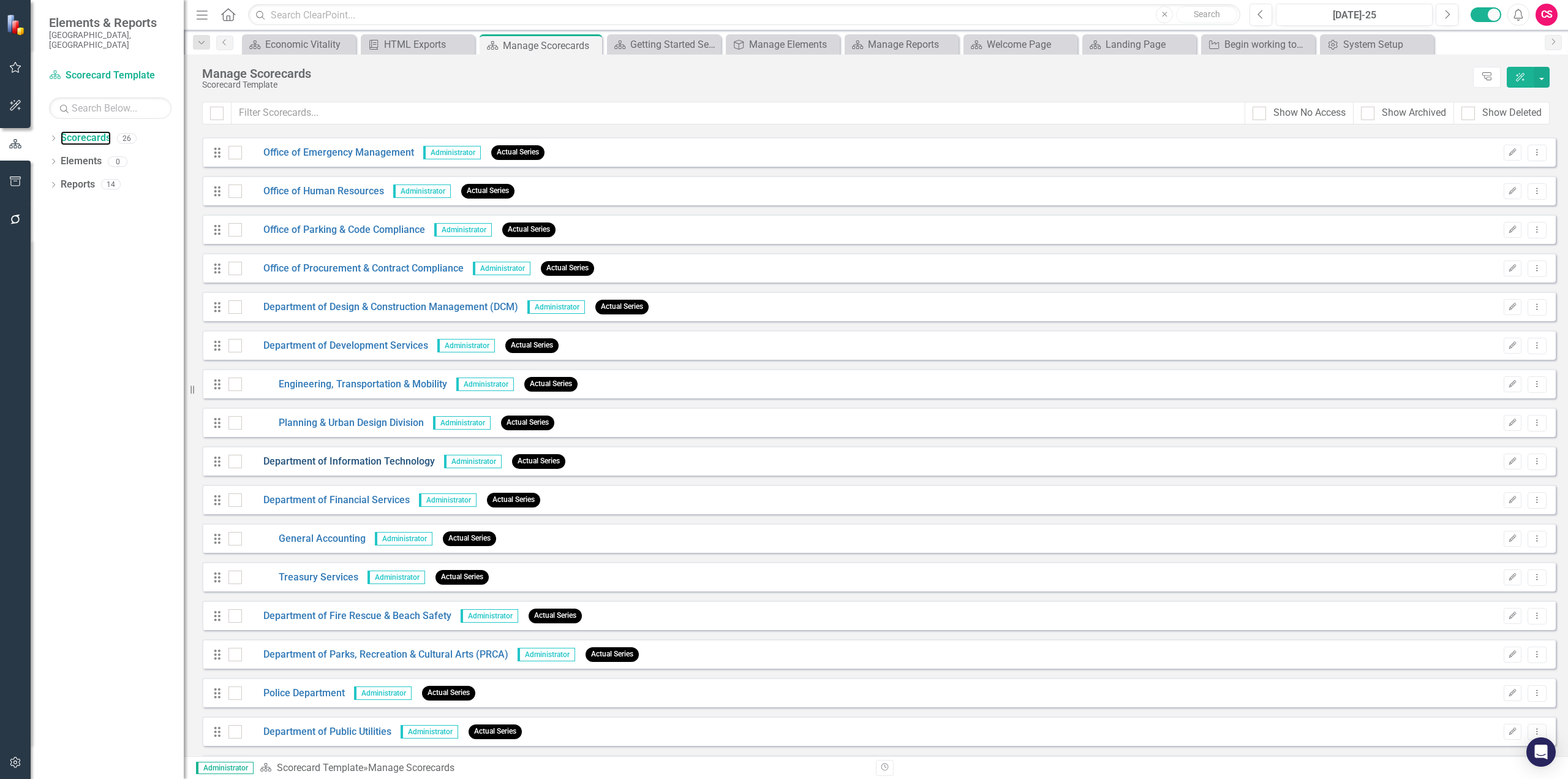
scroll to position [381, 0]
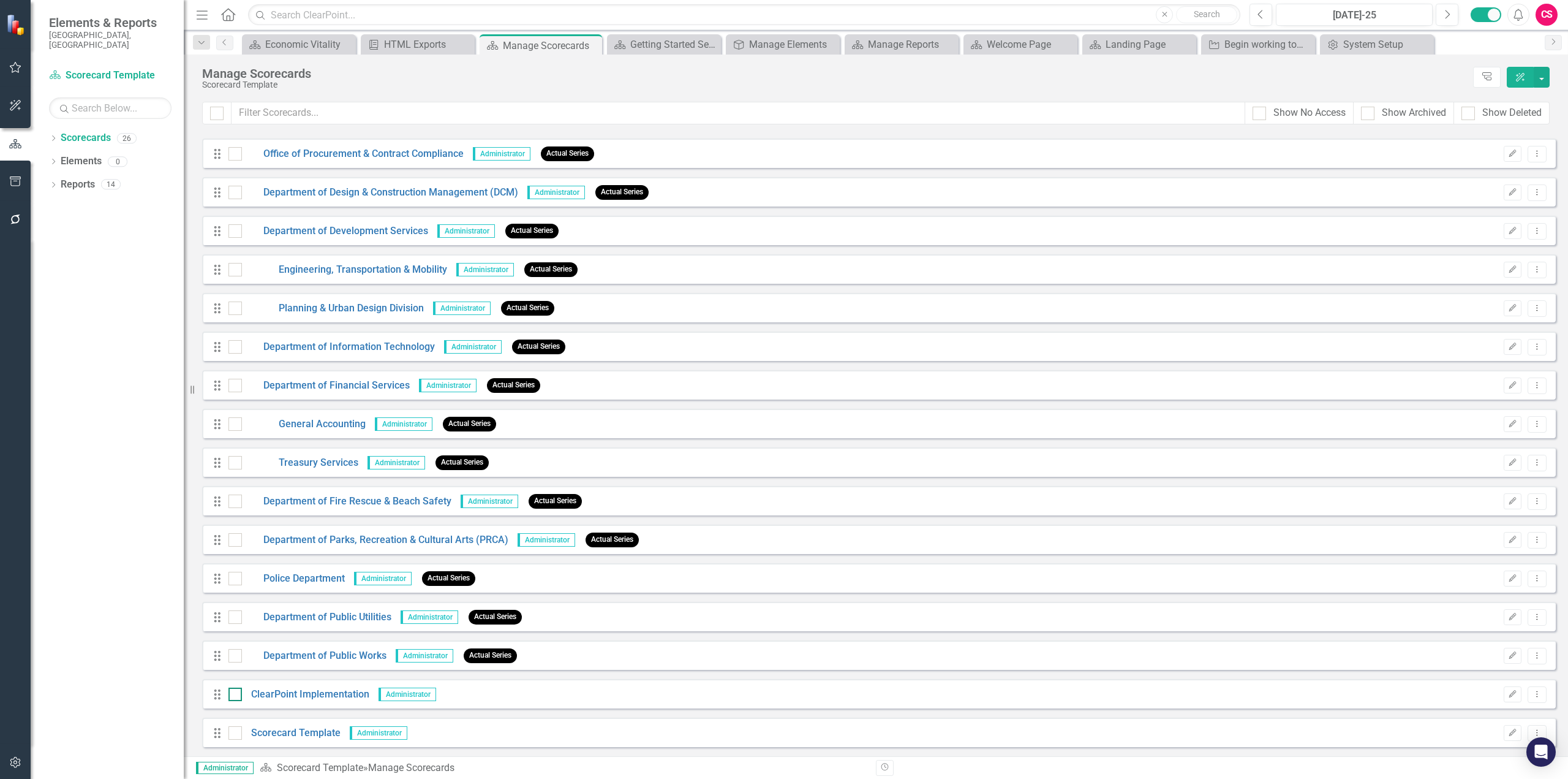
click at [229, 698] on div at bounding box center [235, 694] width 14 height 14
click at [229, 696] on input "checkbox" at bounding box center [233, 691] width 8 height 8
checkbox input "true"
click at [229, 730] on input "checkbox" at bounding box center [233, 730] width 8 height 8
checkbox input "true"
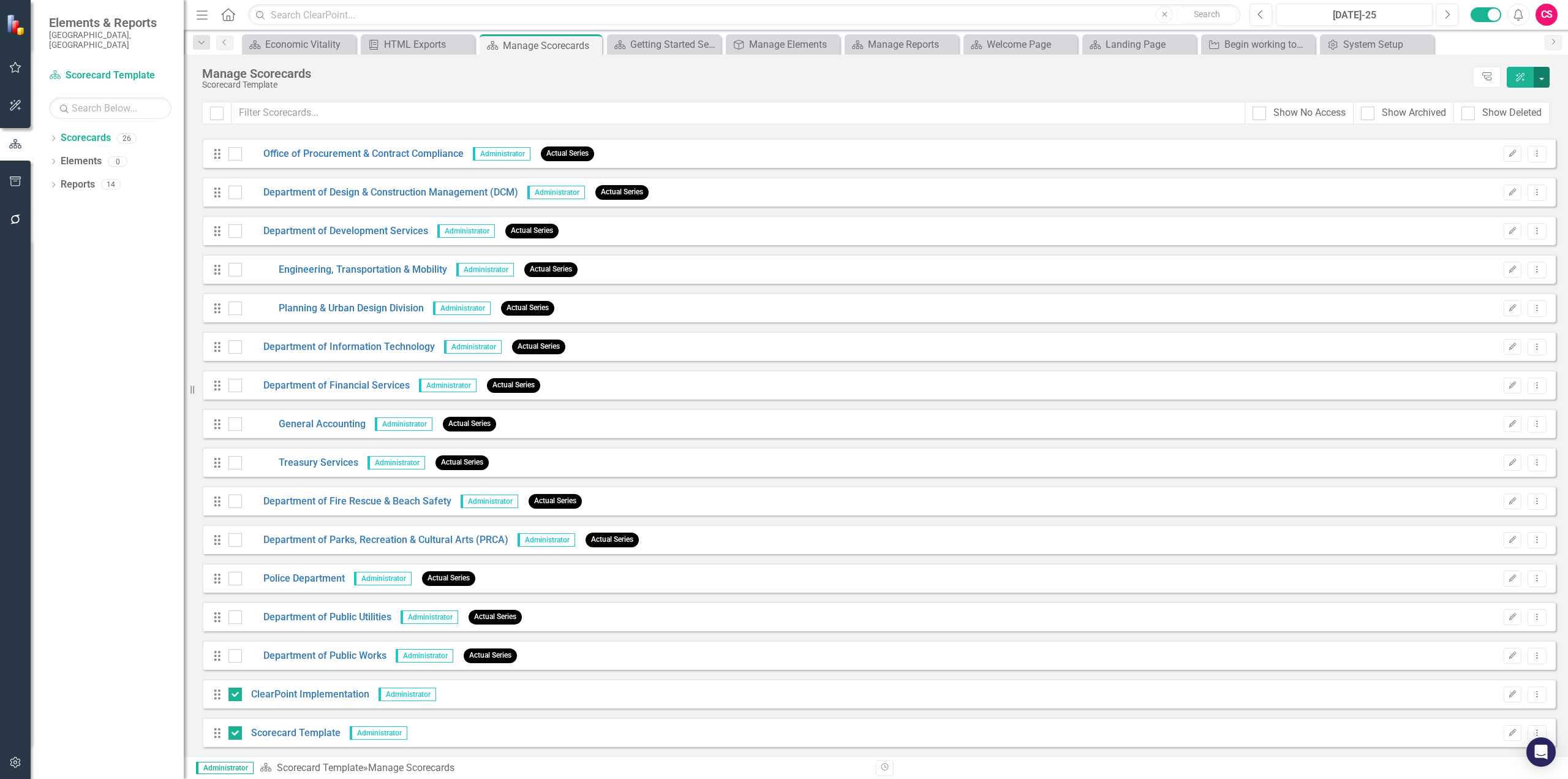
click at [1538, 75] on button "button" at bounding box center [1542, 77] width 16 height 21
click at [1479, 170] on link "Edit Multiple Edit Multiple" at bounding box center [1486, 169] width 127 height 23
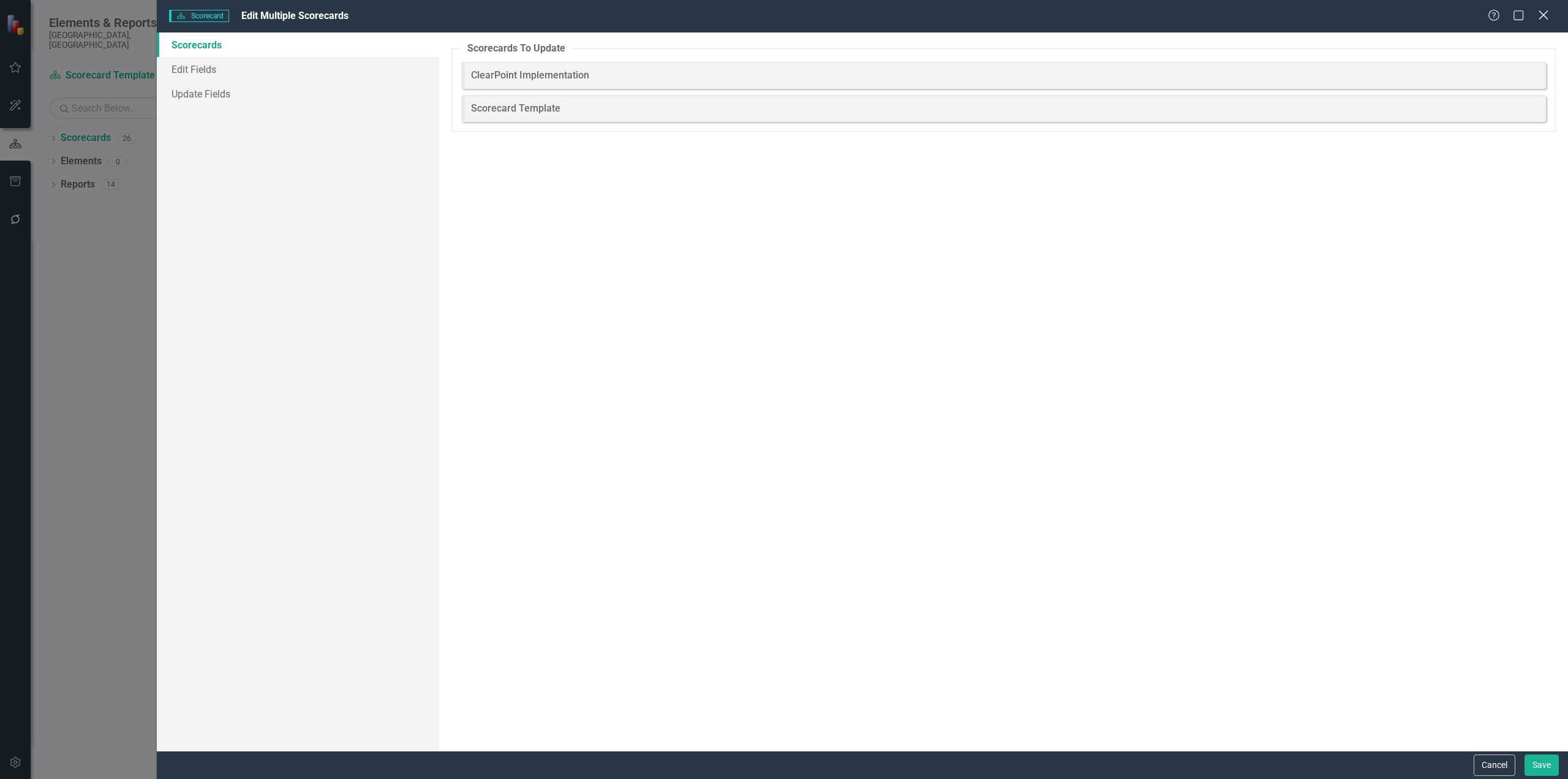
click at [1544, 18] on icon "Close" at bounding box center [1544, 15] width 15 height 12
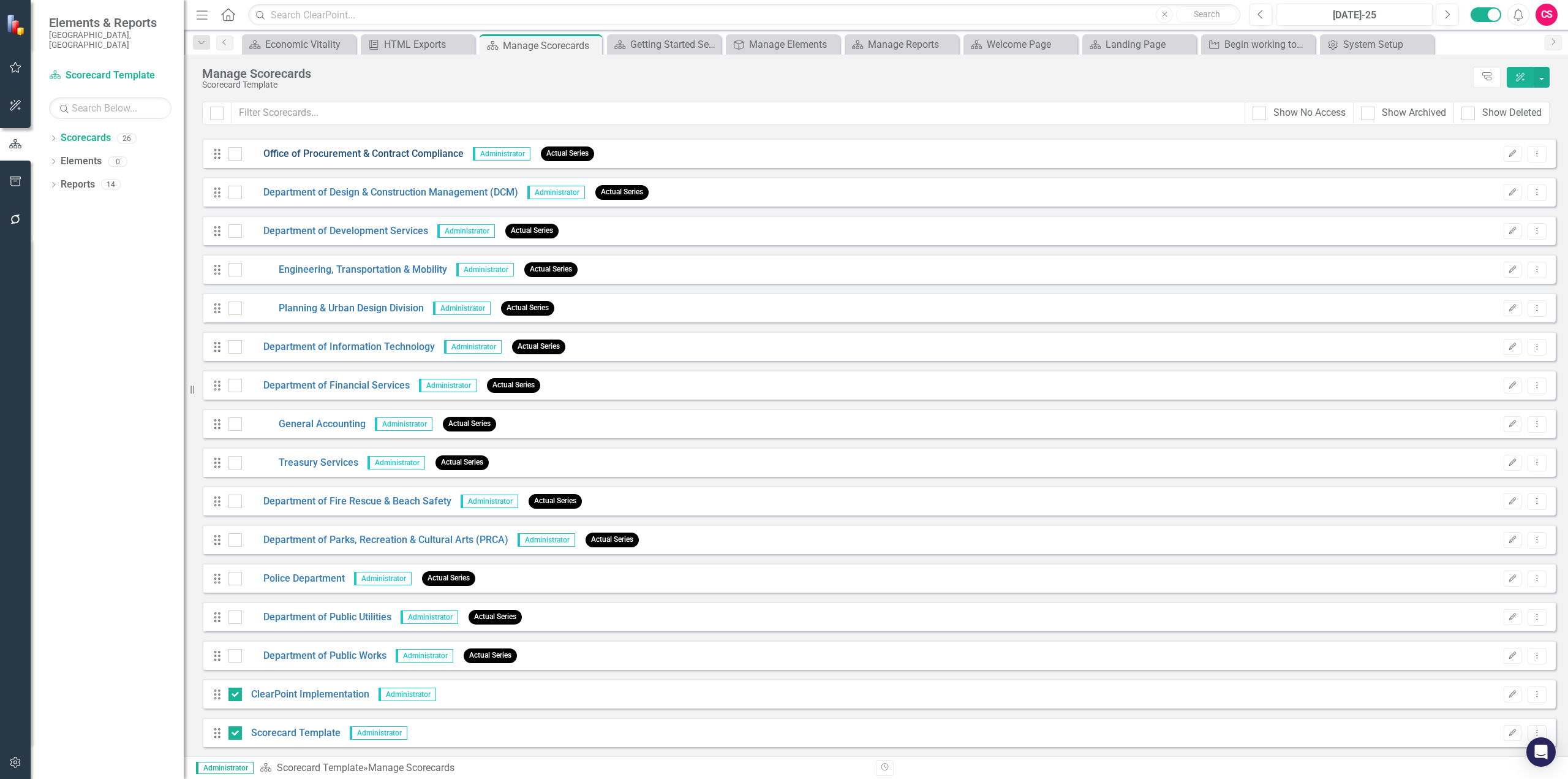
click at [347, 157] on link "Office of Procurement & Contract Compliance" at bounding box center [353, 154] width 222 height 14
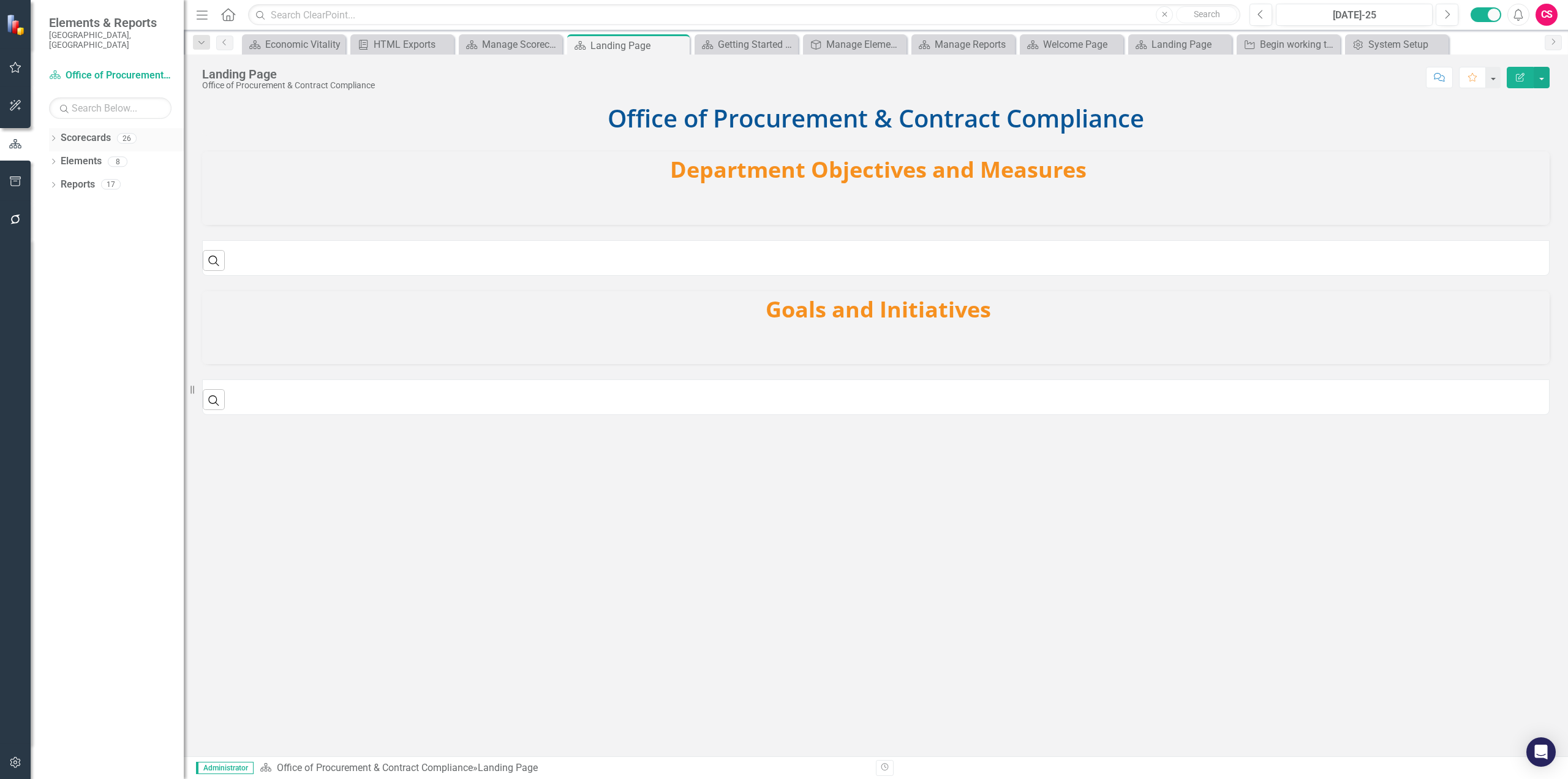
click at [83, 131] on link "Scorecards" at bounding box center [86, 138] width 50 height 14
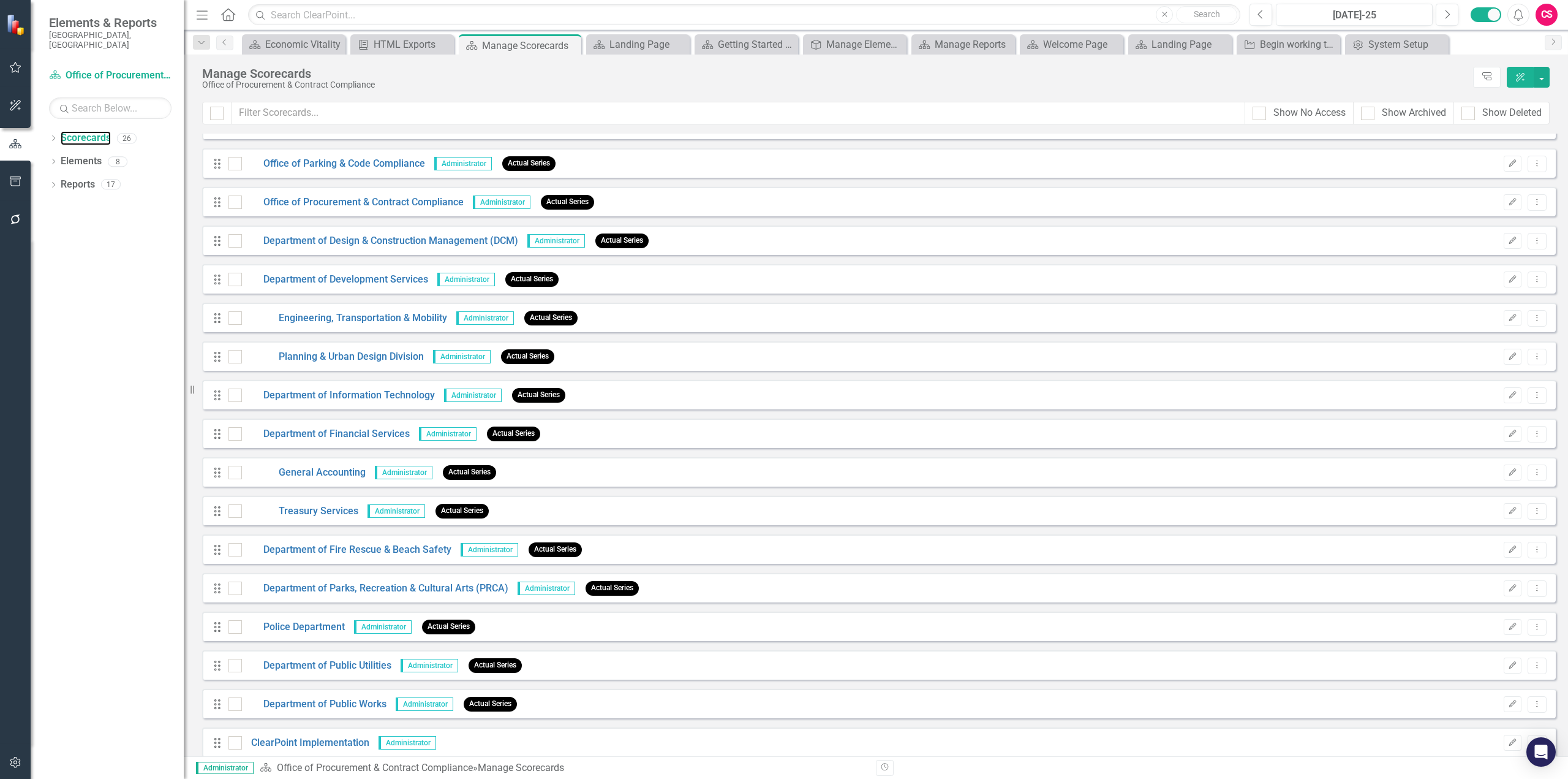
scroll to position [381, 0]
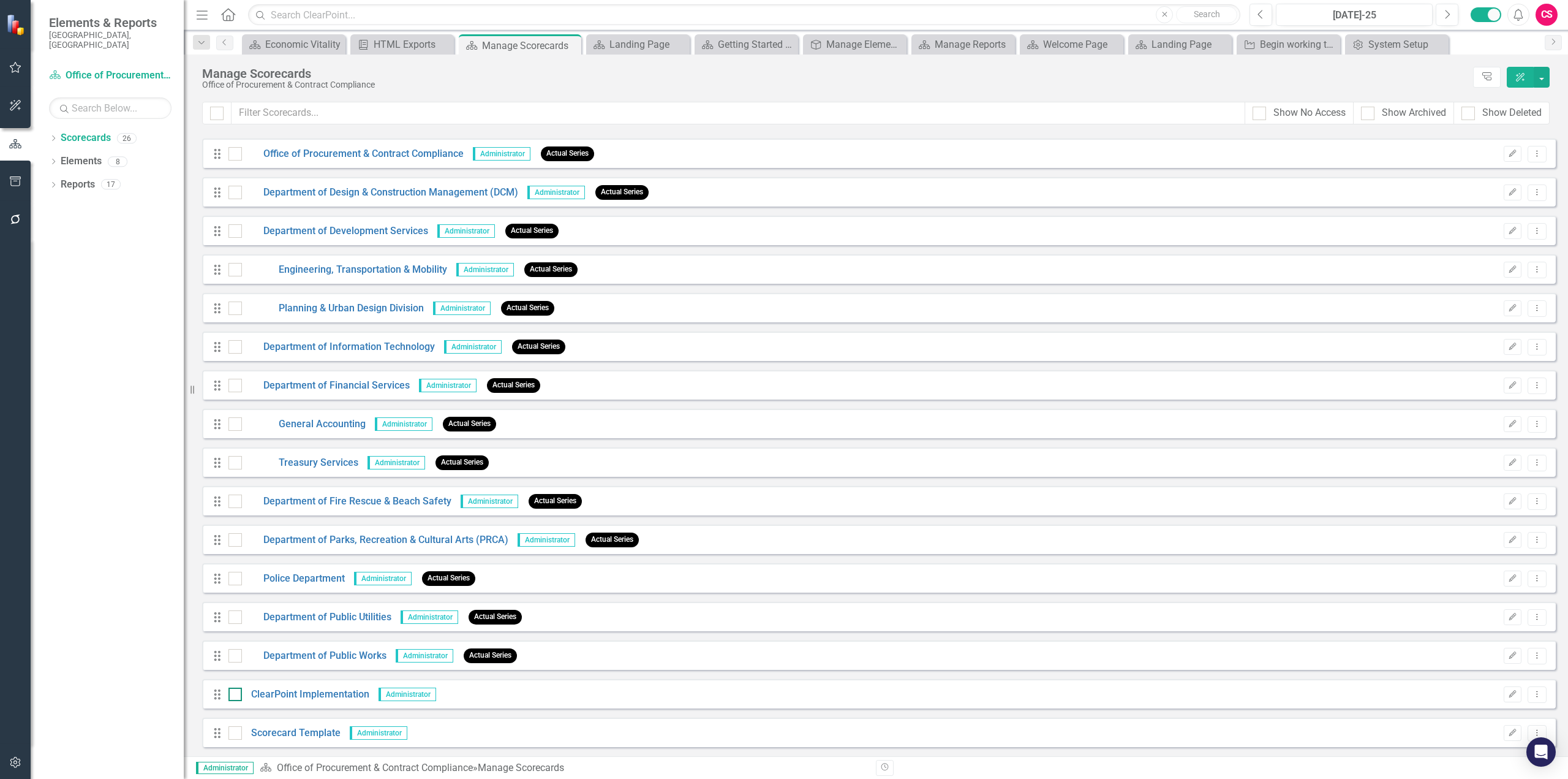
click at [237, 695] on div at bounding box center [235, 694] width 14 height 14
click at [237, 695] on input "checkbox" at bounding box center [233, 691] width 8 height 8
checkbox input "true"
click at [232, 729] on input "checkbox" at bounding box center [233, 730] width 8 height 8
checkbox input "true"
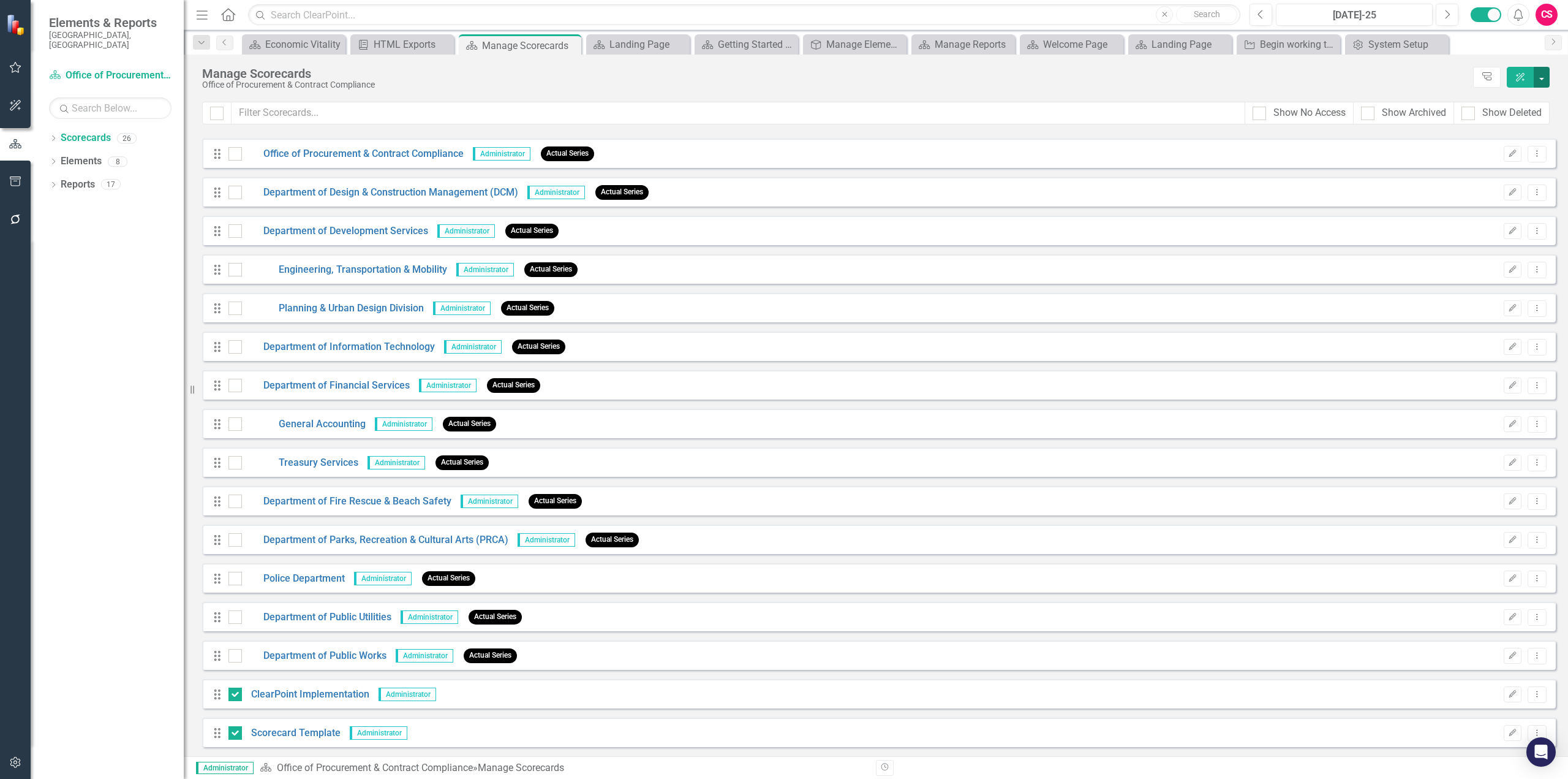
click at [1539, 75] on button "button" at bounding box center [1542, 77] width 16 height 21
click at [1475, 177] on link "Edit Multiple Edit Multiple" at bounding box center [1486, 169] width 127 height 23
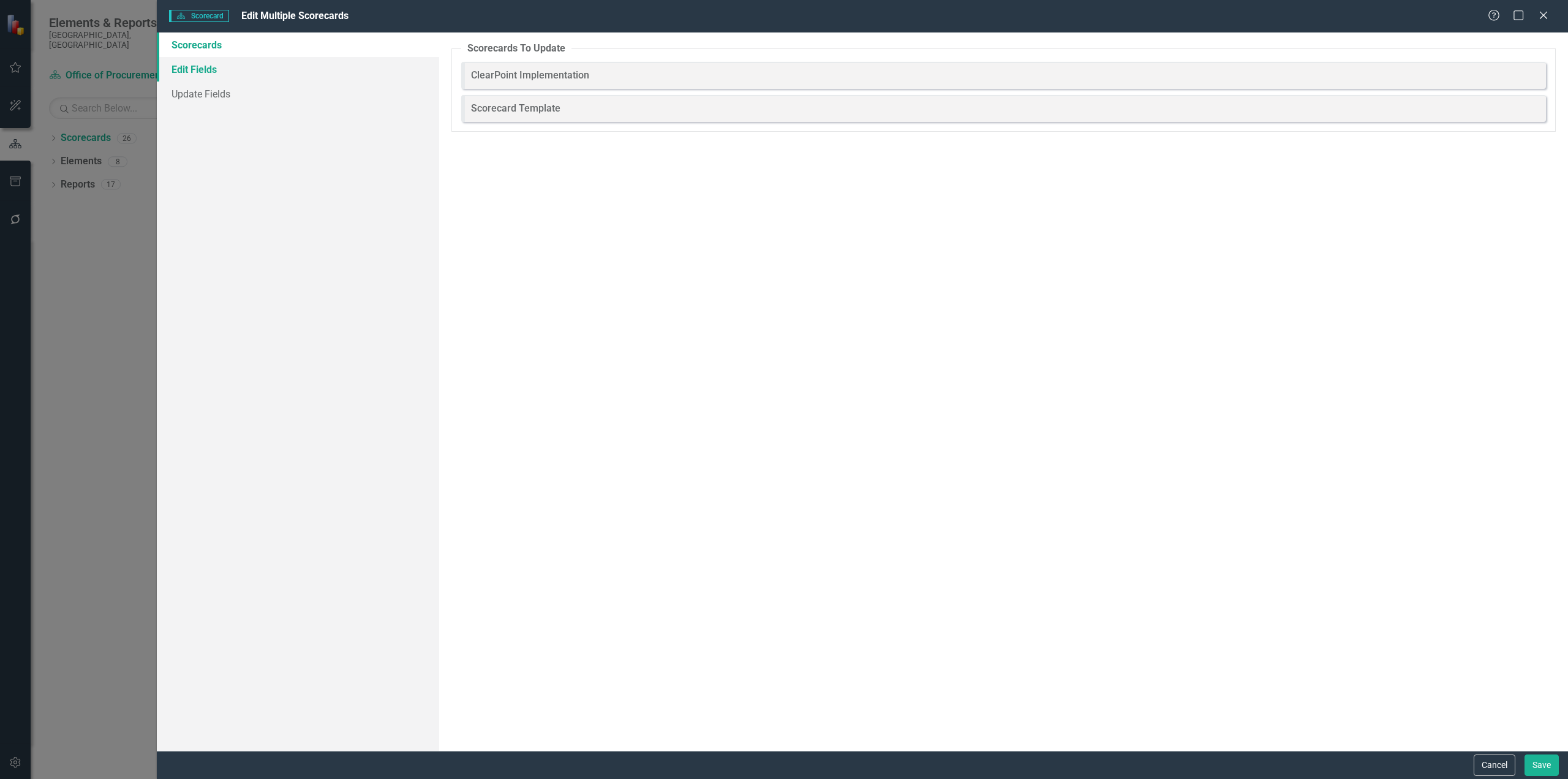
click at [240, 67] on link "Edit Fields" at bounding box center [298, 69] width 282 height 25
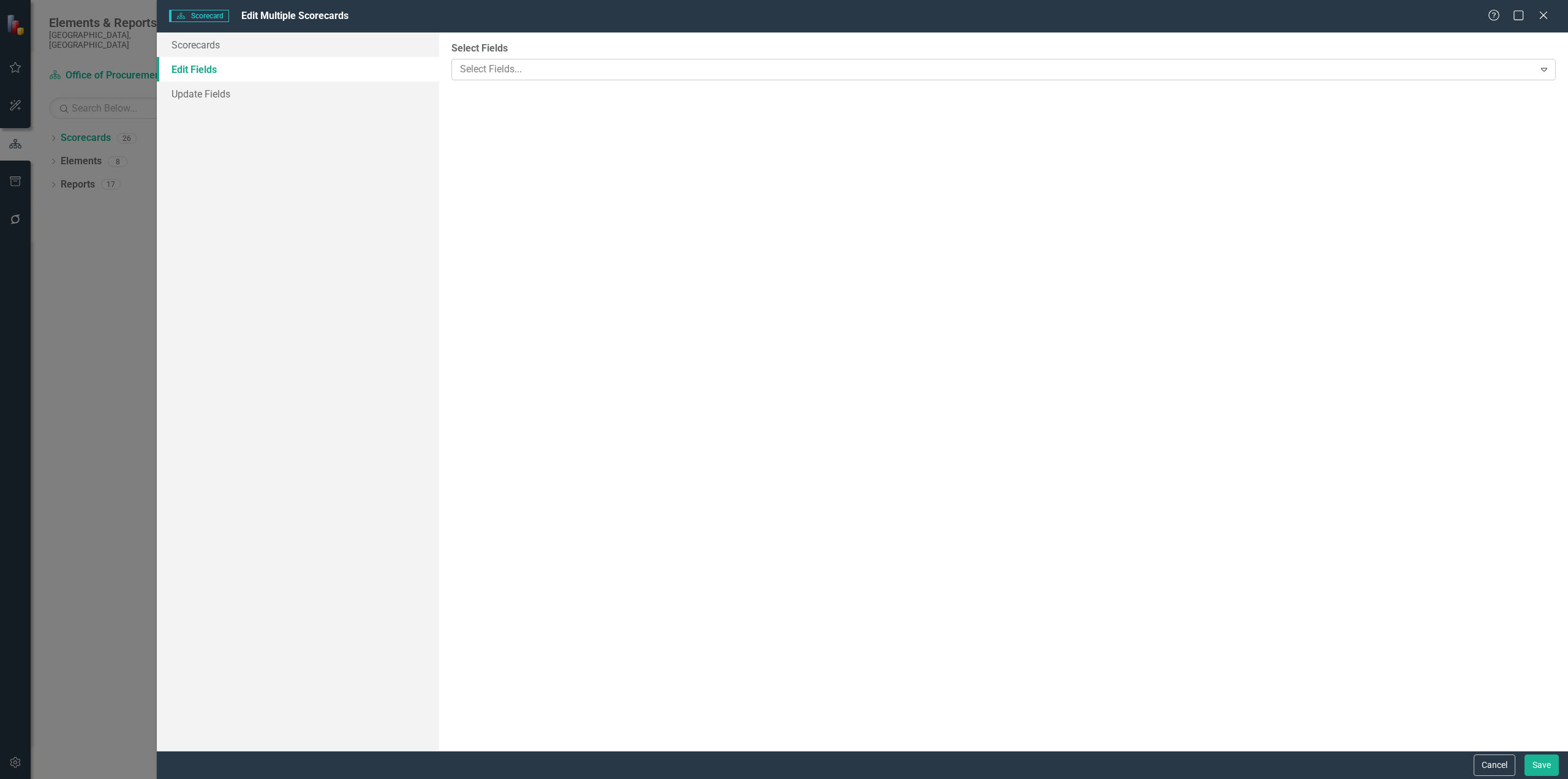
click at [492, 68] on div at bounding box center [994, 70] width 1079 height 17
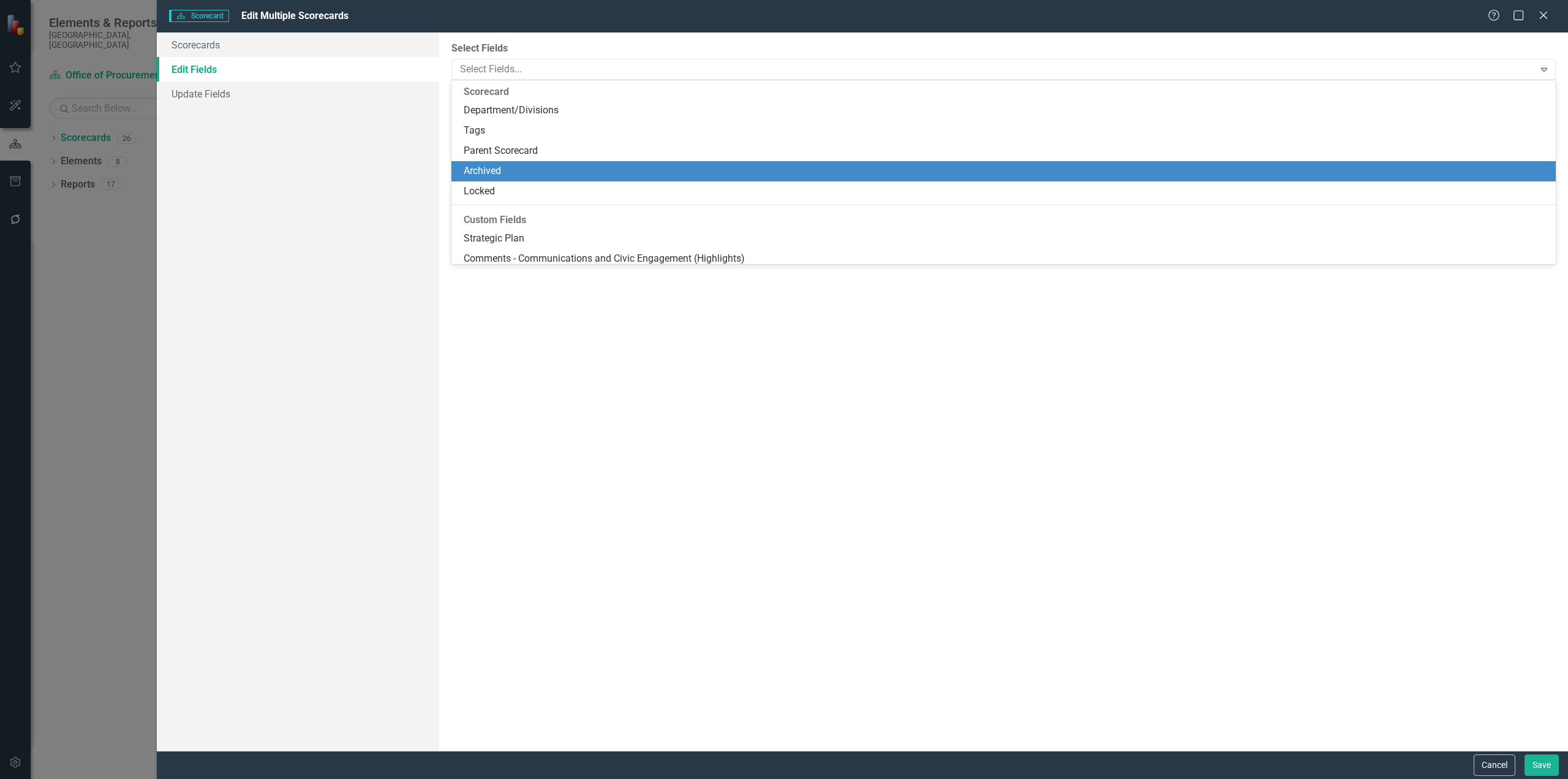
click at [510, 163] on div "Archived" at bounding box center [1004, 171] width 1105 height 20
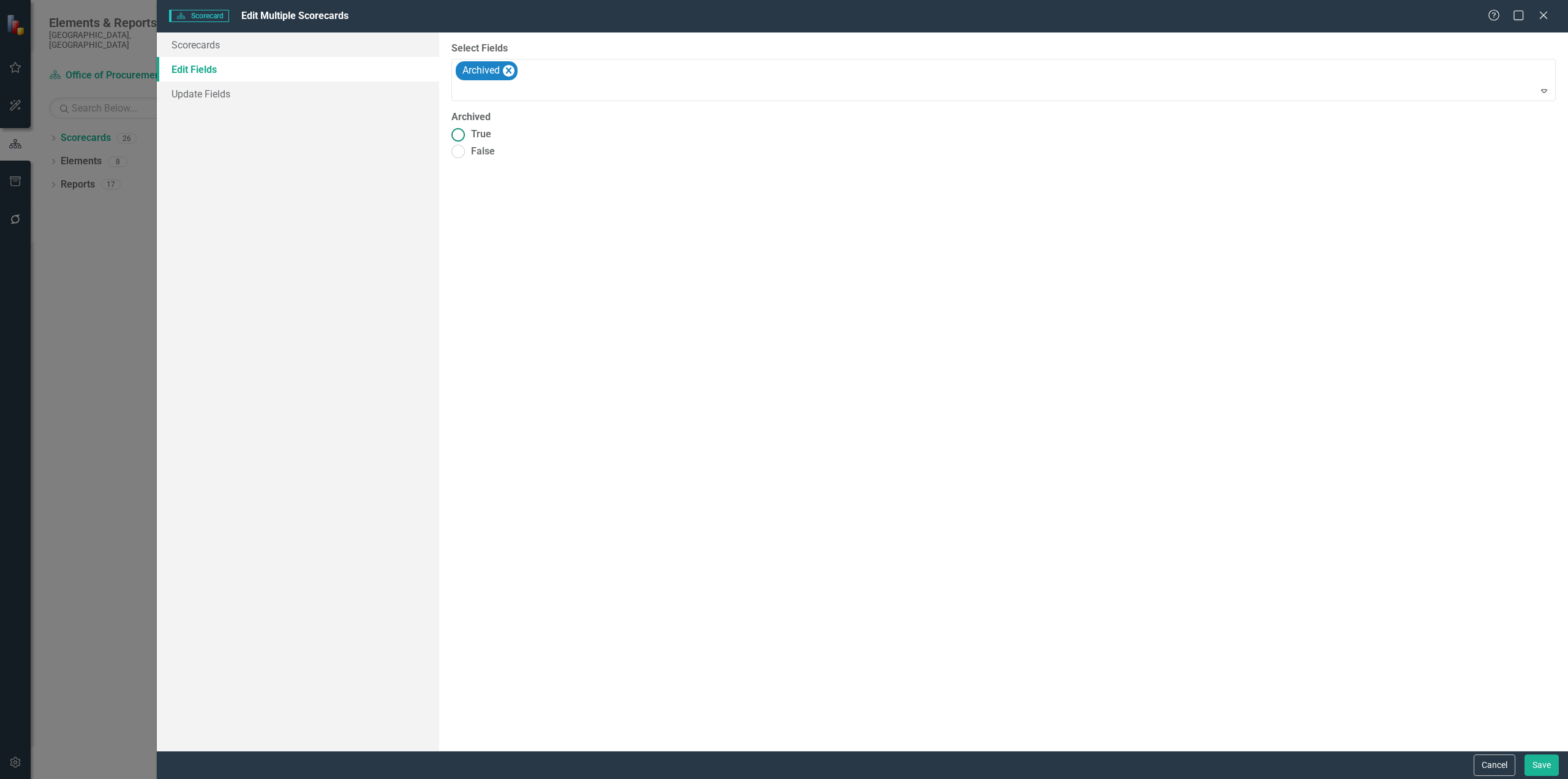
click at [481, 140] on span "True" at bounding box center [481, 135] width 20 height 14
click at [467, 140] on input "True" at bounding box center [458, 134] width 19 height 19
radio input "true"
click at [1526, 758] on button "Save" at bounding box center [1542, 765] width 34 height 21
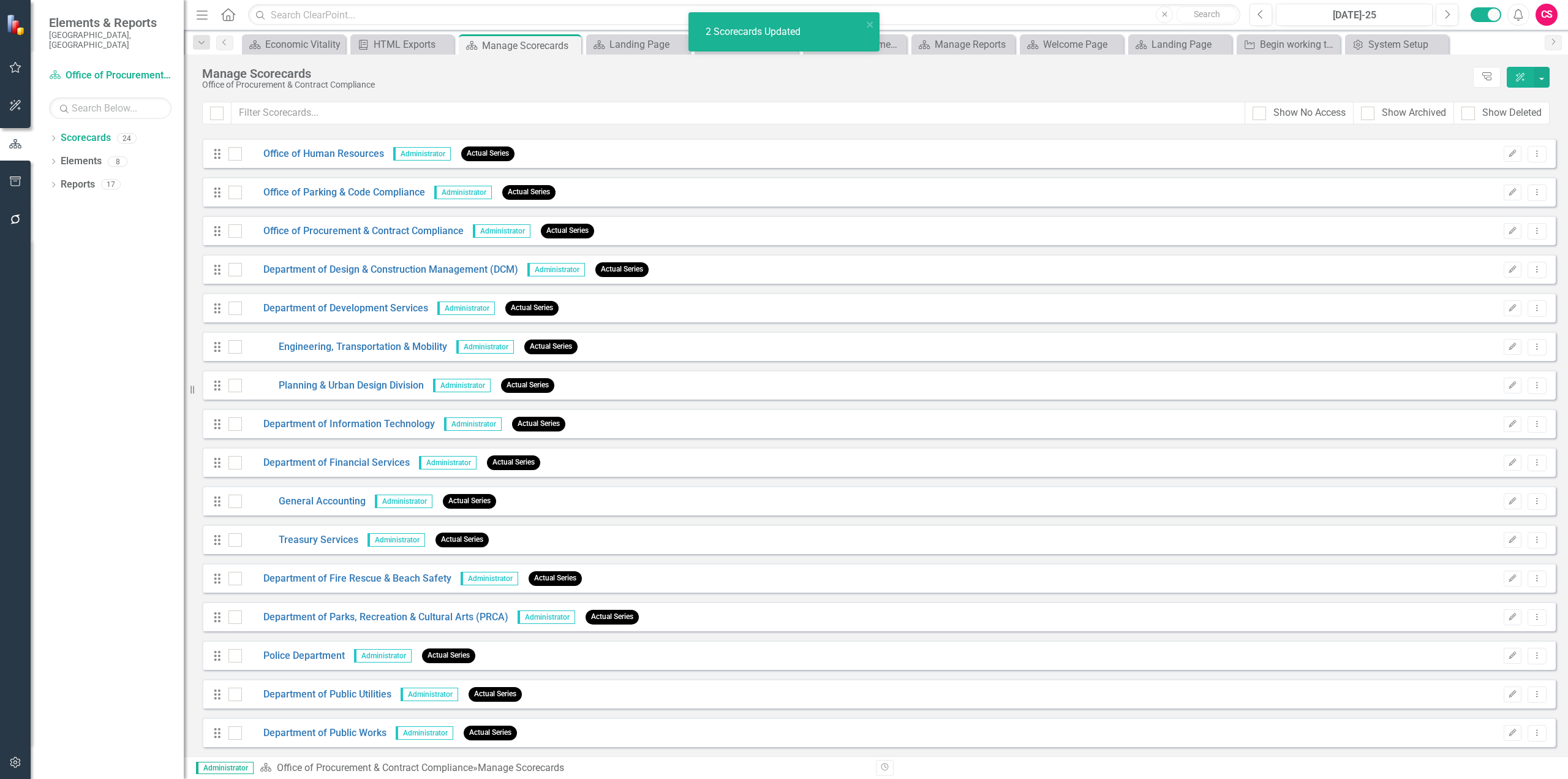
scroll to position [304, 0]
click at [82, 155] on link "Elements" at bounding box center [81, 162] width 41 height 14
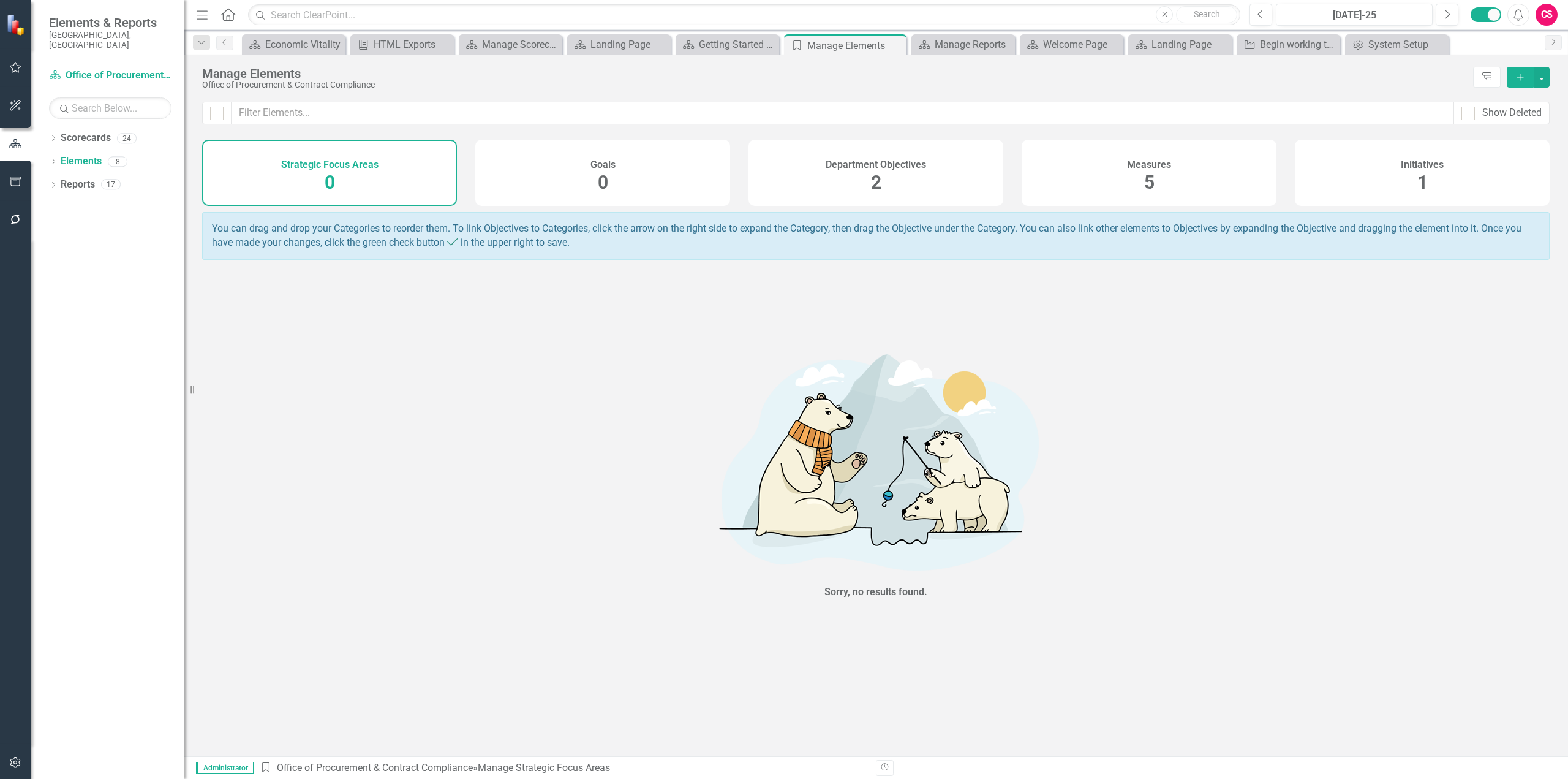
click at [1466, 182] on div "Initiatives 1" at bounding box center [1422, 173] width 255 height 66
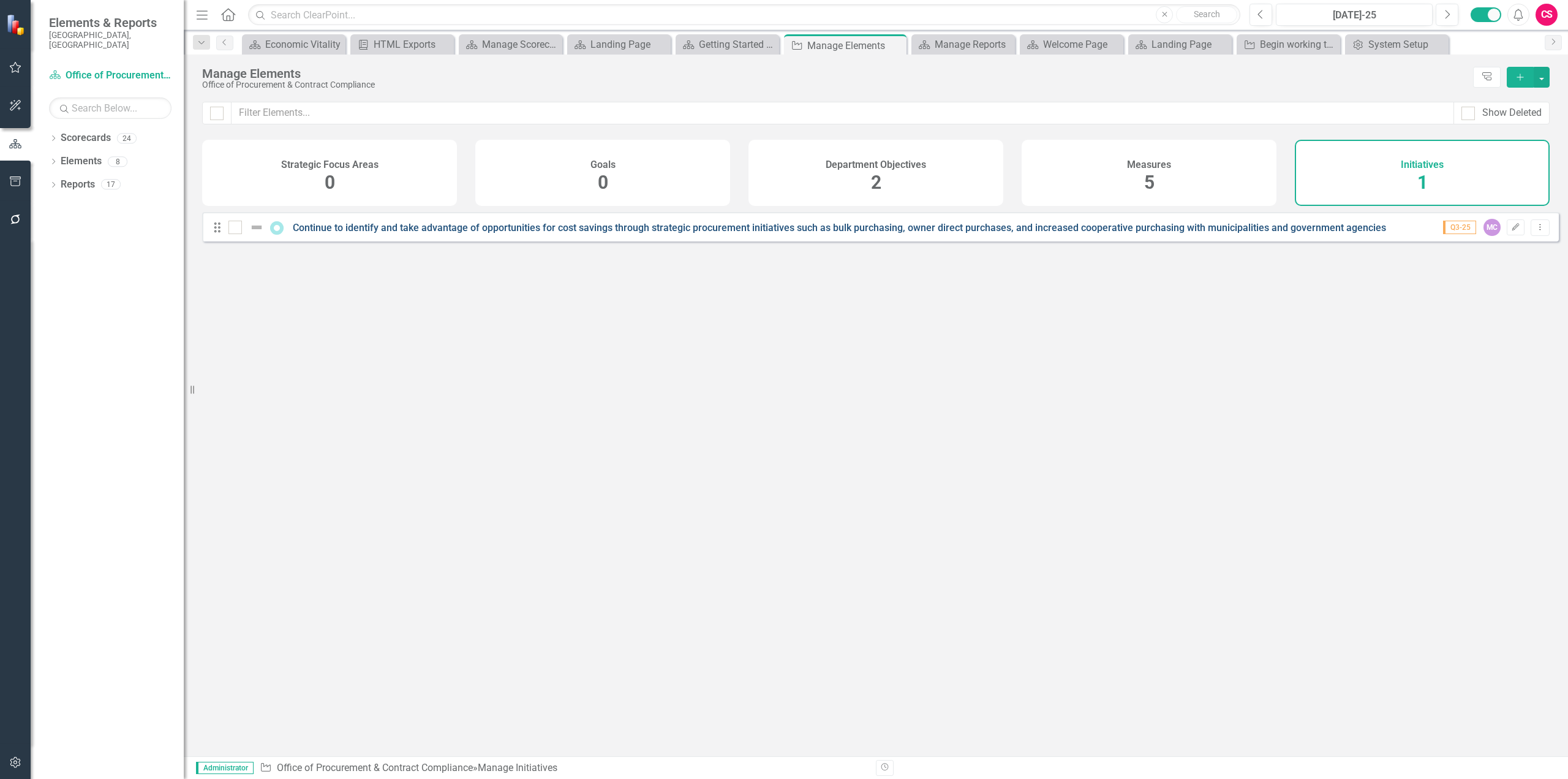
click at [402, 233] on link "Continue to identify and take advantage of opportunities for cost savings throu…" at bounding box center [839, 228] width 1094 height 12
